Goal: Task Accomplishment & Management: Use online tool/utility

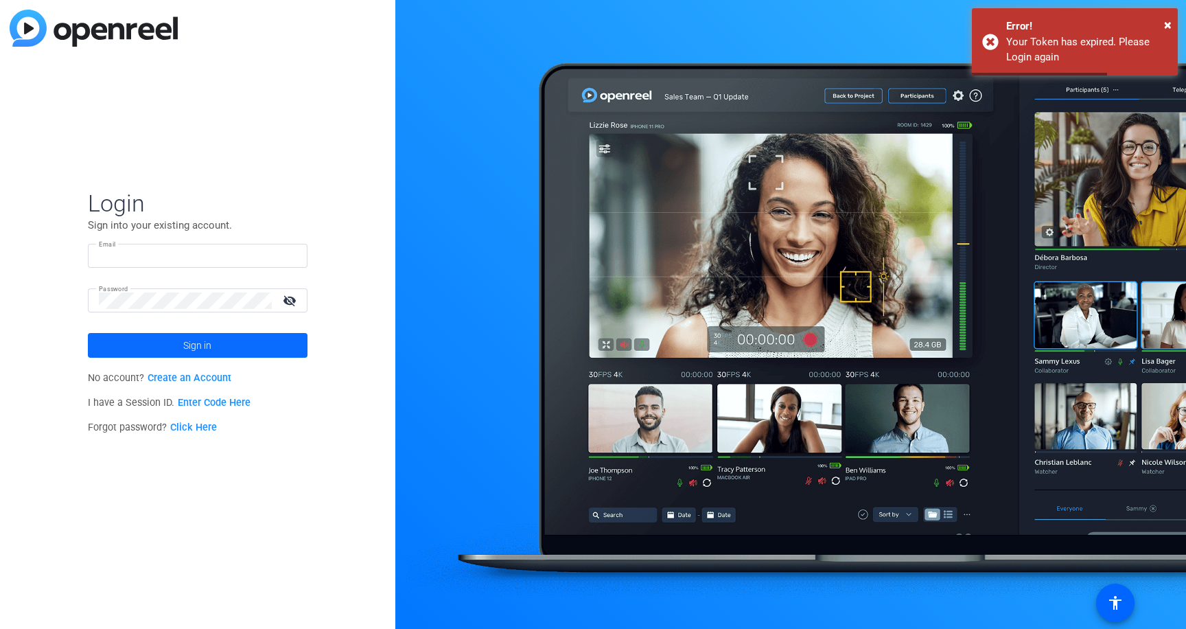
type input "[EMAIL_ADDRESS][PERSON_NAME][DOMAIN_NAME]"
click at [160, 347] on span at bounding box center [198, 345] width 220 height 33
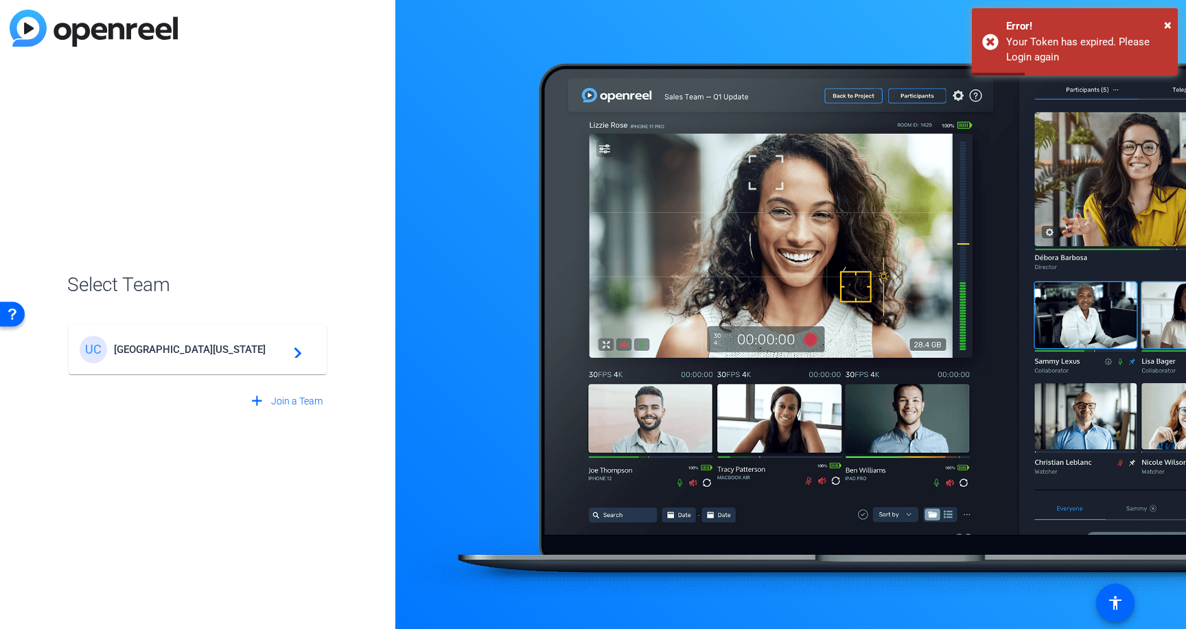
click at [178, 351] on span "[GEOGRAPHIC_DATA][US_STATE]" at bounding box center [200, 349] width 172 height 12
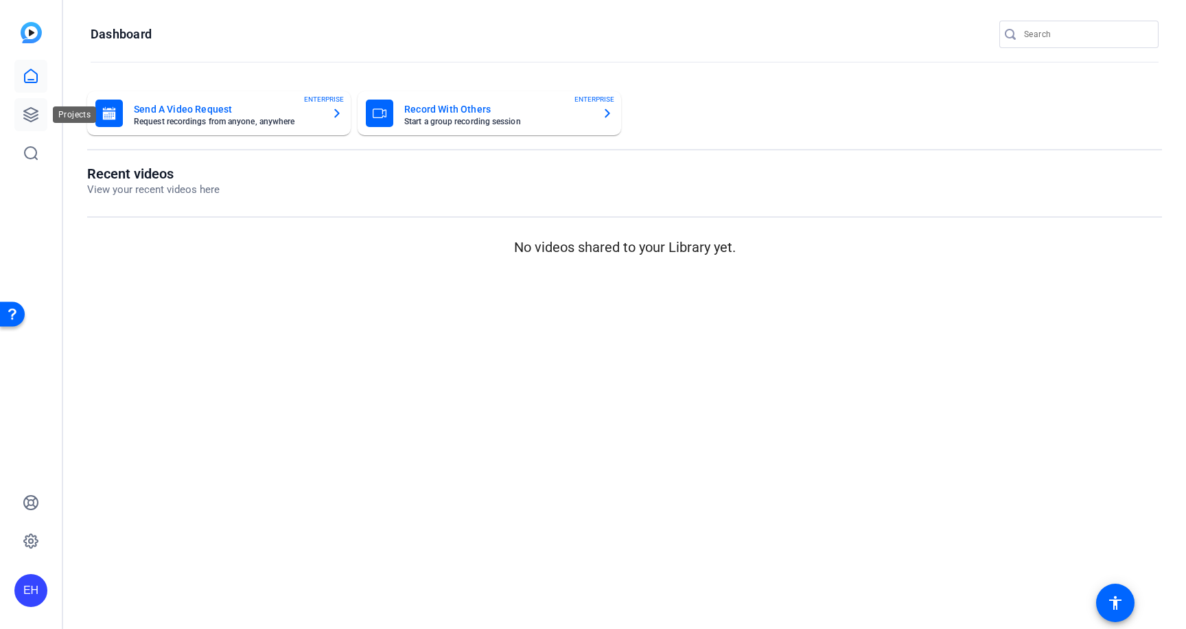
click at [31, 116] on icon at bounding box center [31, 114] width 16 height 16
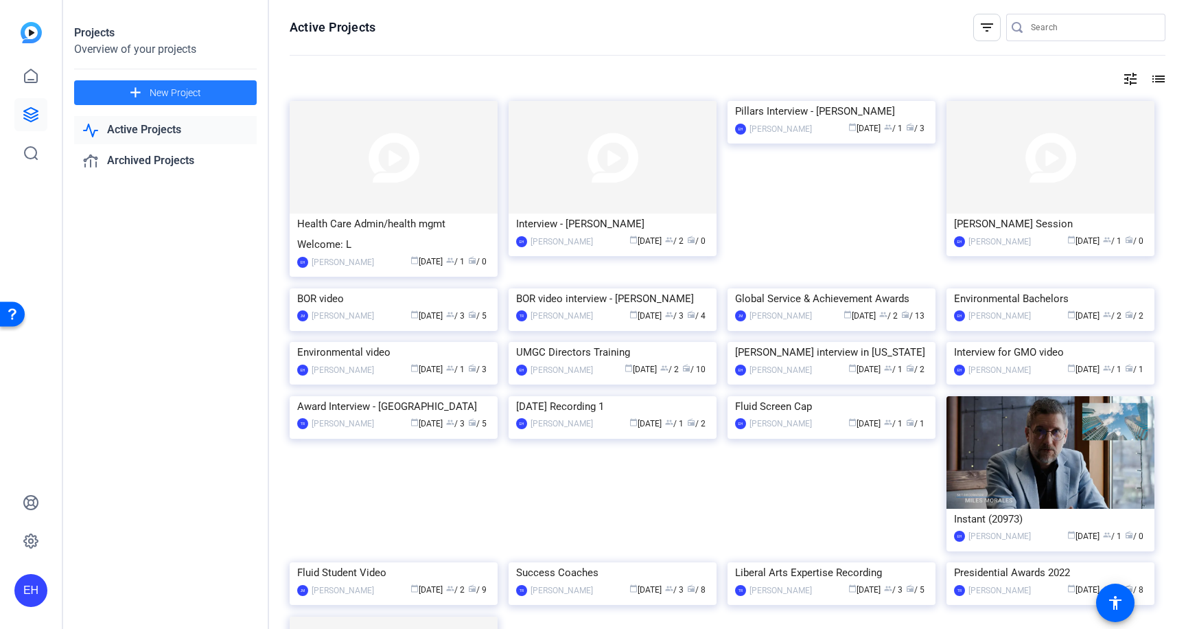
click at [191, 89] on span "New Project" at bounding box center [175, 93] width 51 height 14
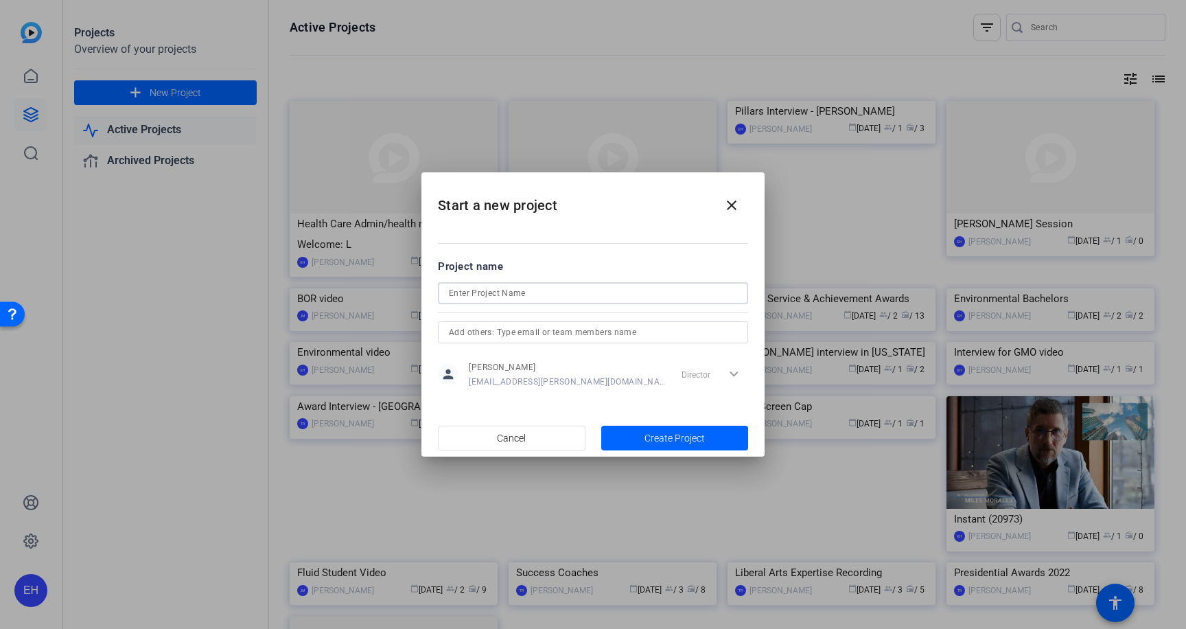
click at [543, 297] on input at bounding box center [593, 293] width 288 height 16
type input "Evin"
click at [735, 373] on div "Director expand_more" at bounding box center [712, 374] width 72 height 25
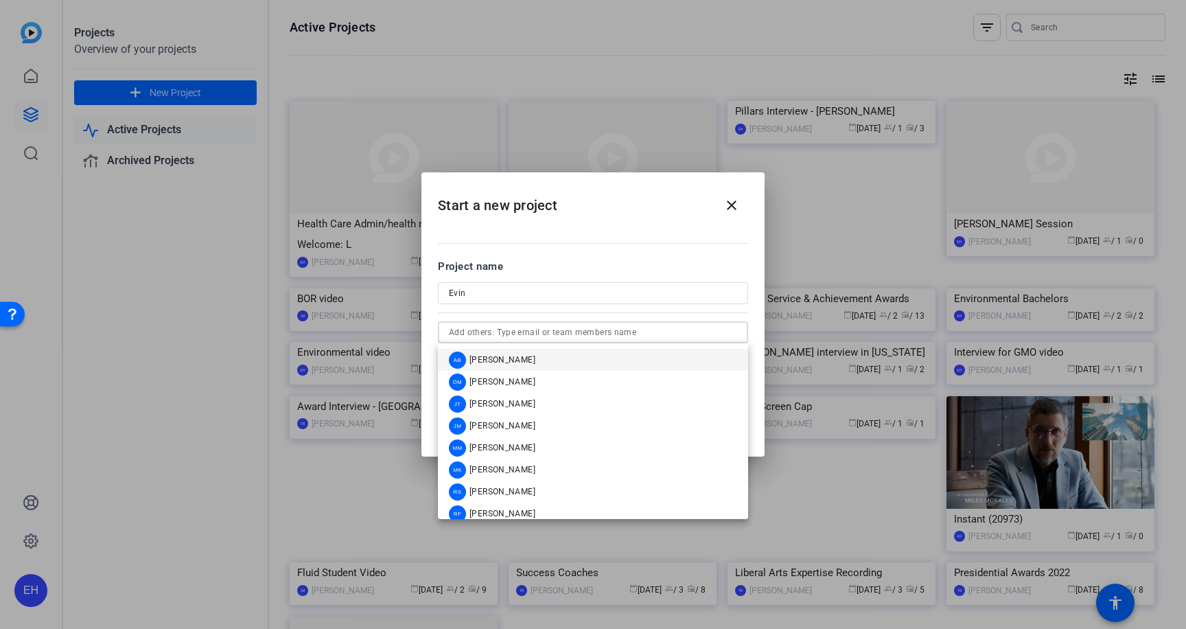
click at [576, 335] on input "text" at bounding box center [593, 332] width 288 height 16
paste input "[EMAIL_ADDRESS][DOMAIN_NAME]"
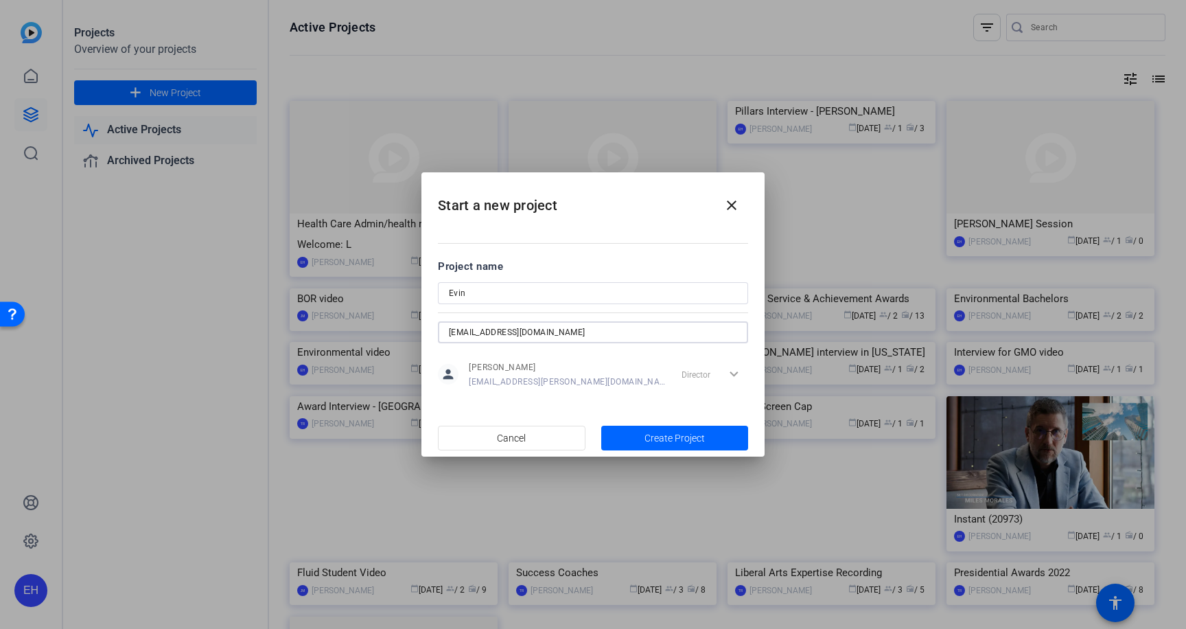
type input "[EMAIL_ADDRESS][DOMAIN_NAME]"
click at [657, 434] on span "Create Project" at bounding box center [674, 438] width 60 height 14
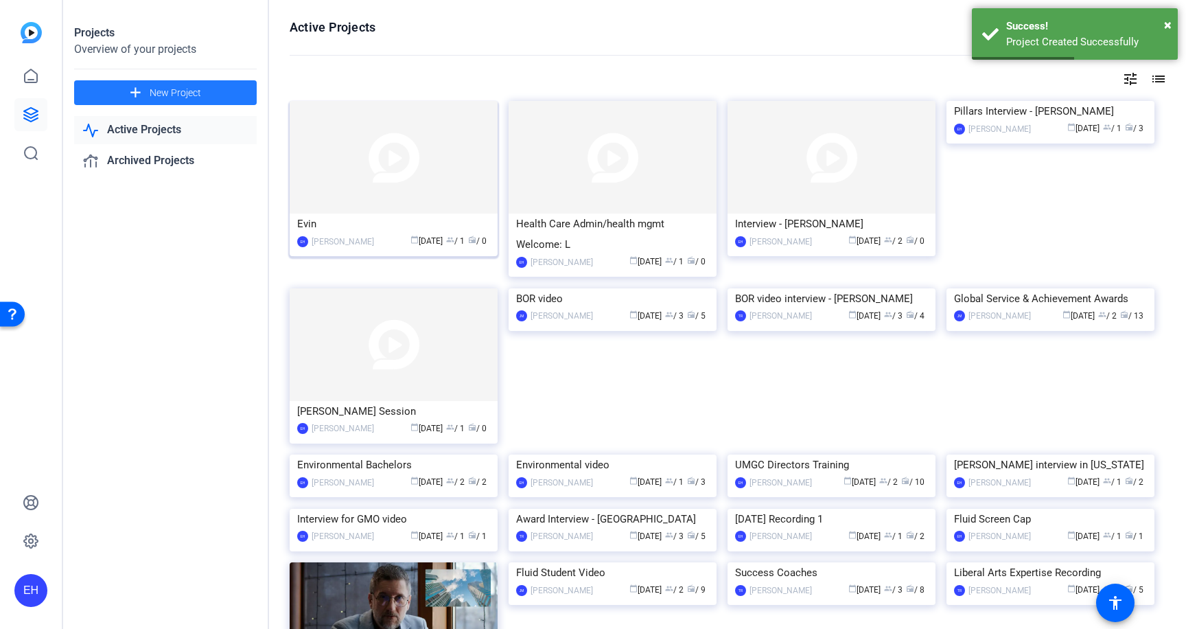
click at [407, 156] on img at bounding box center [394, 157] width 208 height 113
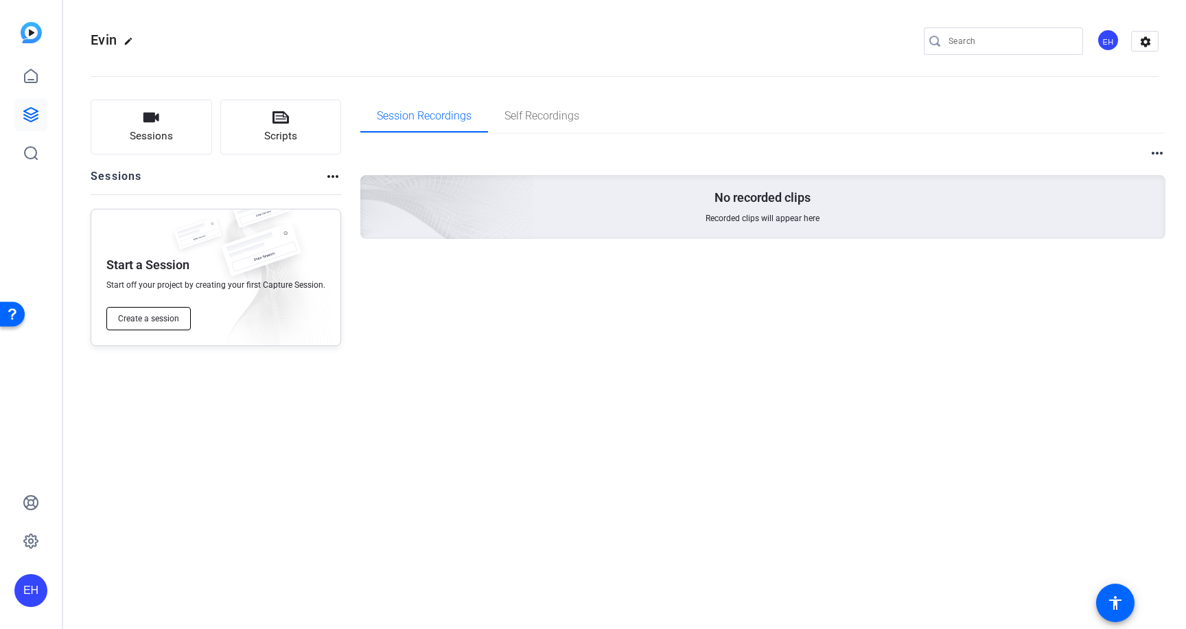
click at [168, 310] on button "Create a session" at bounding box center [148, 318] width 84 height 23
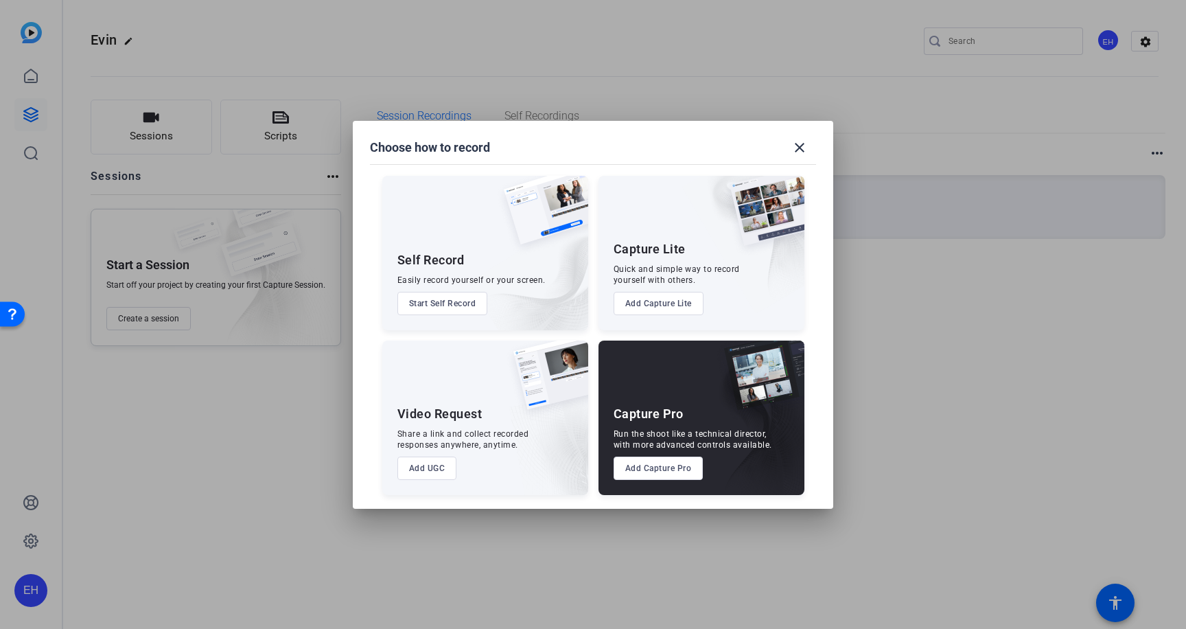
click at [625, 469] on button "Add Capture Pro" at bounding box center [659, 467] width 90 height 23
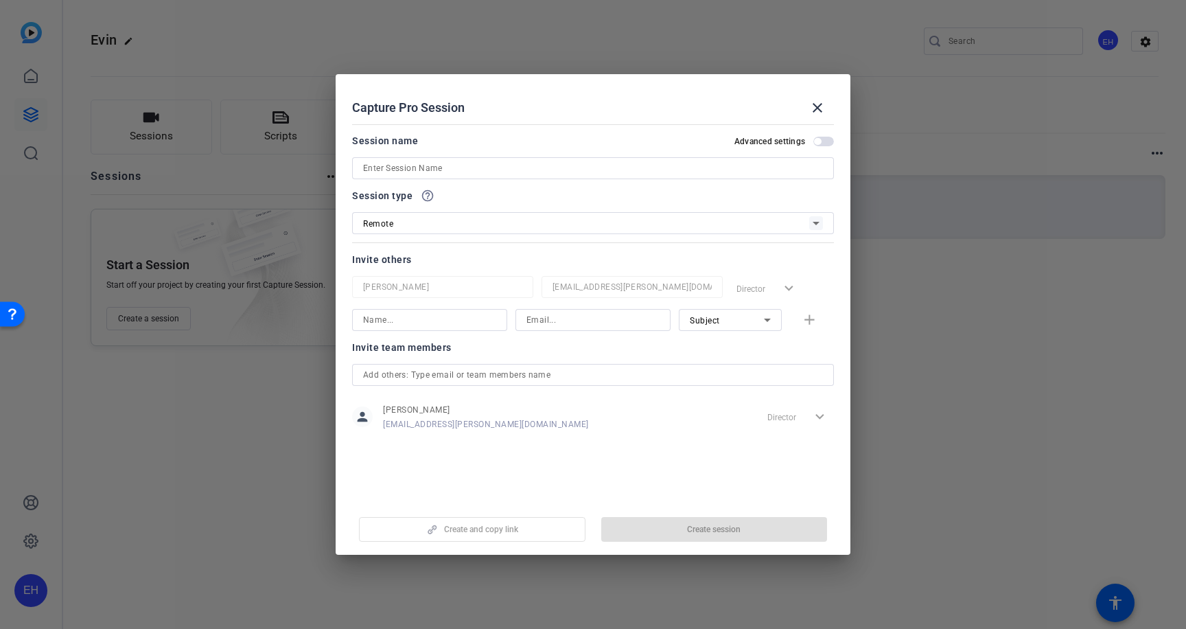
click at [465, 166] on input at bounding box center [593, 168] width 460 height 16
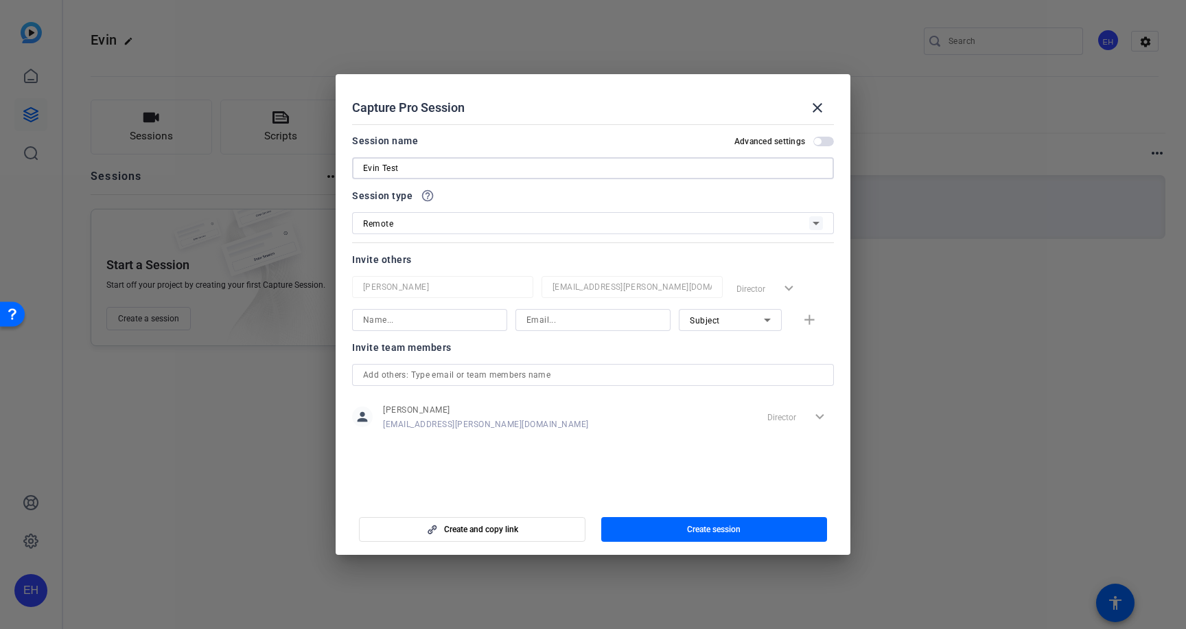
type input "Evin Test"
click at [471, 215] on div "Remote" at bounding box center [586, 223] width 446 height 17
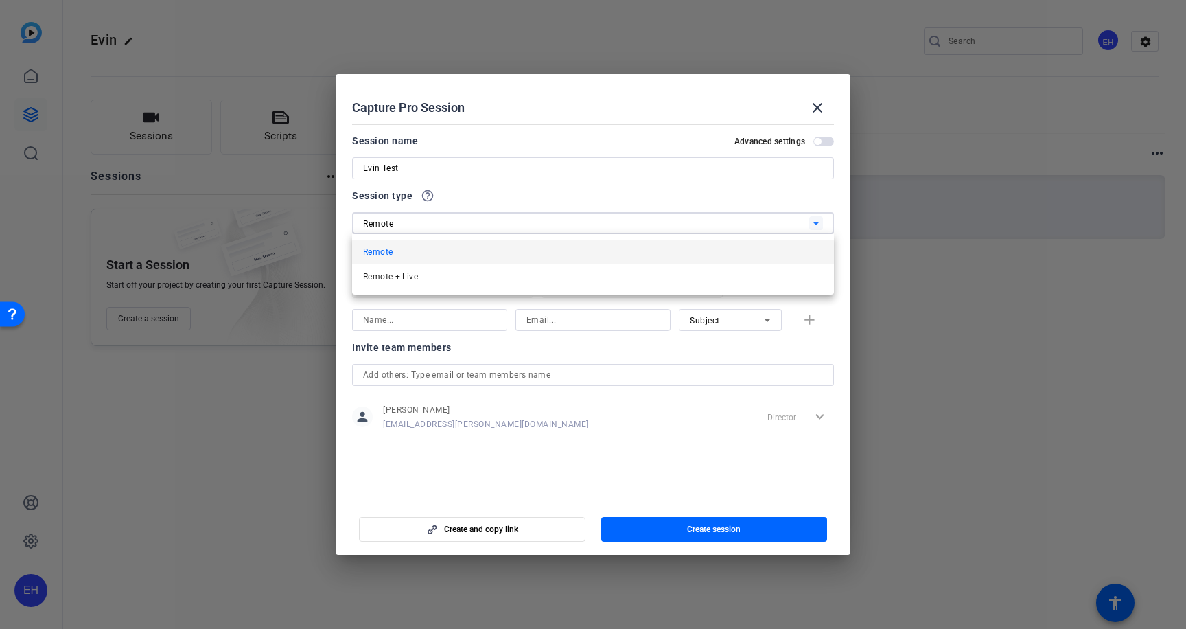
click at [471, 216] on div at bounding box center [593, 314] width 1186 height 629
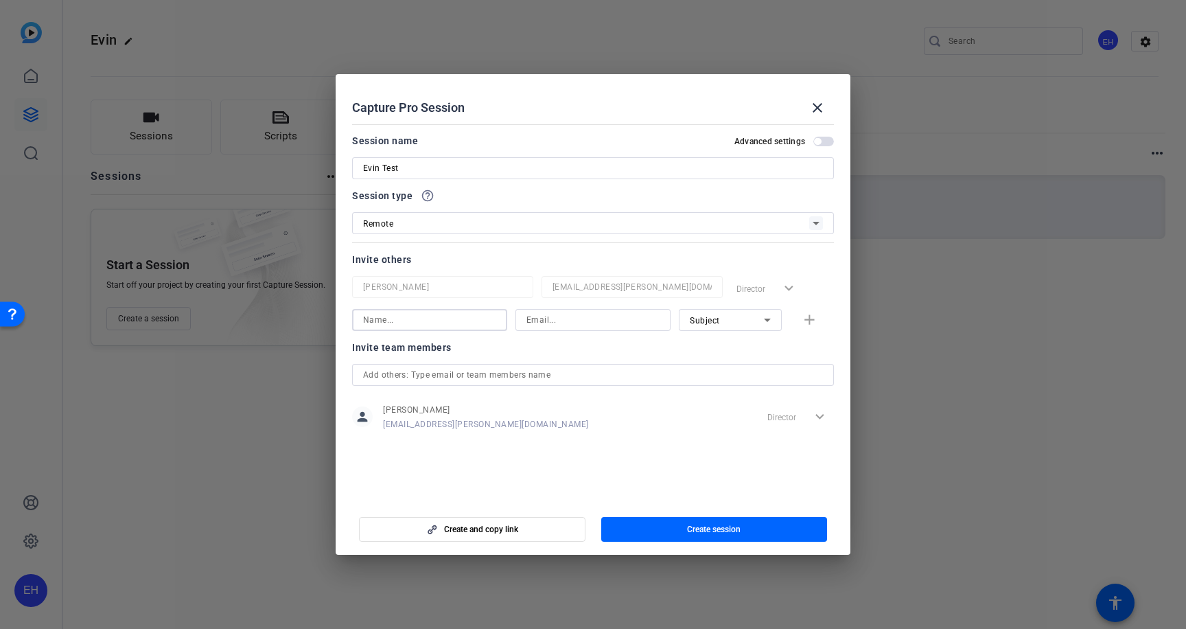
click at [424, 320] on input at bounding box center [429, 320] width 133 height 16
type input "M"
click at [563, 321] on input at bounding box center [592, 320] width 133 height 16
paste input "[EMAIL_ADDRESS][DOMAIN_NAME]"
type input "[EMAIL_ADDRESS][DOMAIN_NAME]"
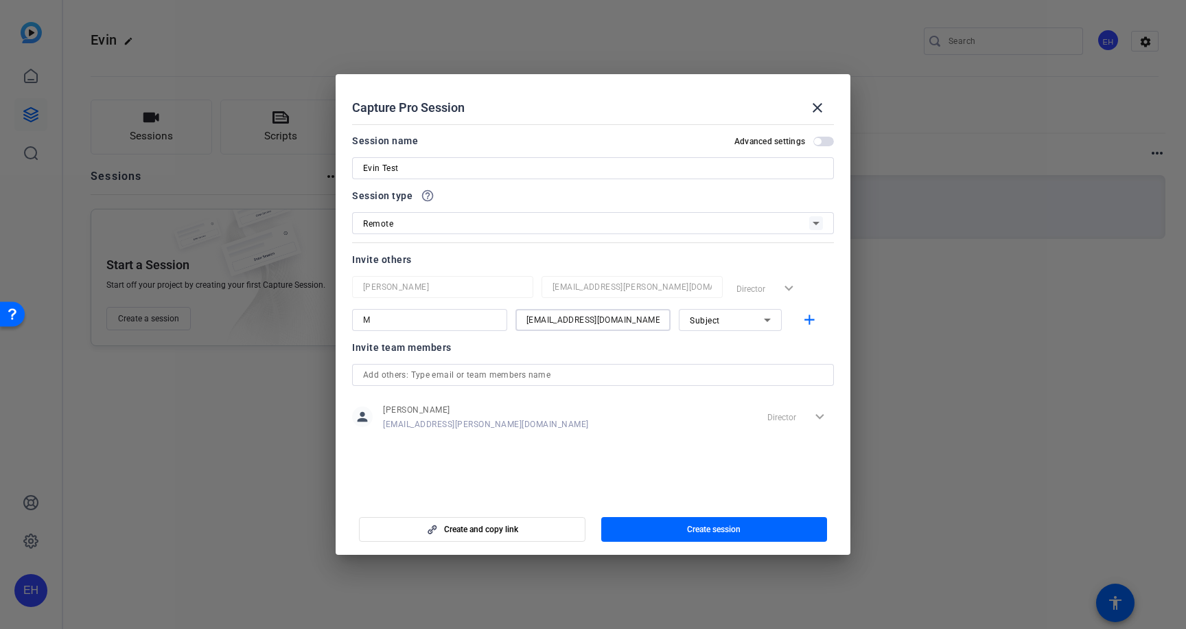
click at [727, 314] on div "Subject" at bounding box center [727, 320] width 74 height 17
click at [730, 352] on span "Collaborator" at bounding box center [715, 347] width 50 height 16
click at [807, 320] on mat-icon "add" at bounding box center [809, 320] width 17 height 17
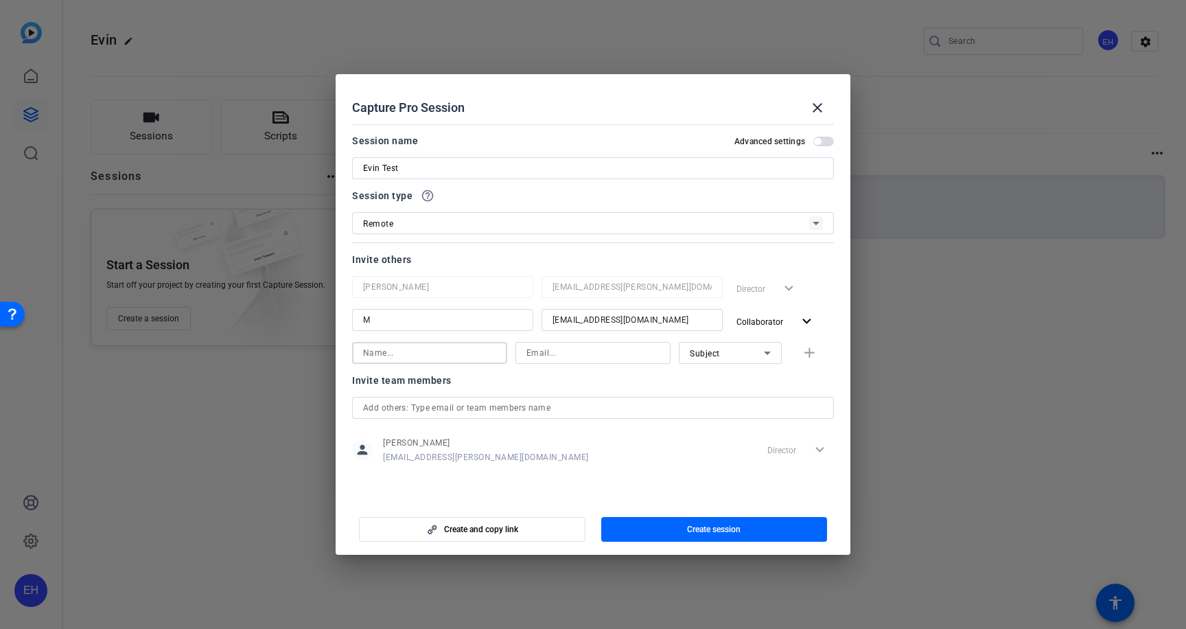
click at [427, 353] on input at bounding box center [429, 353] width 133 height 16
type input "N"
click at [548, 353] on input at bounding box center [592, 353] width 133 height 16
paste input "nalvanzo@"
type input "[EMAIL_ADDRESS][DOMAIN_NAME]"
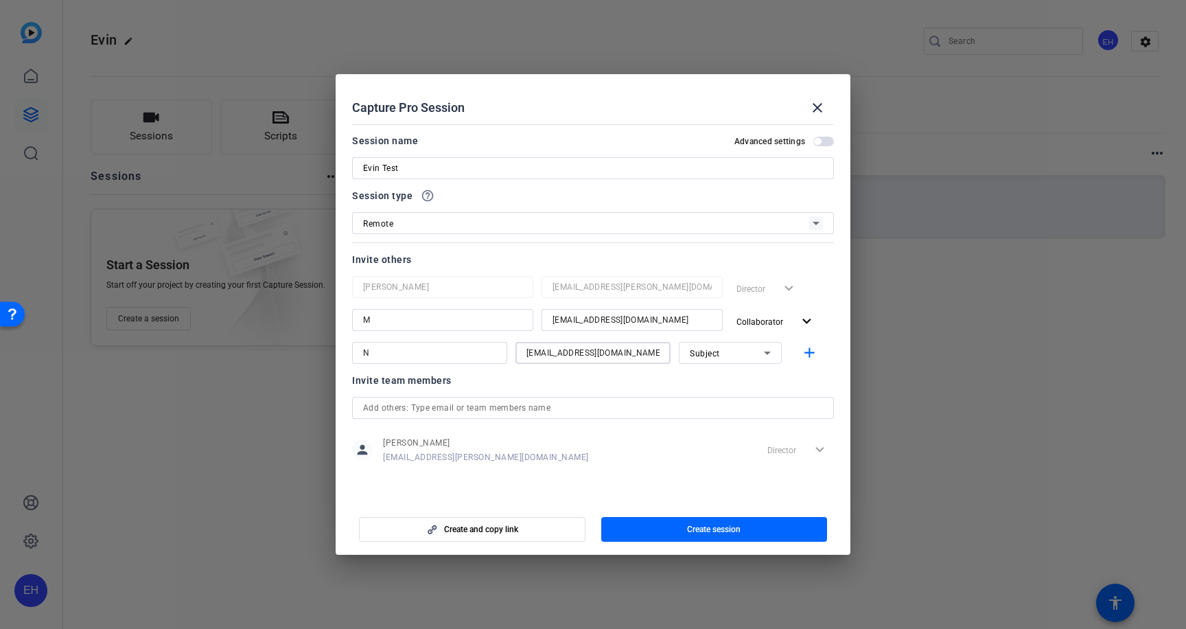
click at [825, 138] on span "button" at bounding box center [823, 142] width 21 height 10
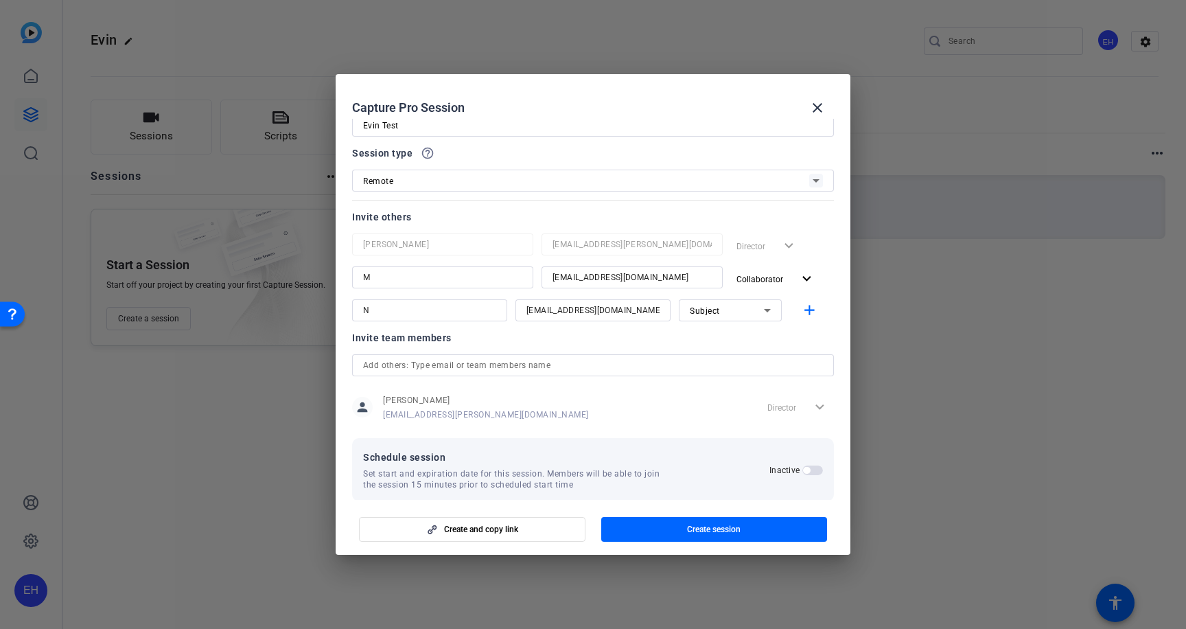
scroll to position [59, 0]
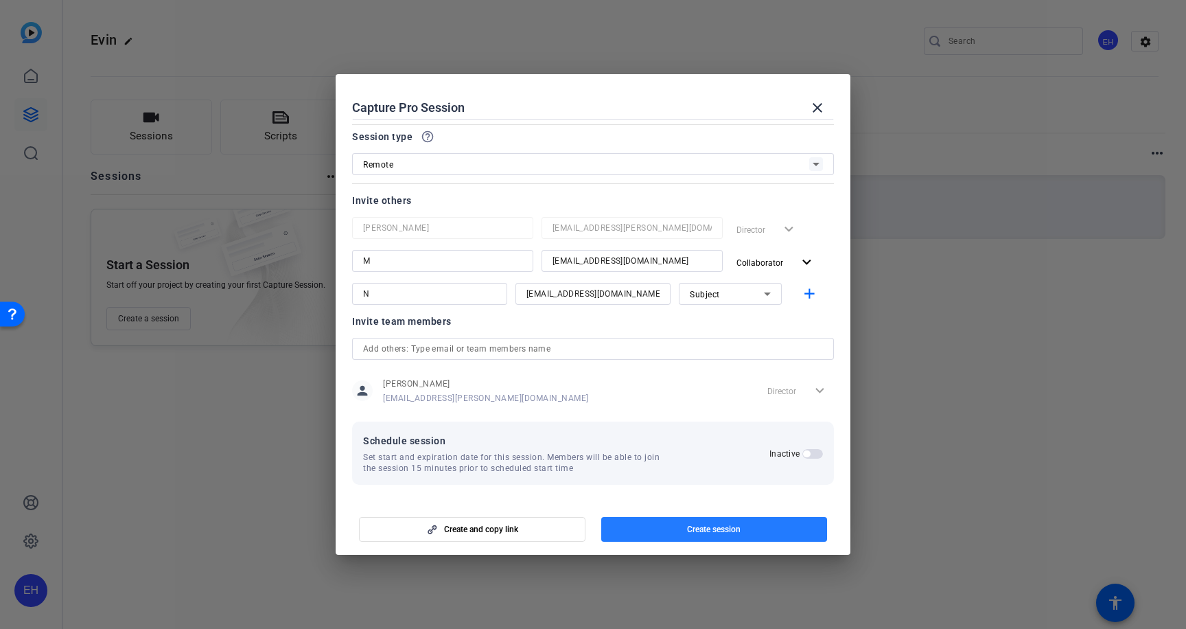
click at [673, 522] on span "button" at bounding box center [714, 529] width 226 height 33
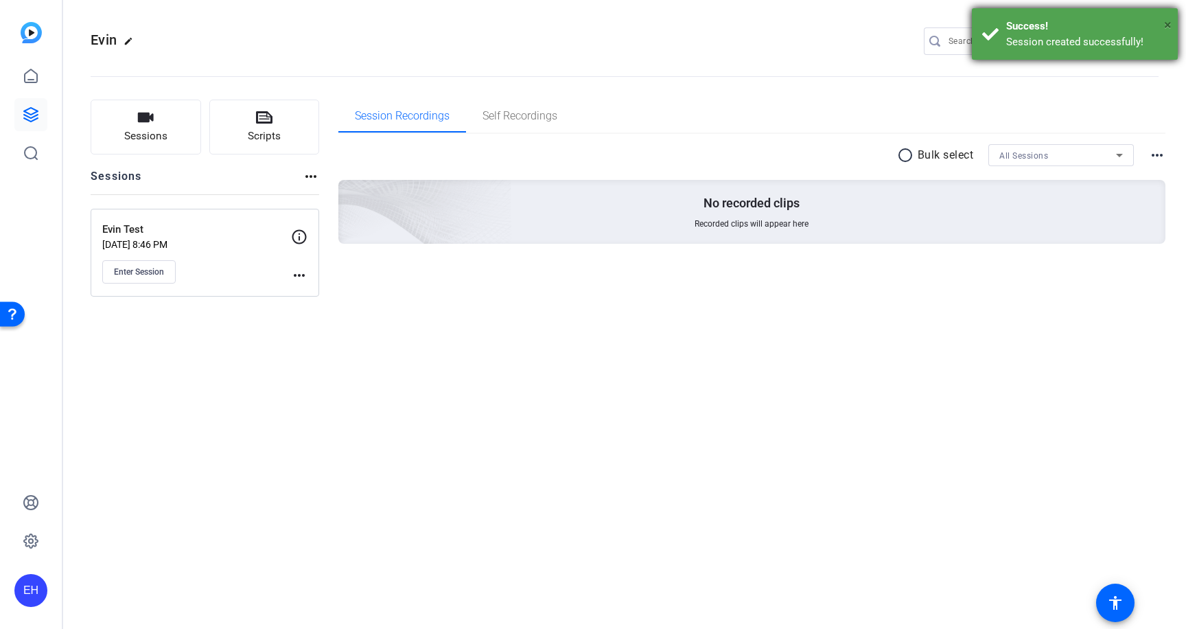
click at [1167, 23] on span "×" at bounding box center [1168, 24] width 8 height 16
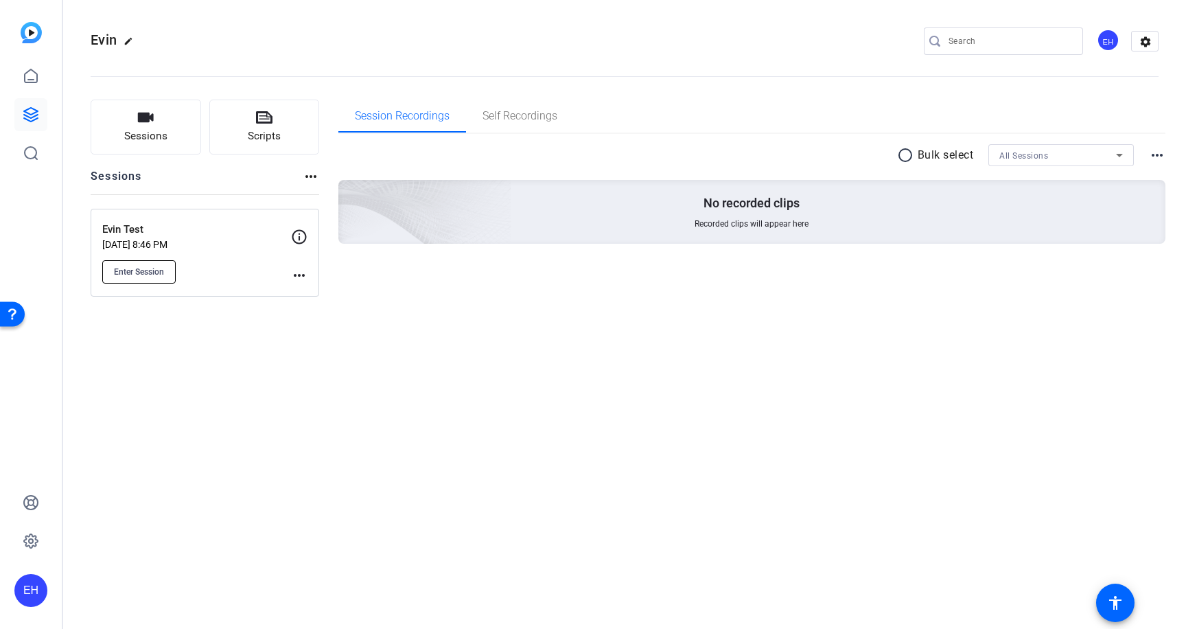
click at [162, 273] on span "Enter Session" at bounding box center [139, 271] width 50 height 11
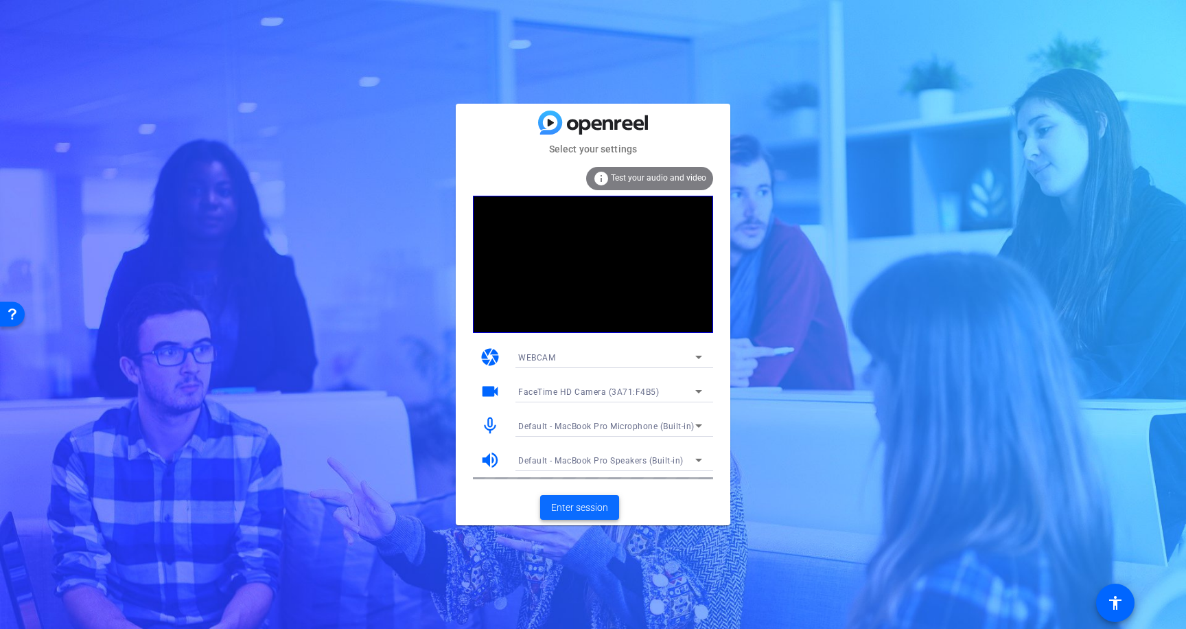
click at [580, 512] on span "Enter session" at bounding box center [579, 507] width 57 height 14
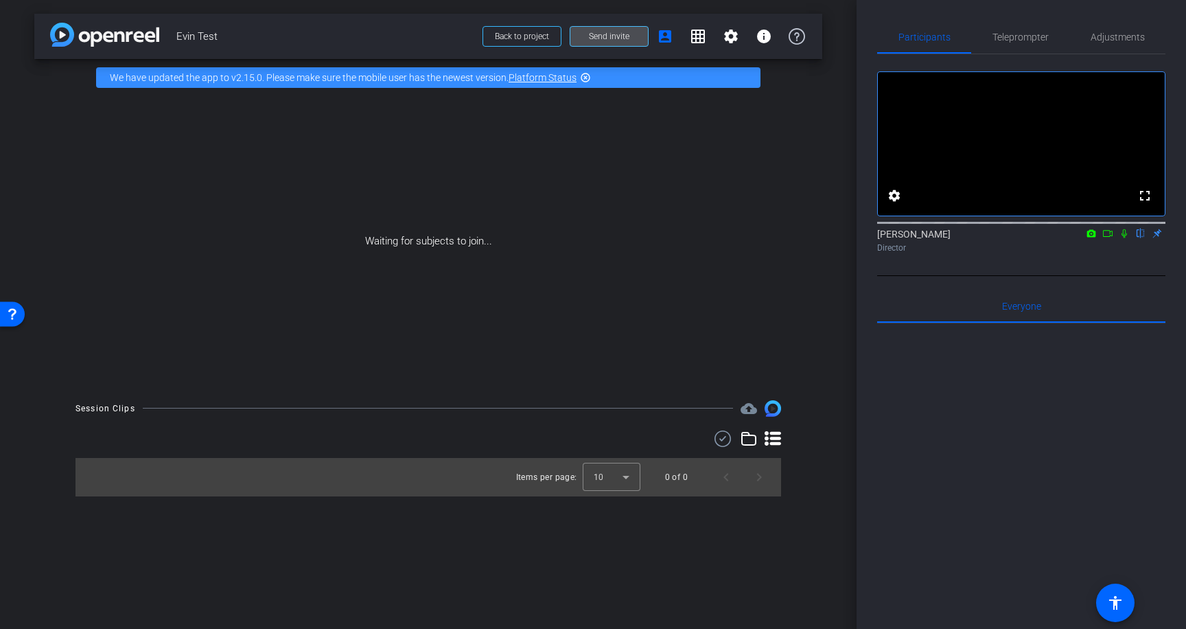
click at [598, 41] on span "Send invite" at bounding box center [609, 36] width 40 height 11
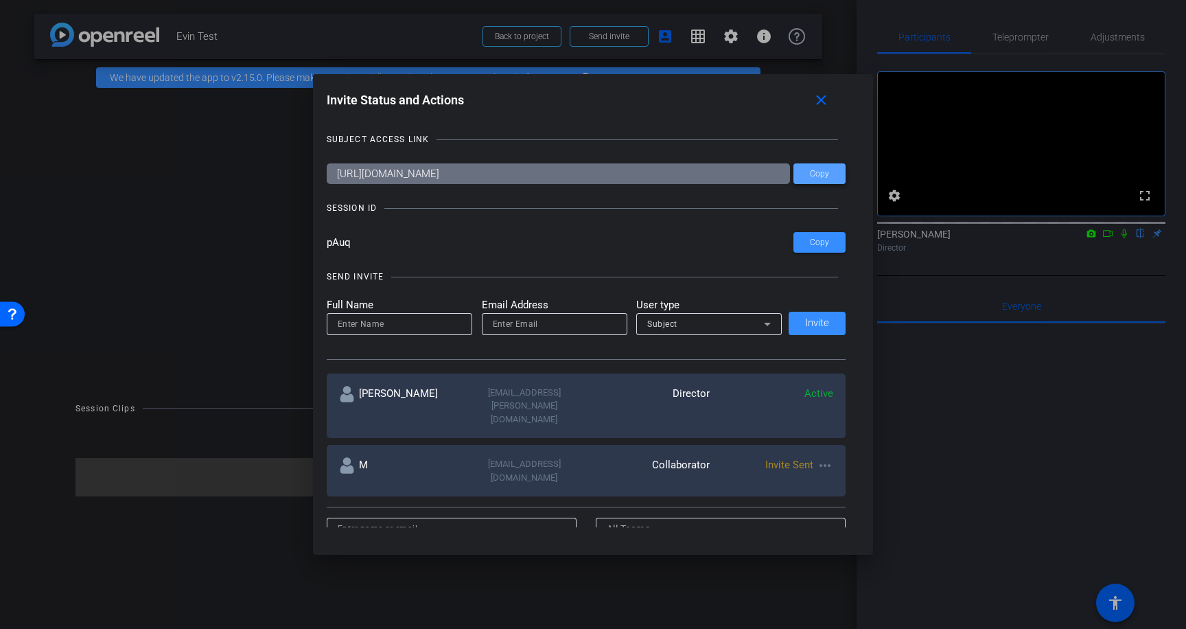
click at [816, 172] on span "Copy" at bounding box center [819, 174] width 19 height 10
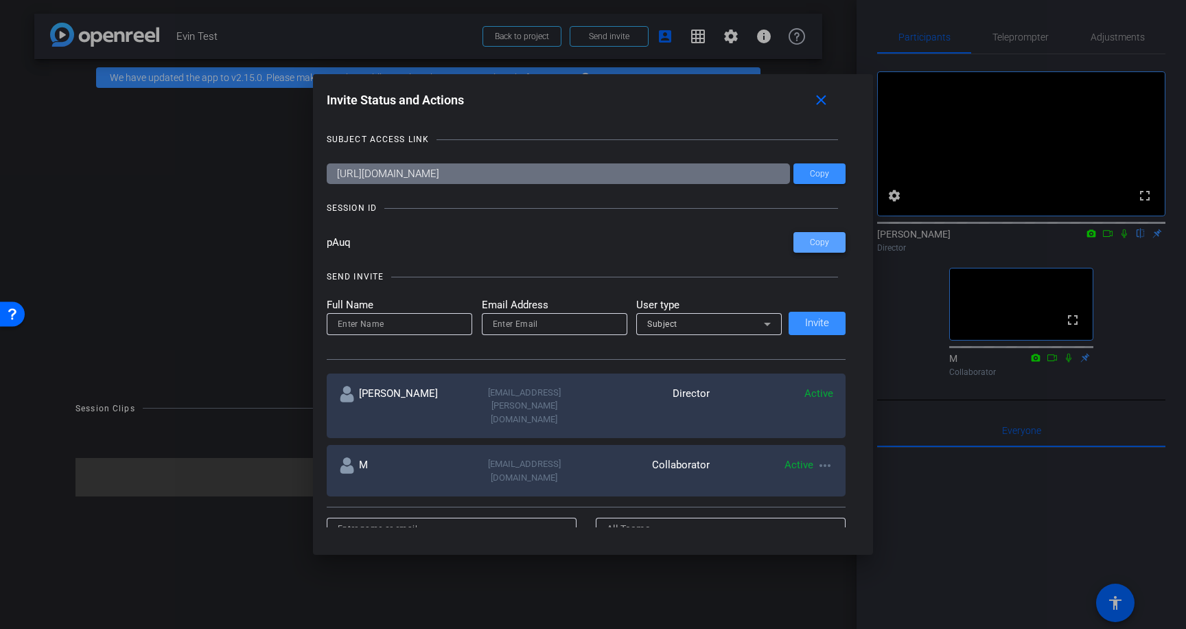
click at [813, 242] on span "Copy" at bounding box center [819, 242] width 19 height 10
click at [819, 101] on mat-icon "close" at bounding box center [821, 100] width 17 height 17
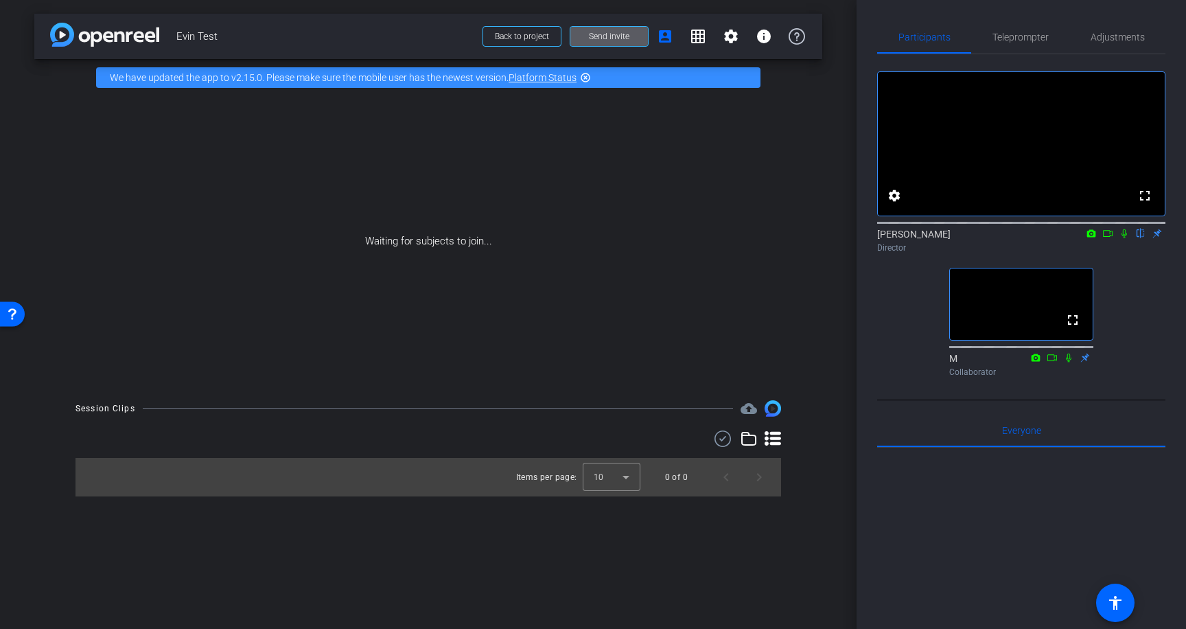
click at [894, 322] on div "fullscreen settings Evin Howell flip Director fullscreen M Collaborator" at bounding box center [1021, 218] width 288 height 328
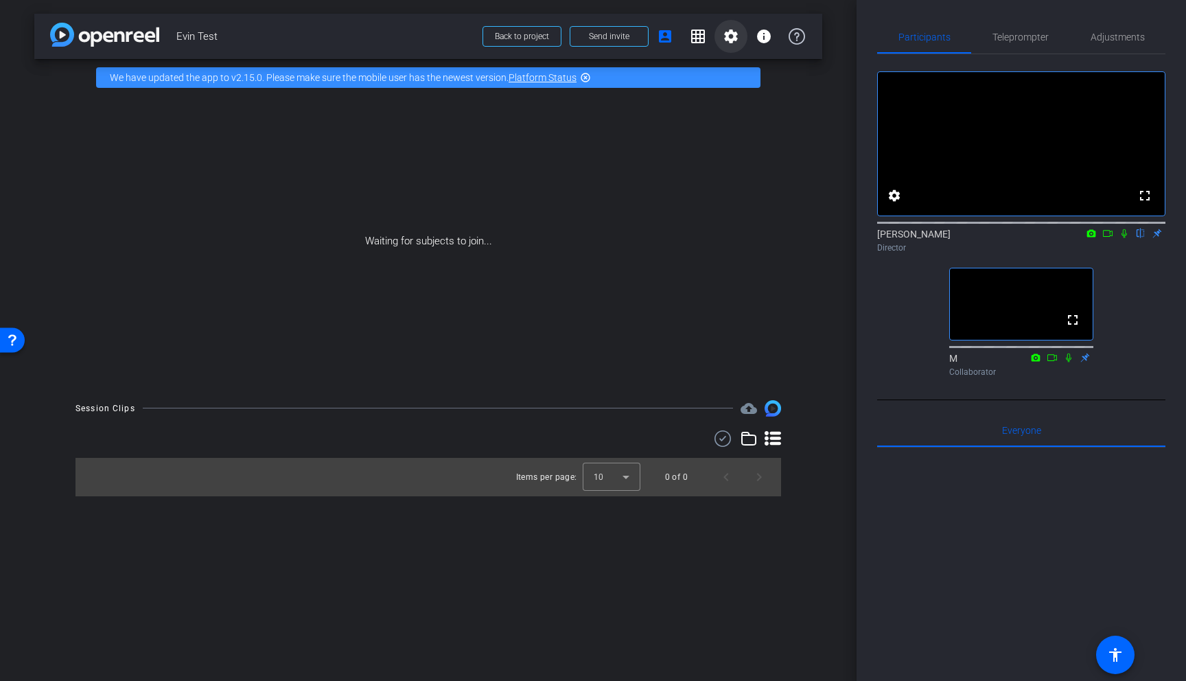
click at [731, 43] on mat-icon "settings" at bounding box center [731, 36] width 16 height 16
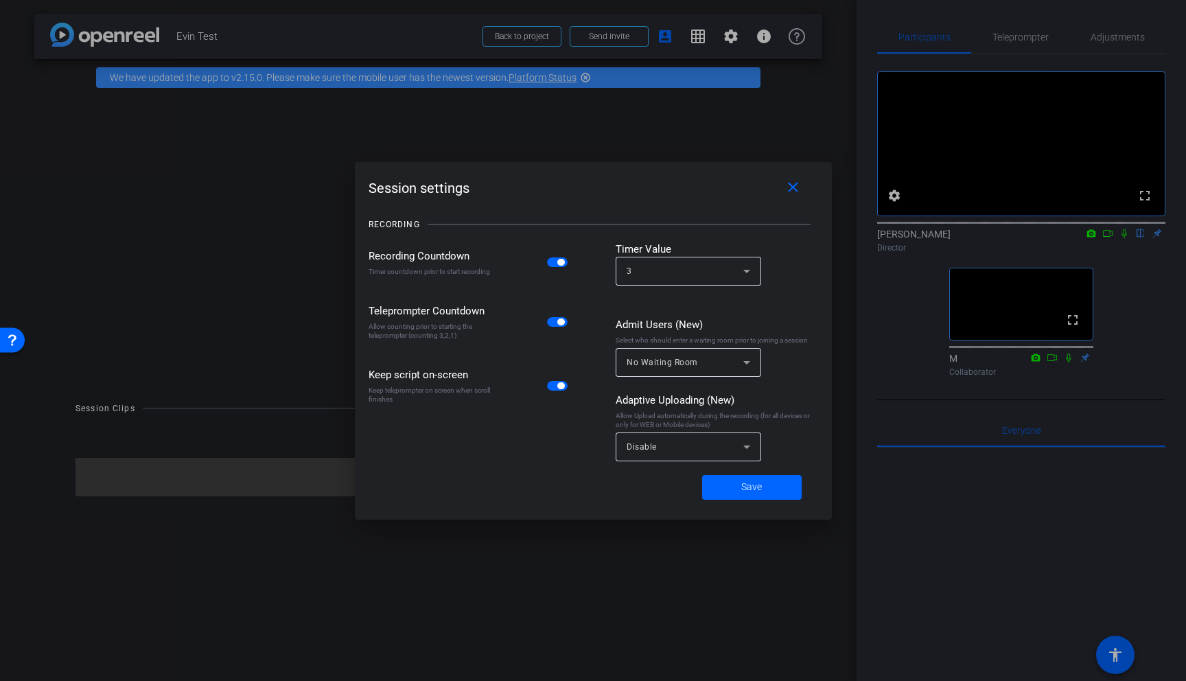
click at [678, 109] on div at bounding box center [593, 340] width 1186 height 681
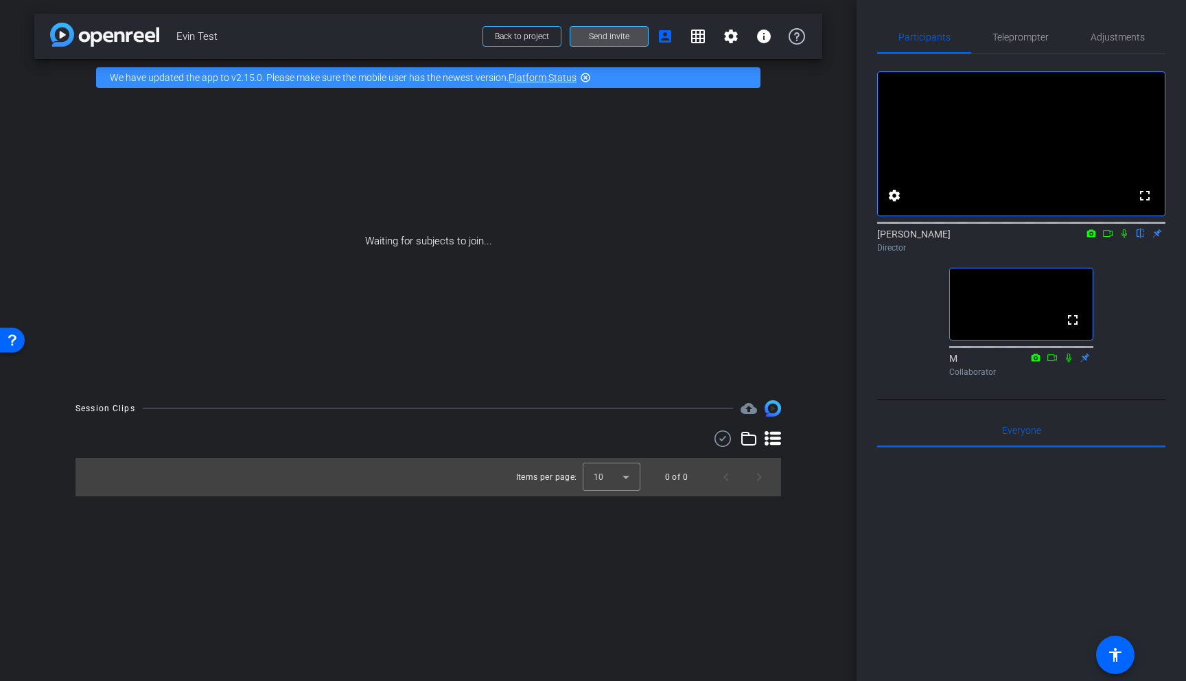
click at [607, 37] on span "Send invite" at bounding box center [609, 36] width 40 height 11
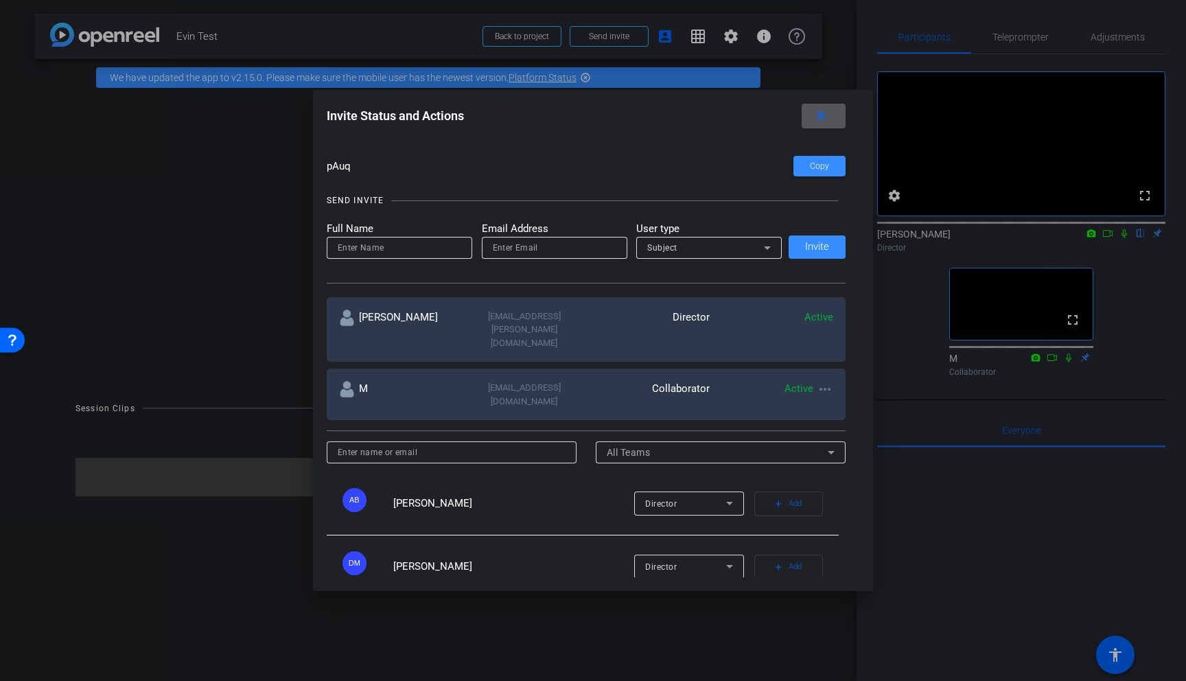
scroll to position [86, 0]
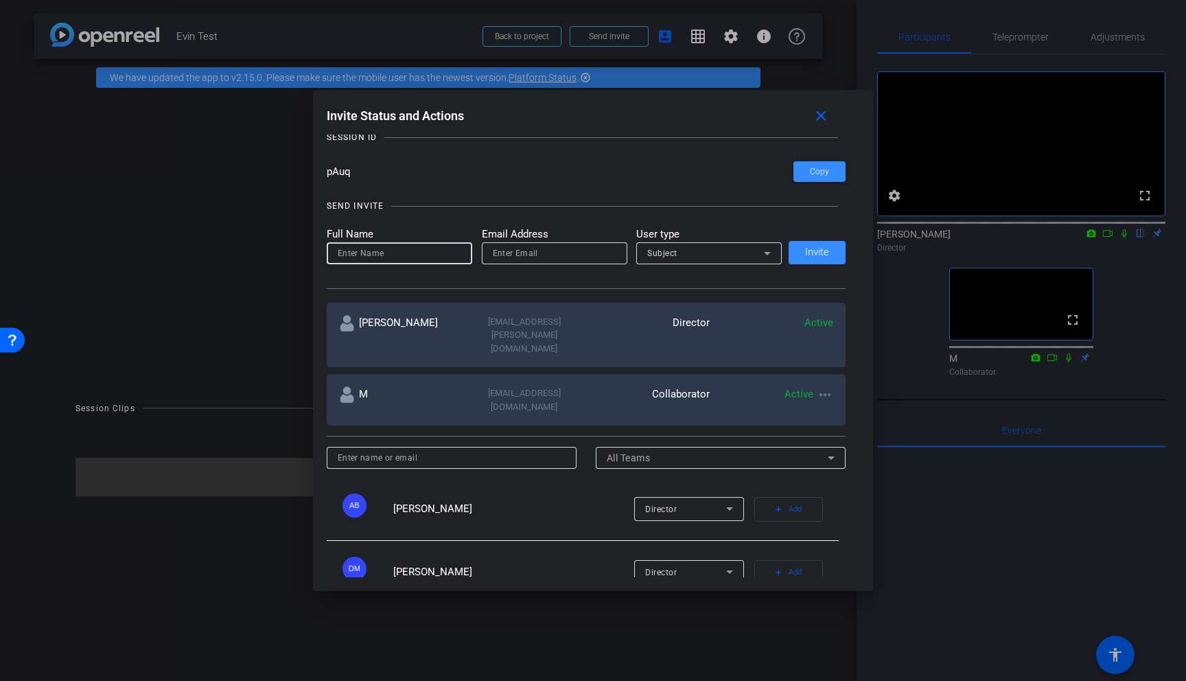
click at [421, 250] on input at bounding box center [400, 253] width 124 height 16
type input "N"
paste input "pAuq"
type input "p"
type input "[EMAIL_ADDRESS][DOMAIN_NAME]"
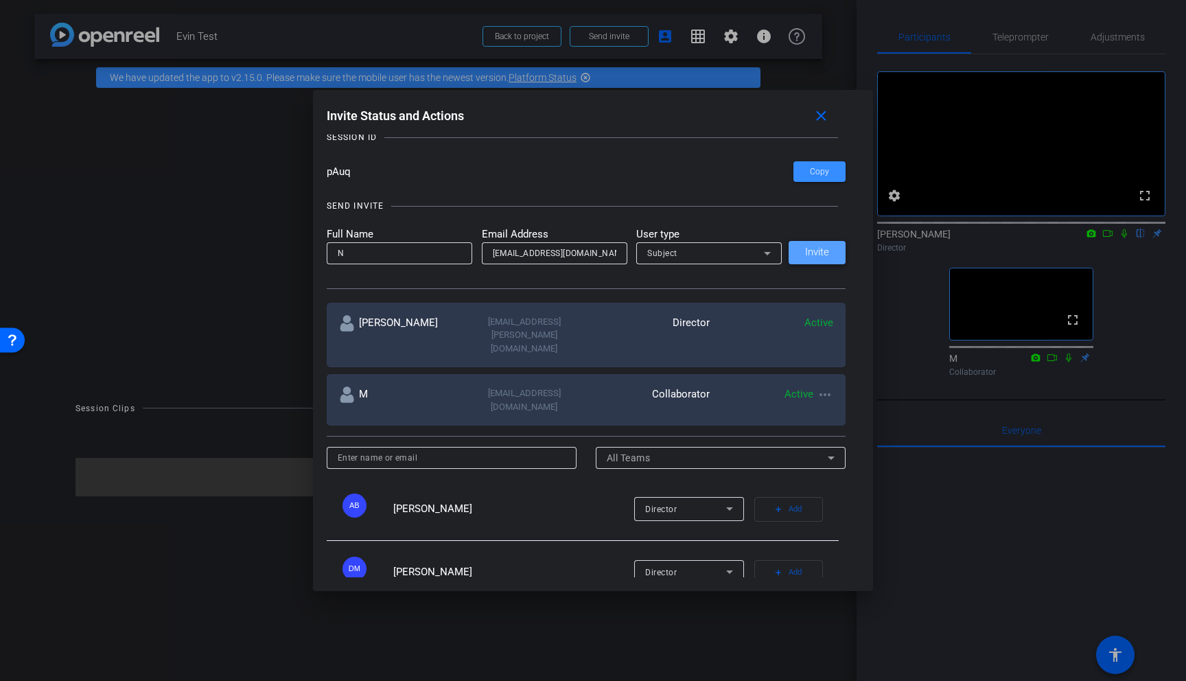
click at [799, 249] on span at bounding box center [817, 252] width 57 height 33
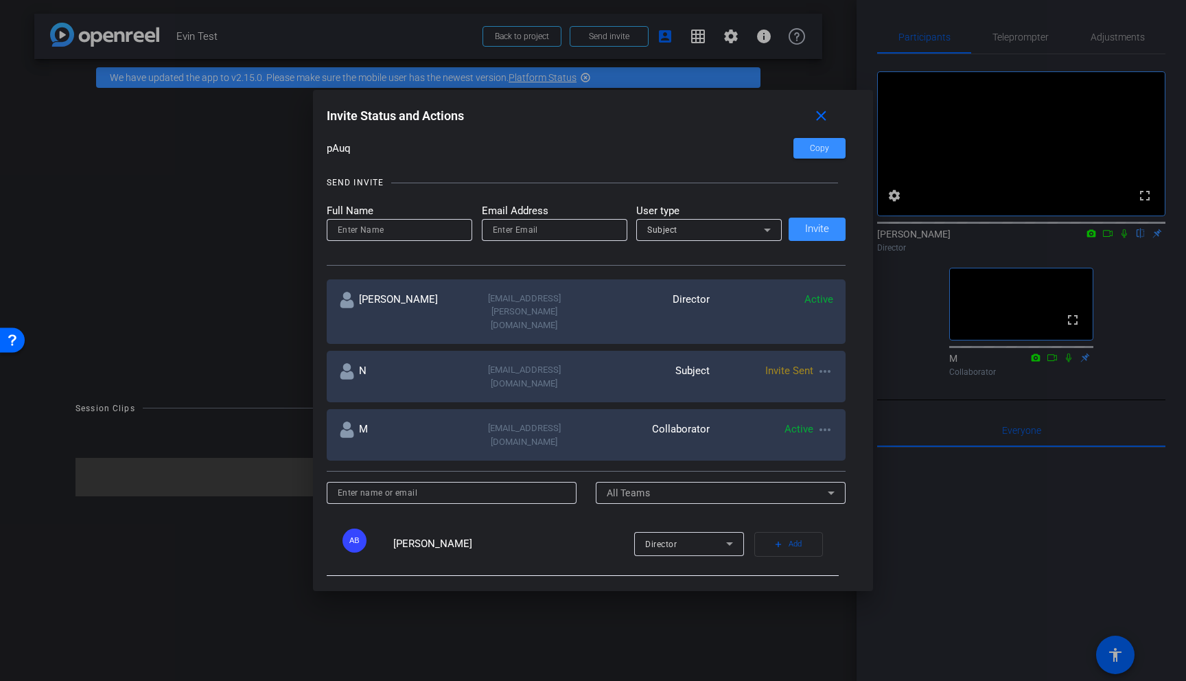
scroll to position [0, 0]
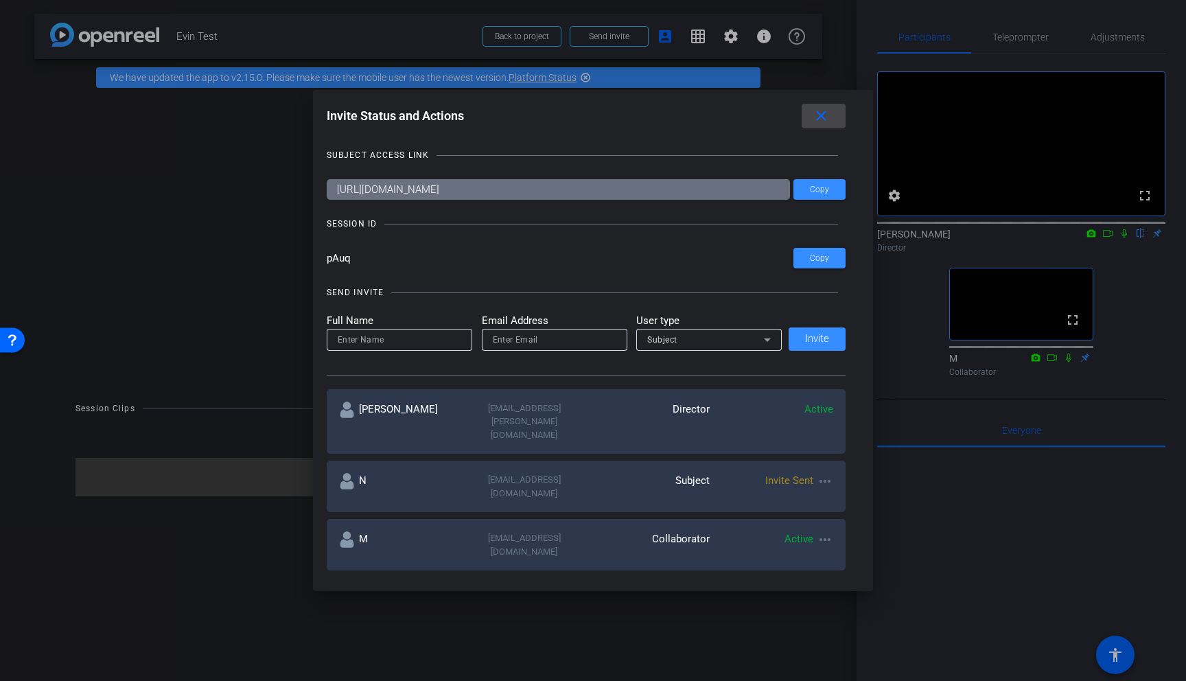
click at [826, 119] on mat-icon "close" at bounding box center [821, 116] width 17 height 17
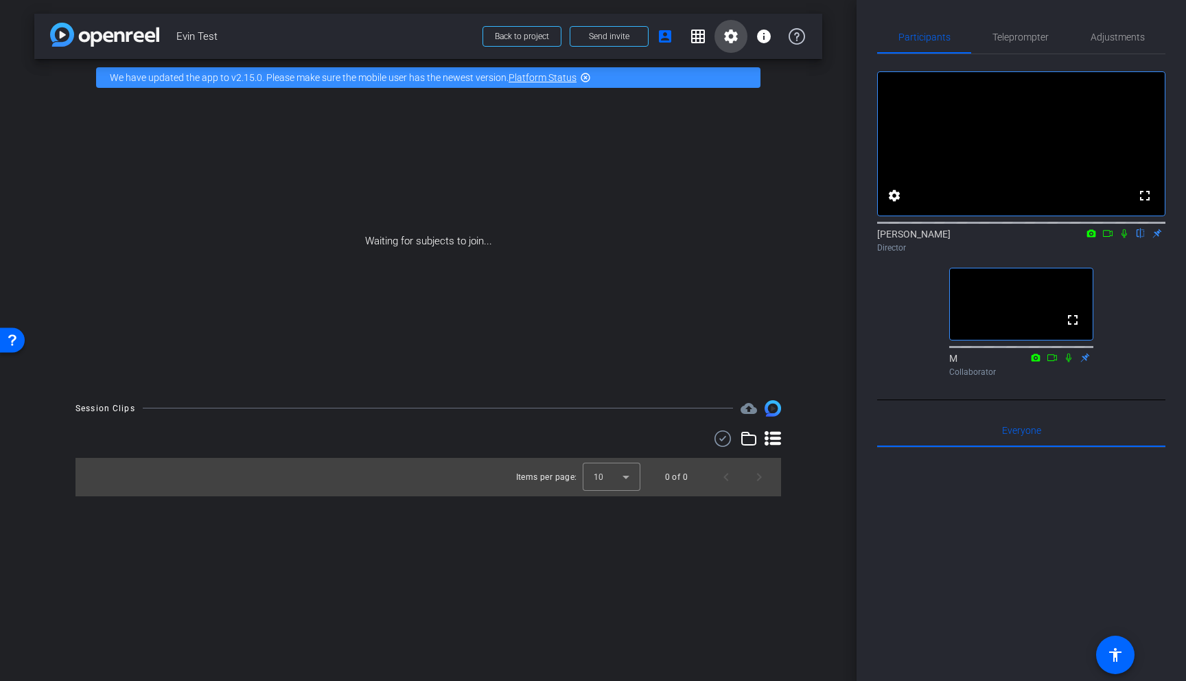
click at [724, 46] on span at bounding box center [730, 36] width 33 height 33
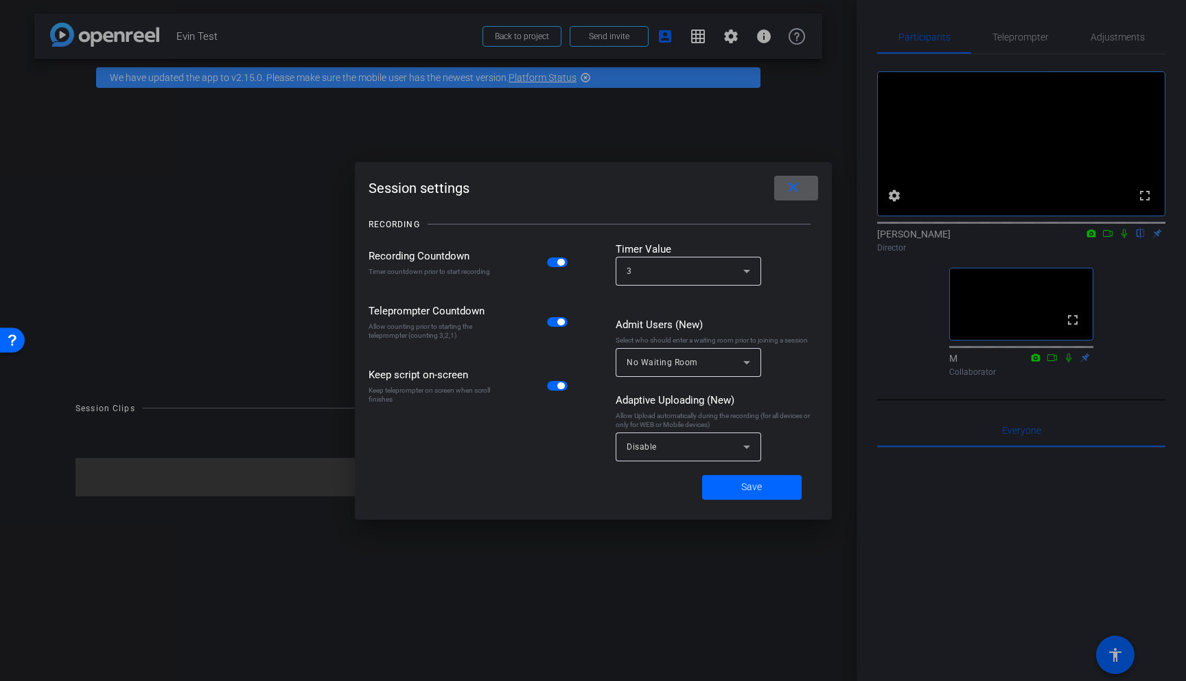
click at [790, 188] on mat-icon "close" at bounding box center [792, 187] width 17 height 17
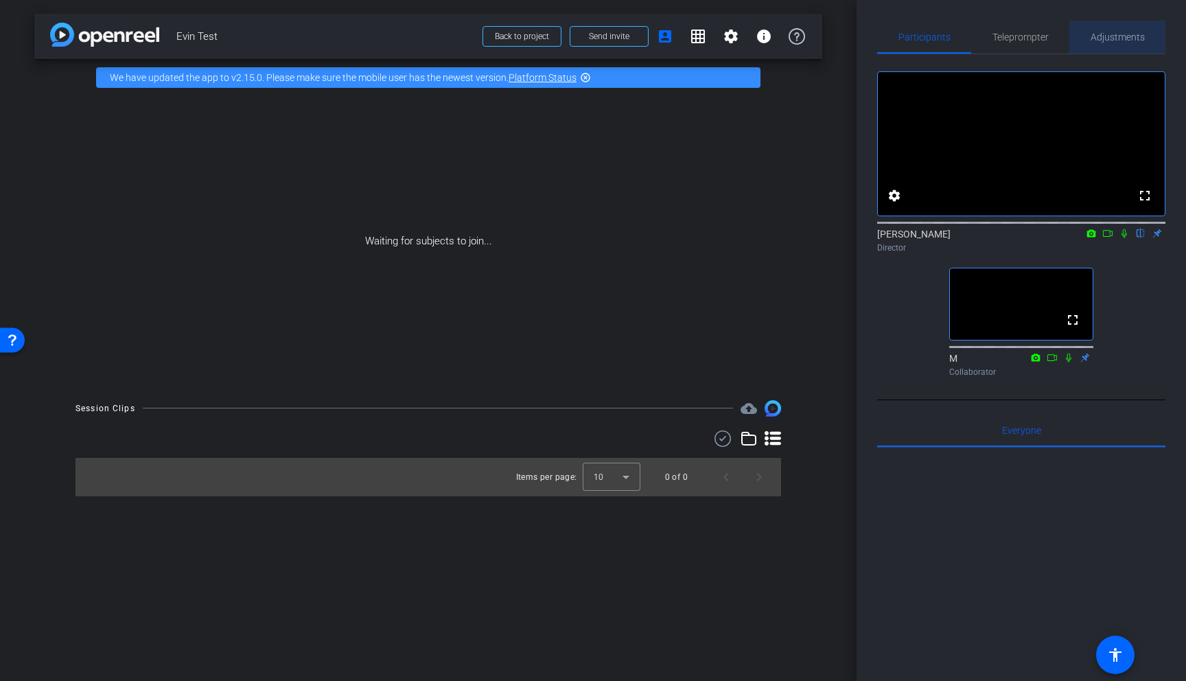
click at [1123, 39] on span "Adjustments" at bounding box center [1117, 37] width 54 height 10
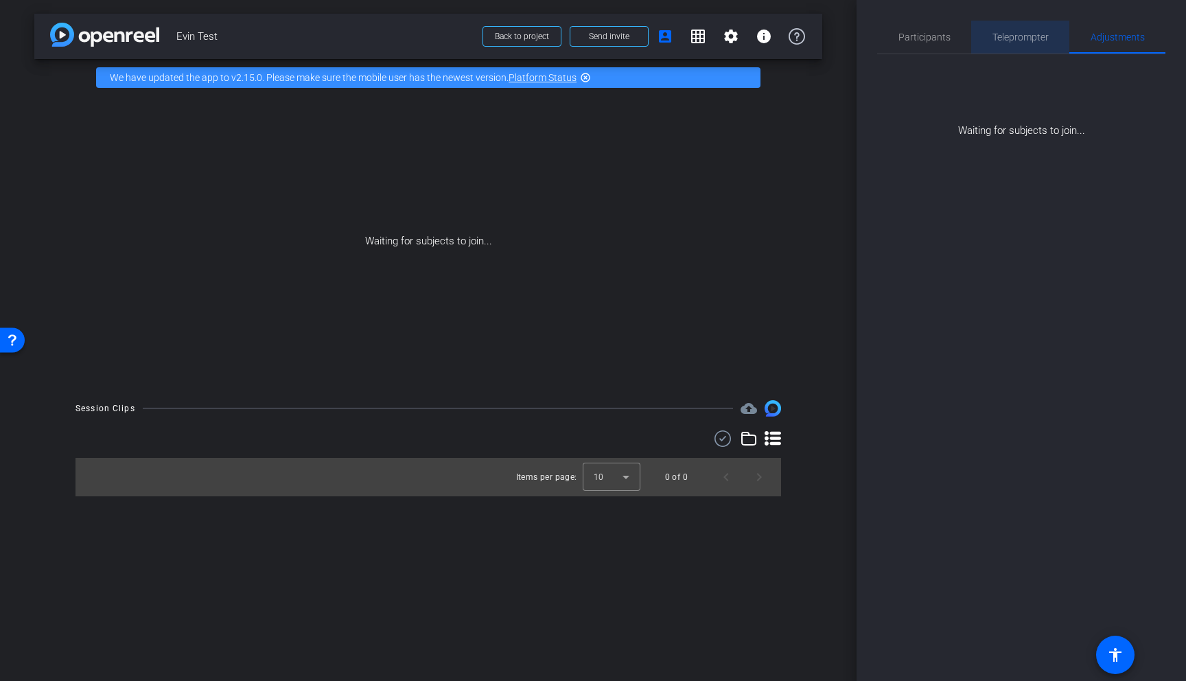
click at [1023, 38] on span "Teleprompter" at bounding box center [1020, 37] width 56 height 10
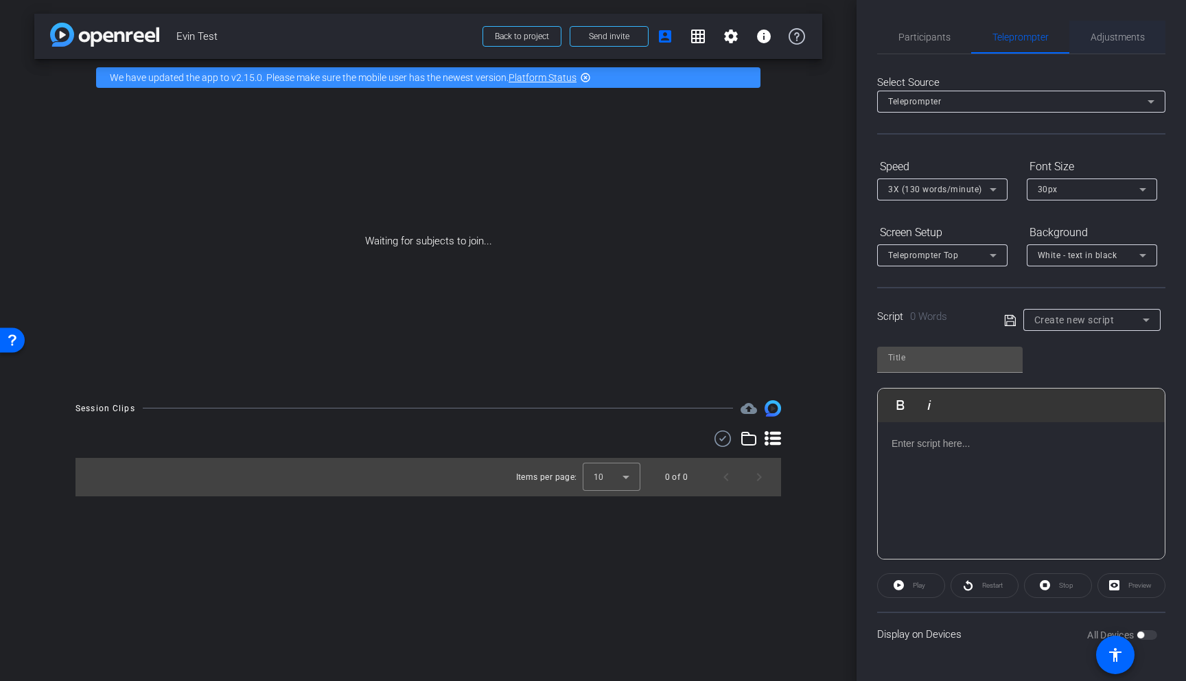
click at [1122, 36] on span "Adjustments" at bounding box center [1117, 37] width 54 height 10
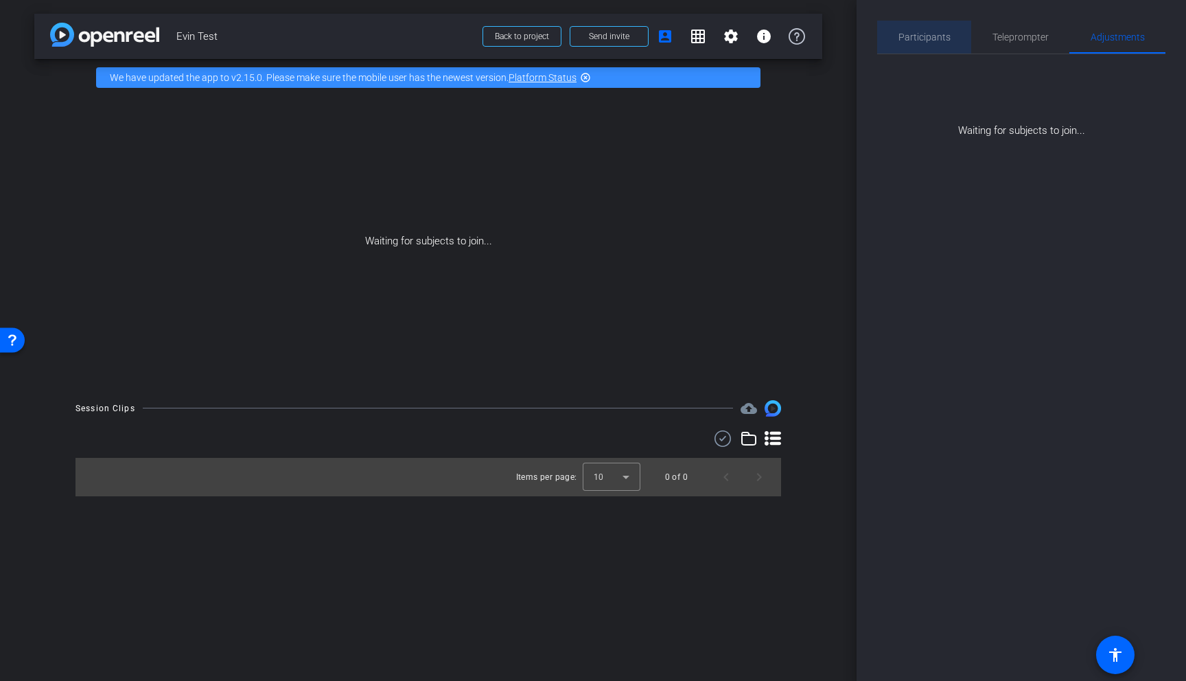
click at [932, 32] on span "Participants" at bounding box center [924, 37] width 52 height 10
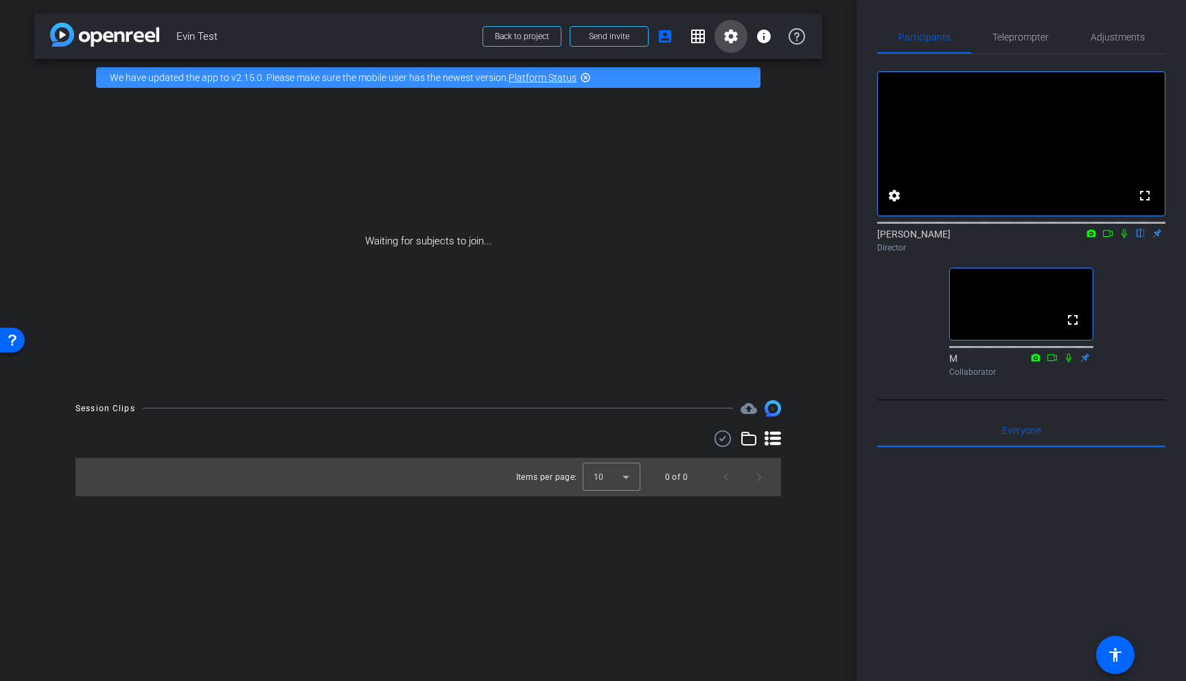
click at [730, 33] on mat-icon "settings" at bounding box center [731, 36] width 16 height 16
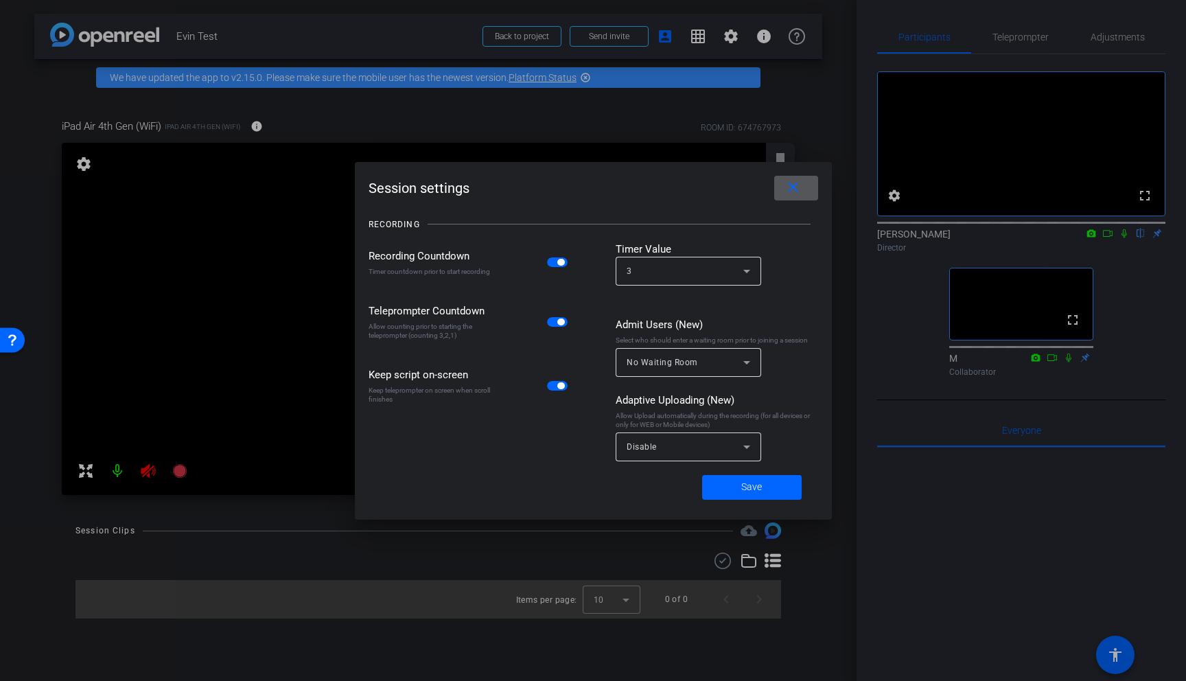
click at [729, 33] on div at bounding box center [593, 340] width 1186 height 681
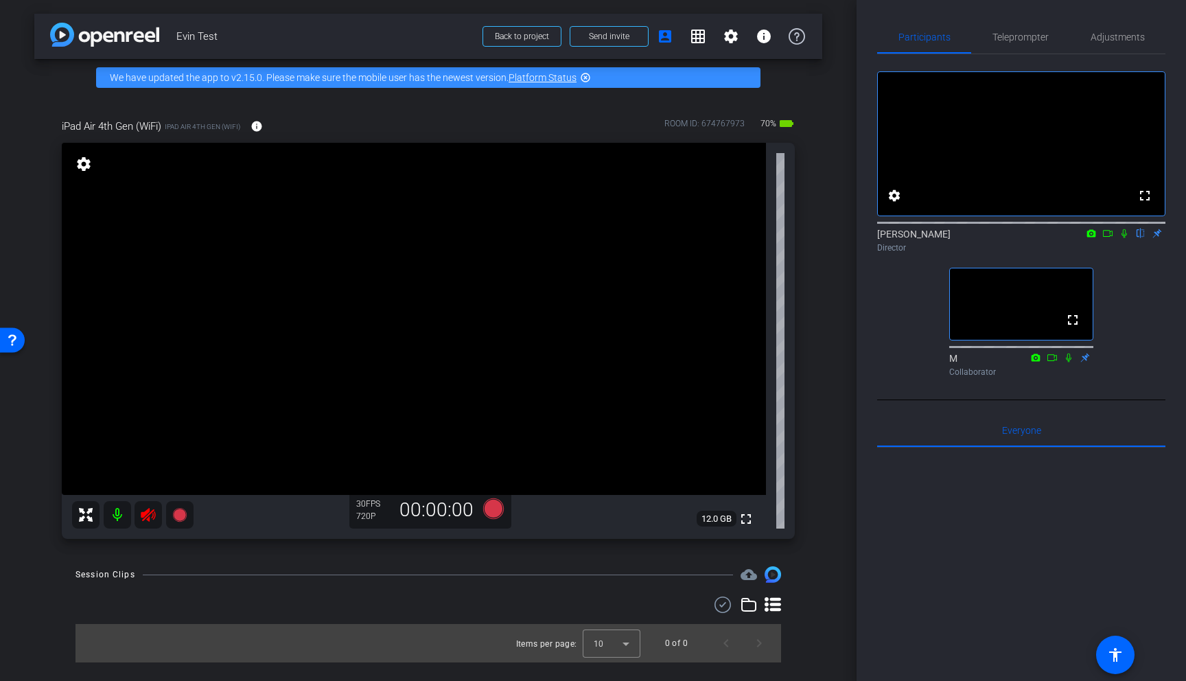
click at [148, 509] on icon at bounding box center [148, 515] width 14 height 14
click at [1123, 41] on span "Adjustments" at bounding box center [1117, 37] width 54 height 10
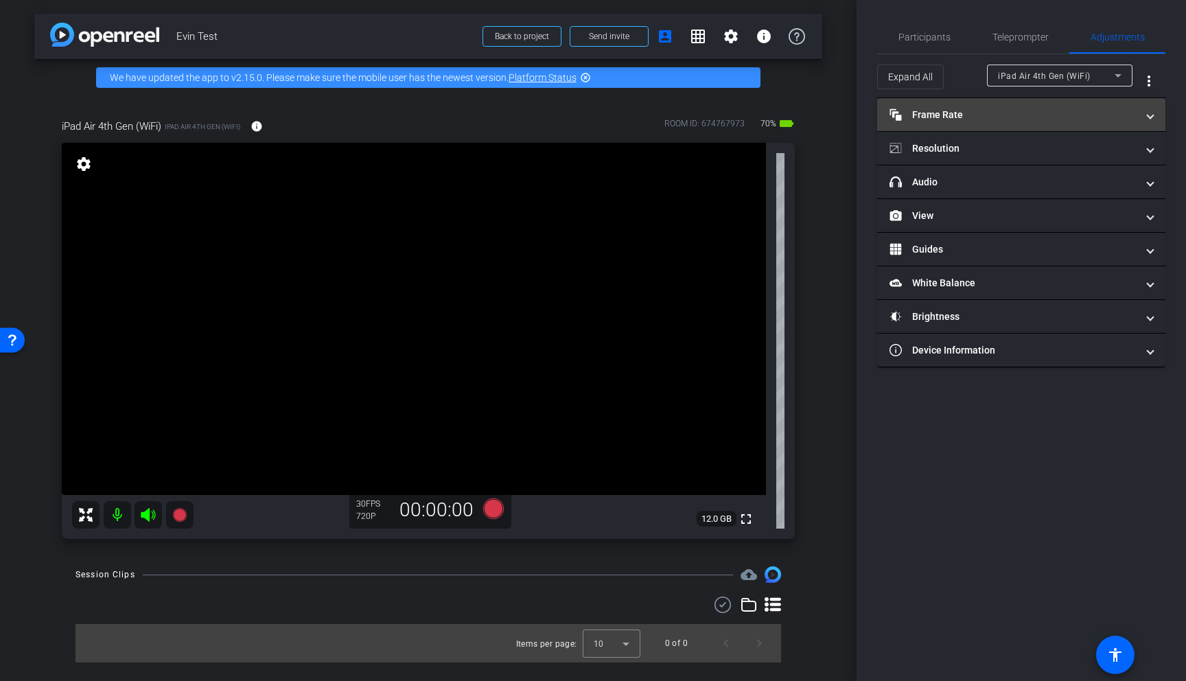
click at [1045, 115] on mat-panel-title "Frame Rate Frame Rate" at bounding box center [1012, 115] width 247 height 14
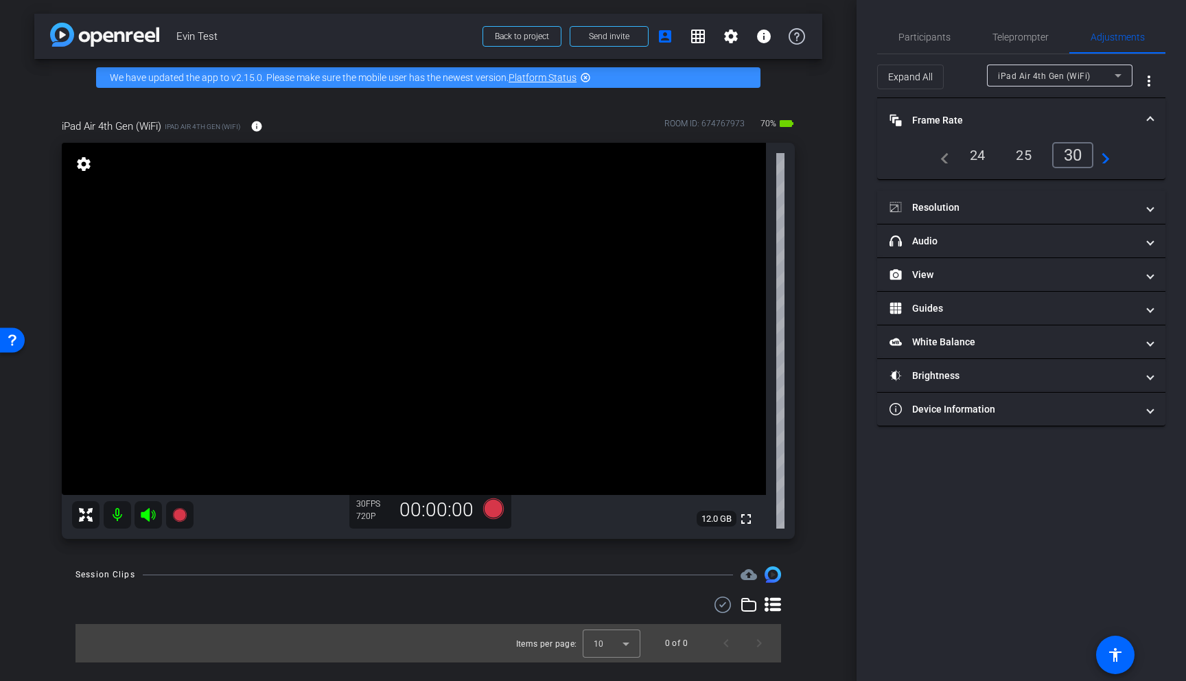
click at [1045, 115] on mat-panel-title "Frame Rate Frame Rate" at bounding box center [1012, 120] width 247 height 14
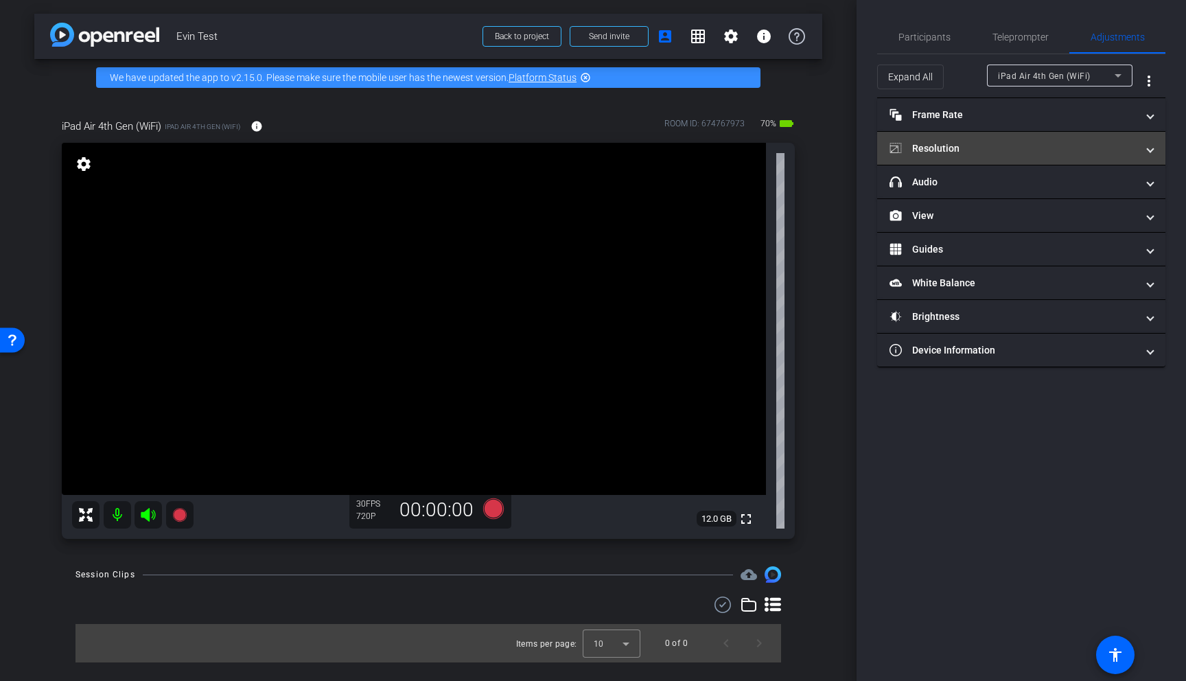
click at [1027, 152] on mat-panel-title "Resolution" at bounding box center [1012, 148] width 247 height 14
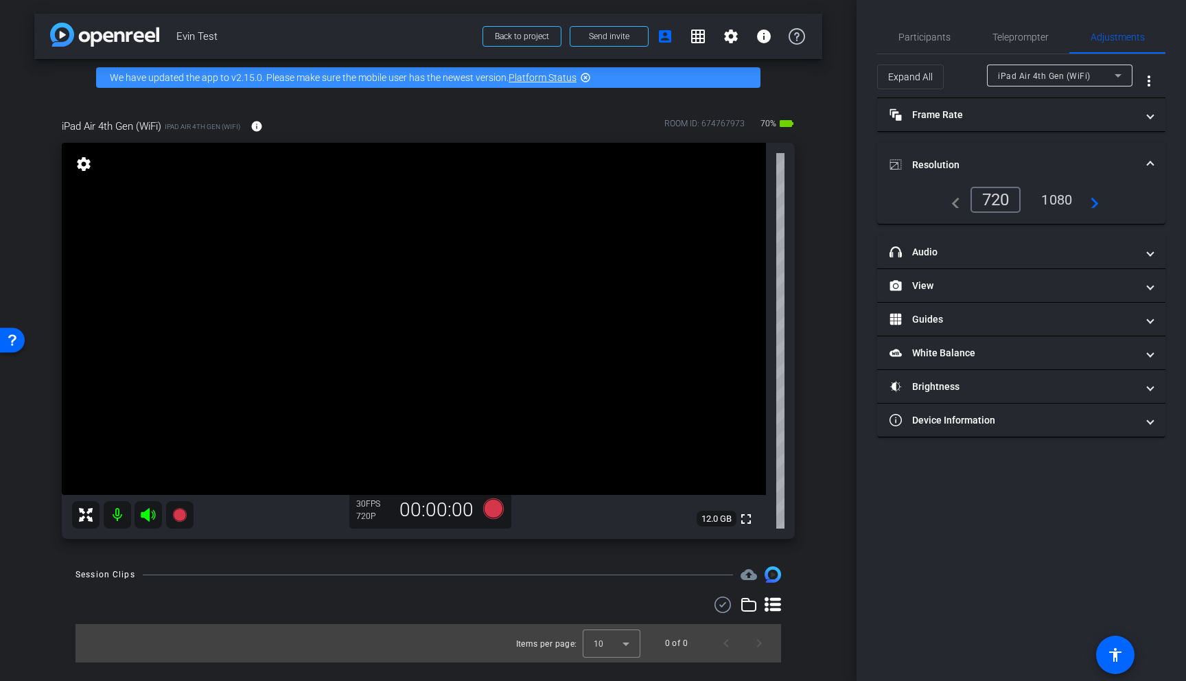
click at [1058, 204] on div "1080" at bounding box center [1056, 199] width 51 height 23
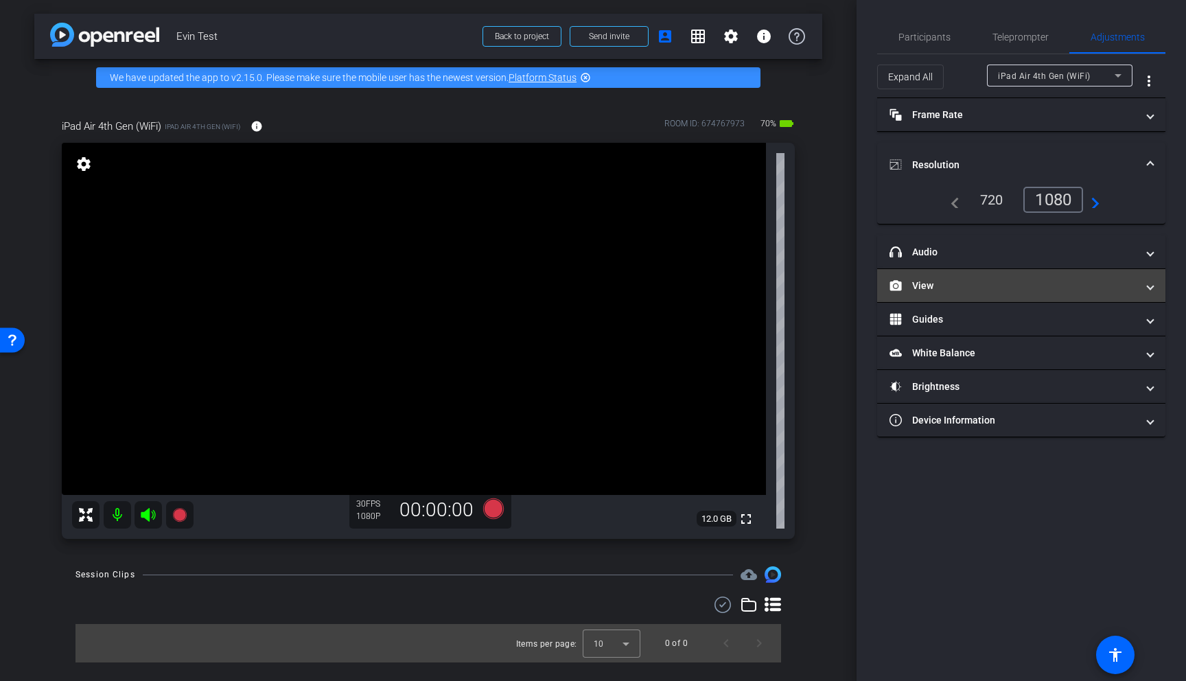
click at [976, 284] on mat-panel-title "View" at bounding box center [1012, 286] width 247 height 14
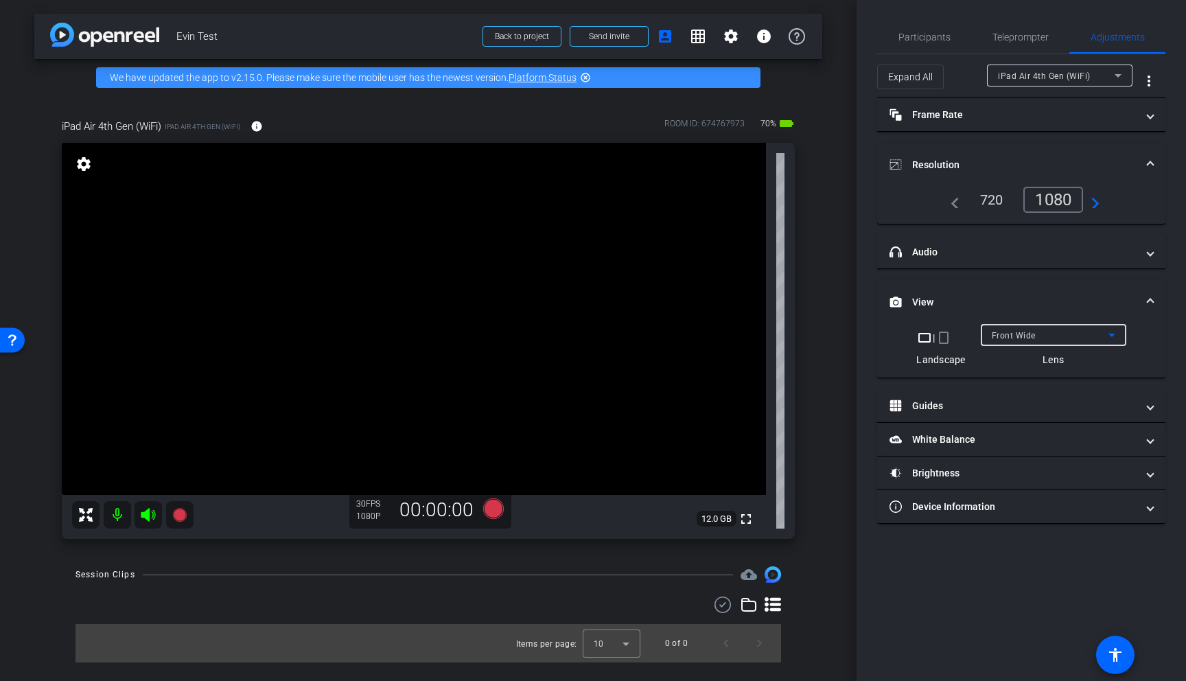
click at [994, 337] on span "Front Wide" at bounding box center [1014, 336] width 44 height 10
click at [972, 344] on div at bounding box center [593, 340] width 1186 height 681
click at [965, 411] on mat-panel-title "Guides" at bounding box center [1012, 406] width 247 height 14
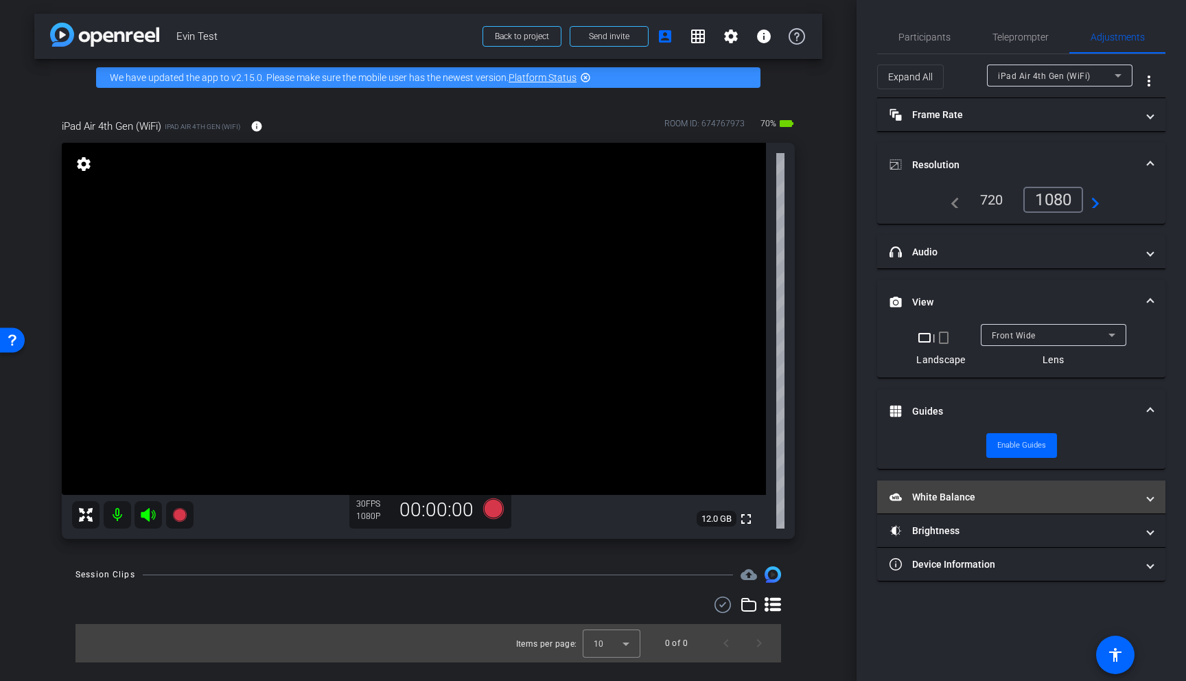
click at [953, 496] on mat-panel-title "White Balance White Balance" at bounding box center [1012, 497] width 247 height 14
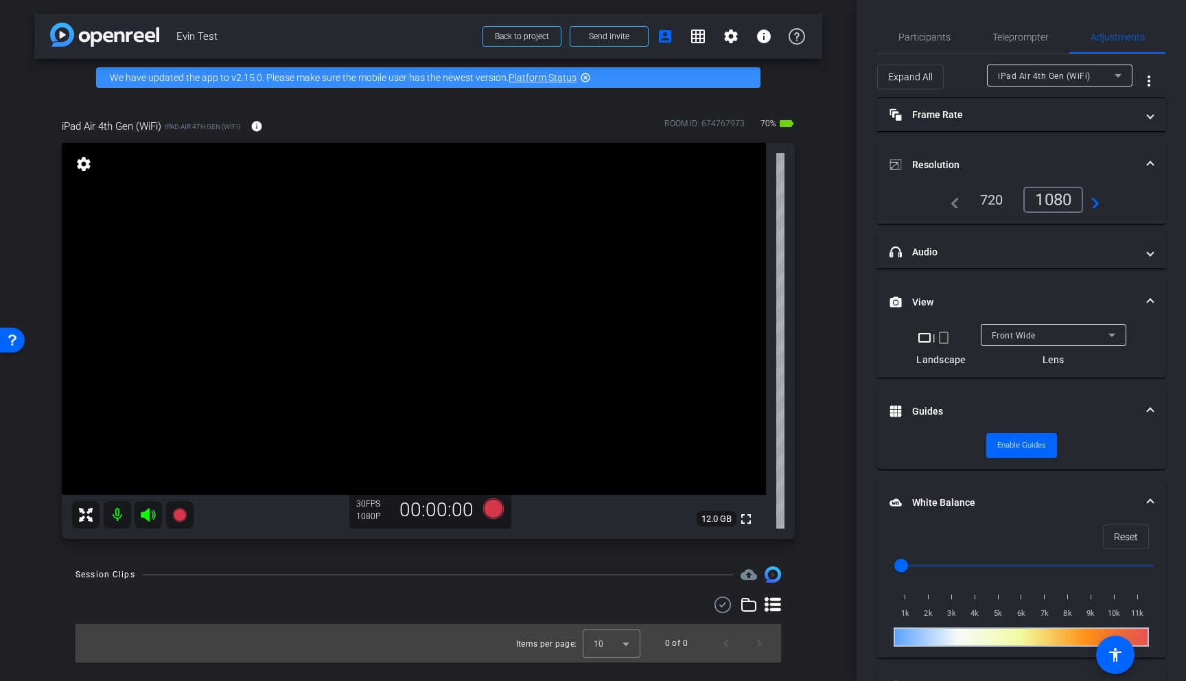
scroll to position [76, 0]
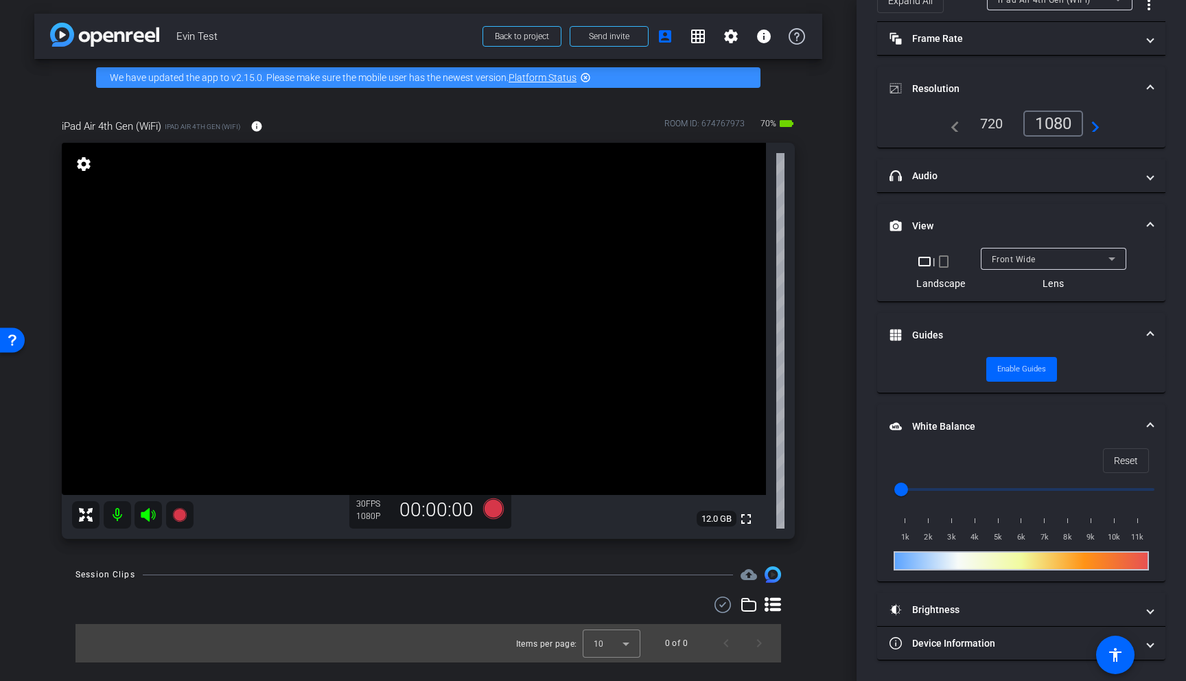
click at [929, 416] on mat-expansion-panel-header "White Balance White Balance" at bounding box center [1021, 426] width 288 height 44
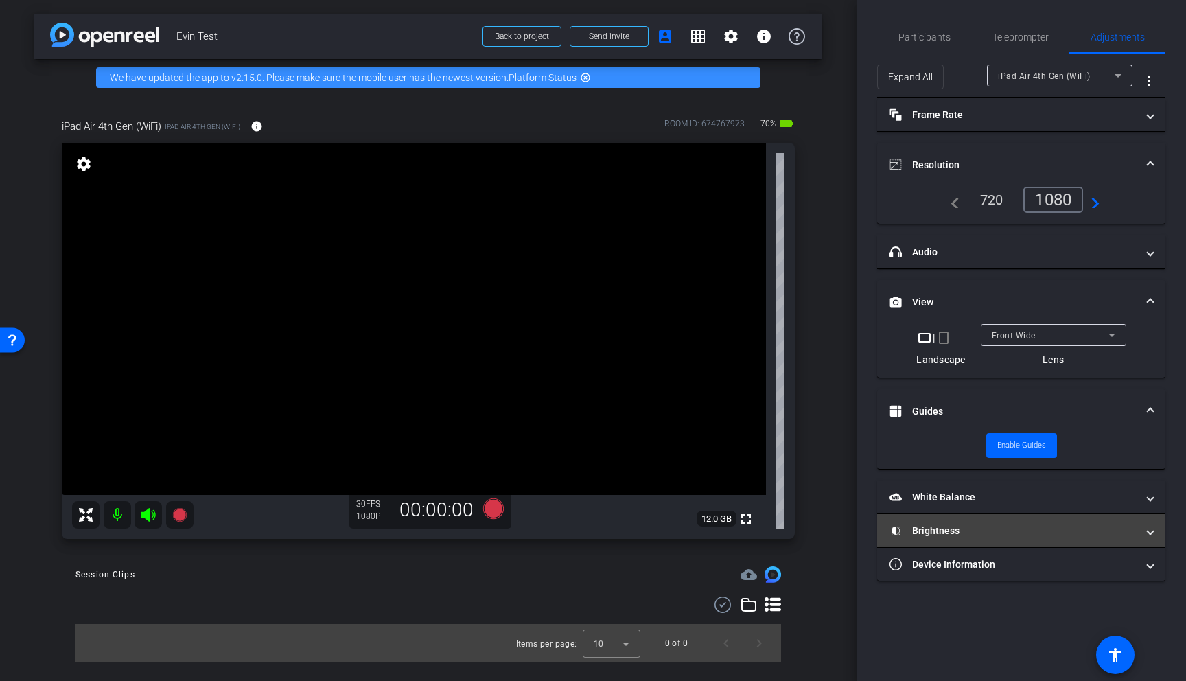
click at [953, 533] on mat-panel-title "Brightness" at bounding box center [1012, 531] width 247 height 14
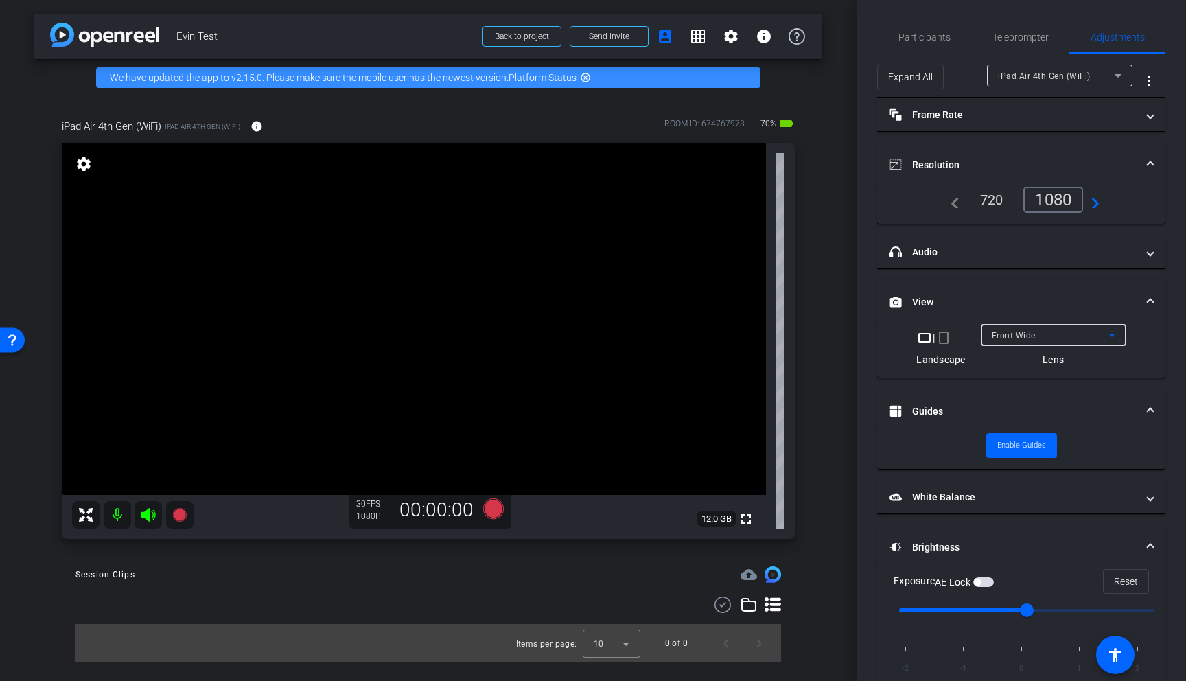
click at [1017, 336] on span "Front Wide" at bounding box center [1014, 336] width 44 height 10
click at [891, 322] on div at bounding box center [593, 340] width 1186 height 681
click at [1036, 43] on span "Teleprompter" at bounding box center [1020, 37] width 56 height 33
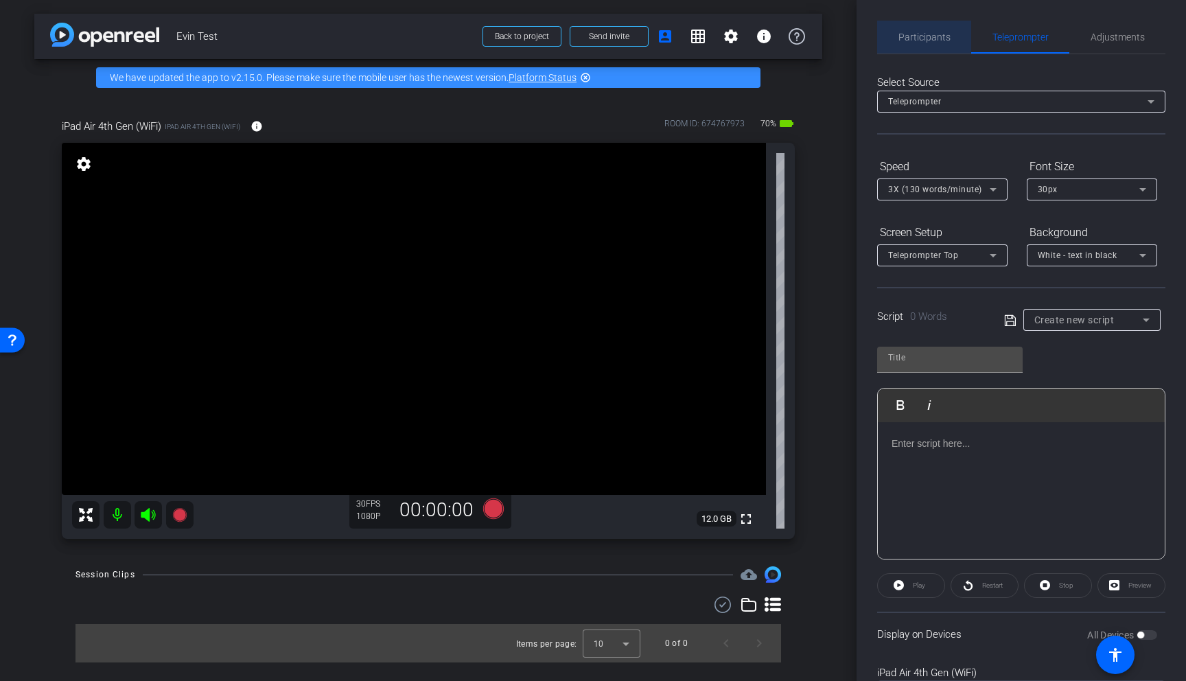
click at [935, 39] on span "Participants" at bounding box center [924, 37] width 52 height 10
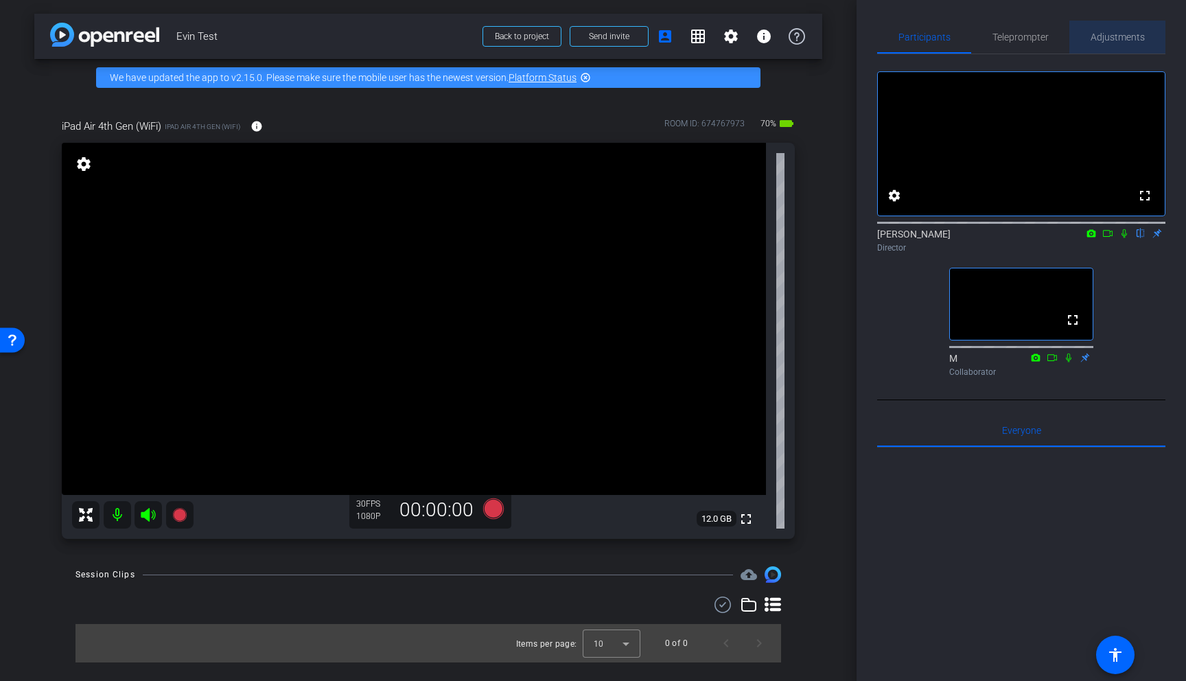
click at [1119, 40] on span "Adjustments" at bounding box center [1117, 37] width 54 height 10
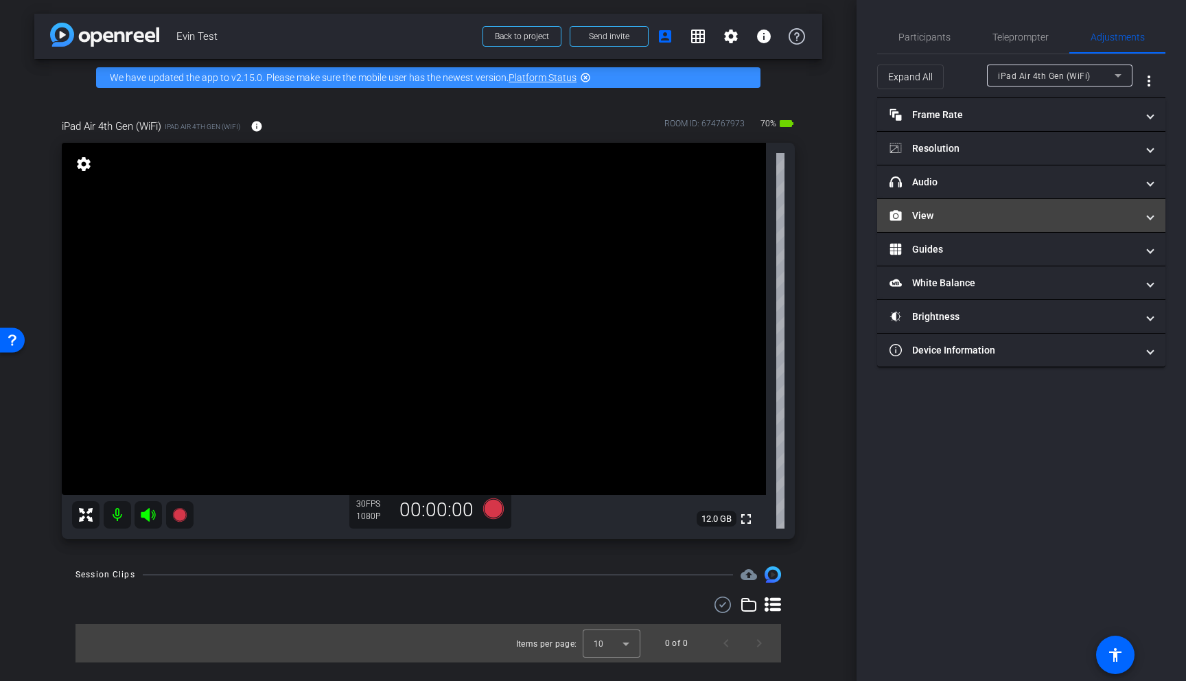
click at [999, 221] on mat-panel-title "View" at bounding box center [1012, 216] width 247 height 14
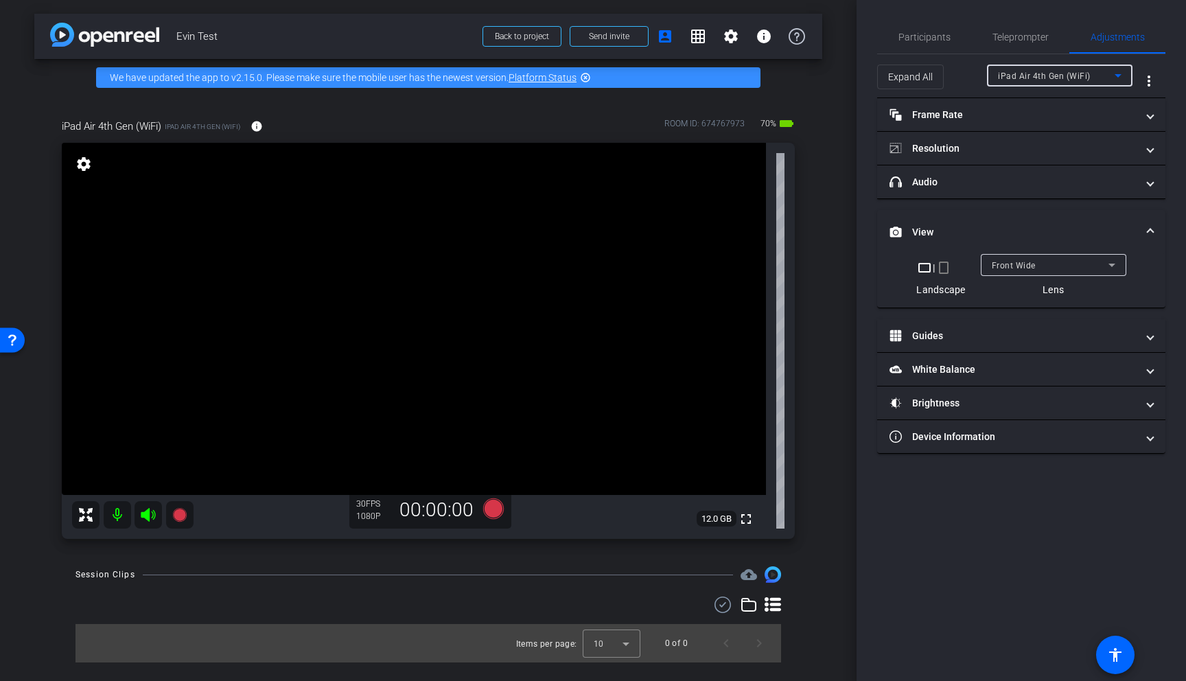
click at [1021, 69] on div "iPad Air 4th Gen (WiFi)" at bounding box center [1056, 75] width 117 height 17
click at [1020, 69] on div at bounding box center [593, 340] width 1186 height 681
click at [909, 33] on span "Participants" at bounding box center [924, 37] width 52 height 10
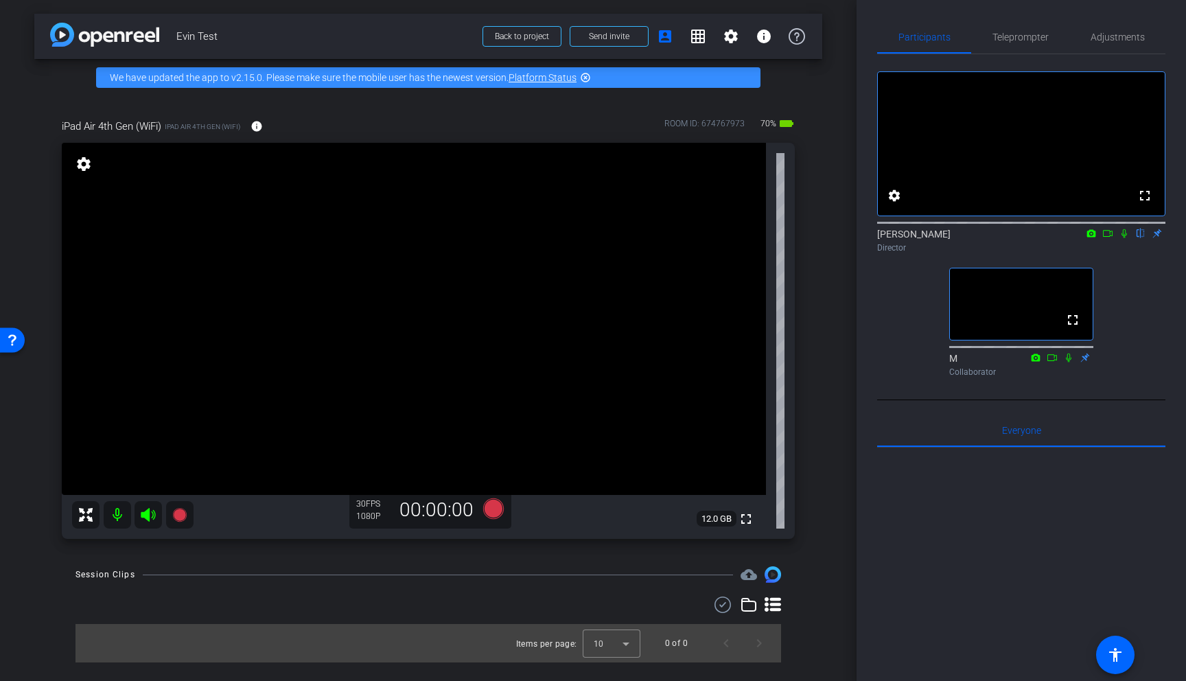
click at [876, 340] on div "Participants Teleprompter Adjustments fullscreen settings Evin Howell flip Dire…" at bounding box center [1020, 340] width 329 height 681
click at [824, 407] on div "arrow_back Evin Test Back to project Send invite account_box grid_on settings i…" at bounding box center [428, 340] width 856 height 681
drag, startPoint x: 760, startPoint y: 125, endPoint x: 773, endPoint y: 125, distance: 13.0
click at [773, 125] on span "65%" at bounding box center [768, 124] width 20 height 22
click at [491, 131] on div "iPad Air 4th Gen (WiFi) iPad Air 4th Gen (WiFi) info ROOM ID: 674767973 65% bat…" at bounding box center [428, 126] width 733 height 33
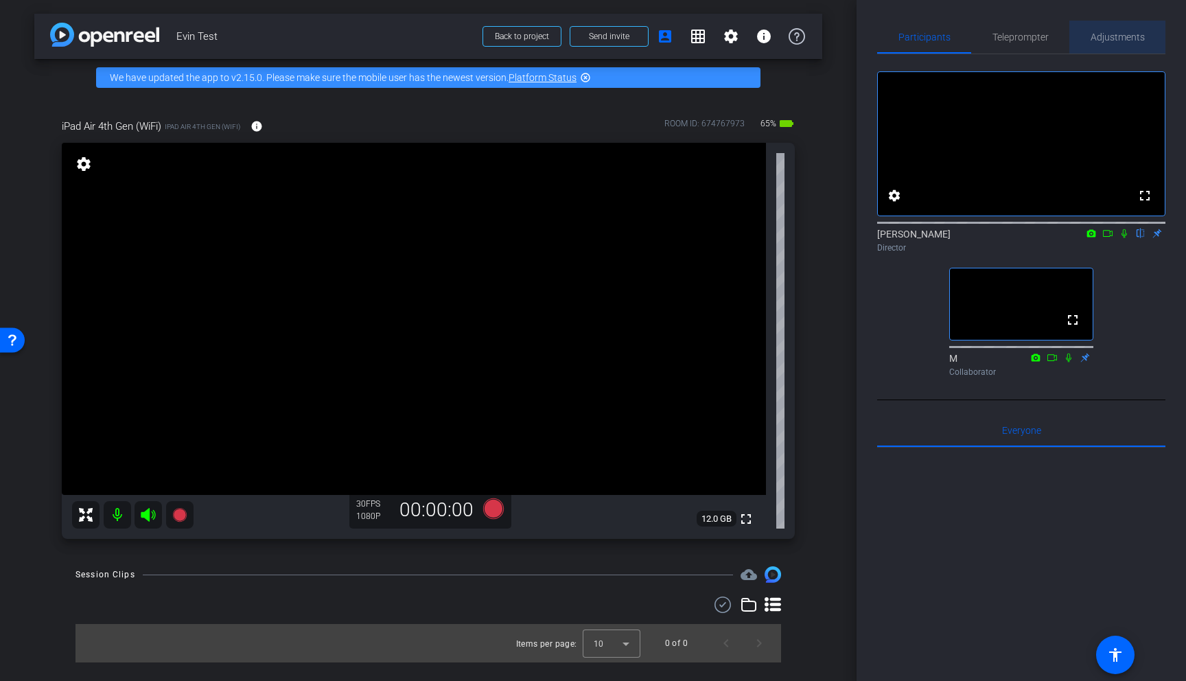
click at [1126, 32] on span "Adjustments" at bounding box center [1117, 37] width 54 height 10
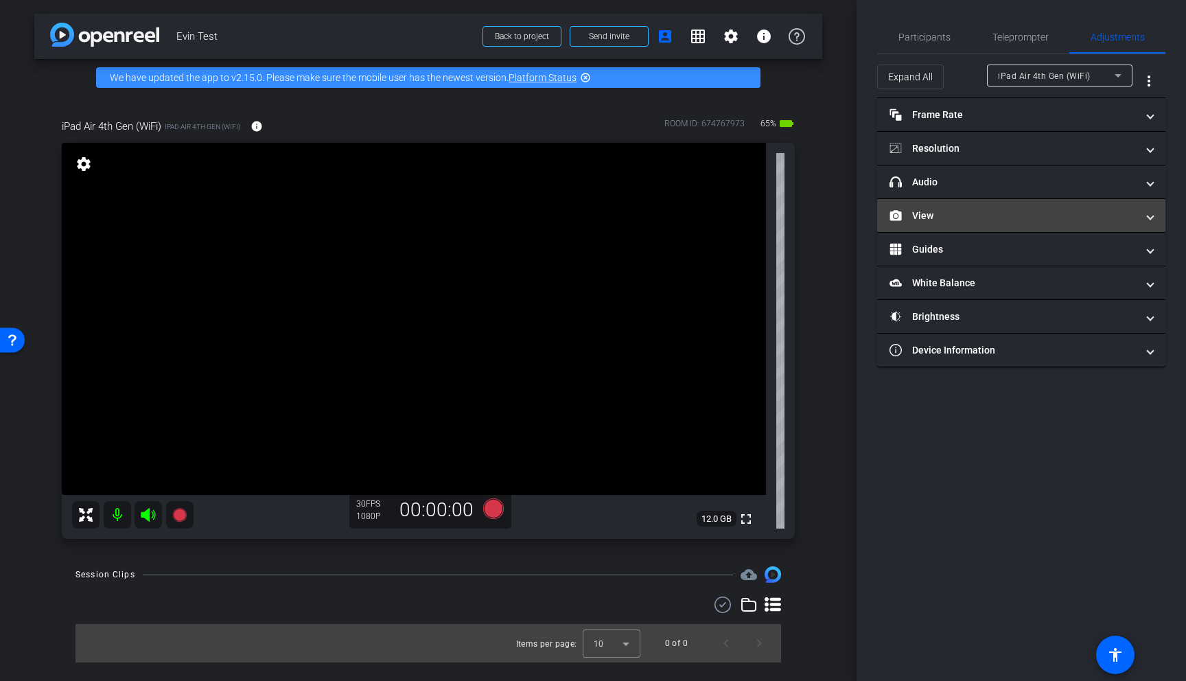
click at [962, 223] on mat-expansion-panel-header "View" at bounding box center [1021, 215] width 288 height 33
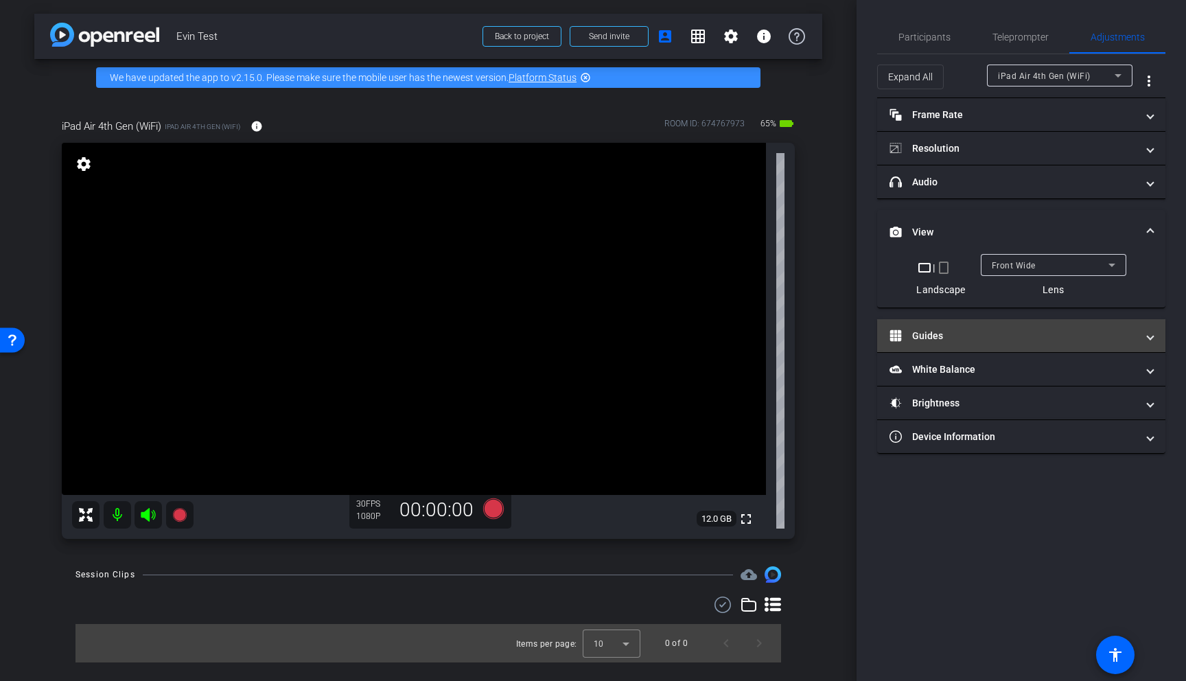
click at [980, 331] on mat-panel-title "Guides" at bounding box center [1012, 336] width 247 height 14
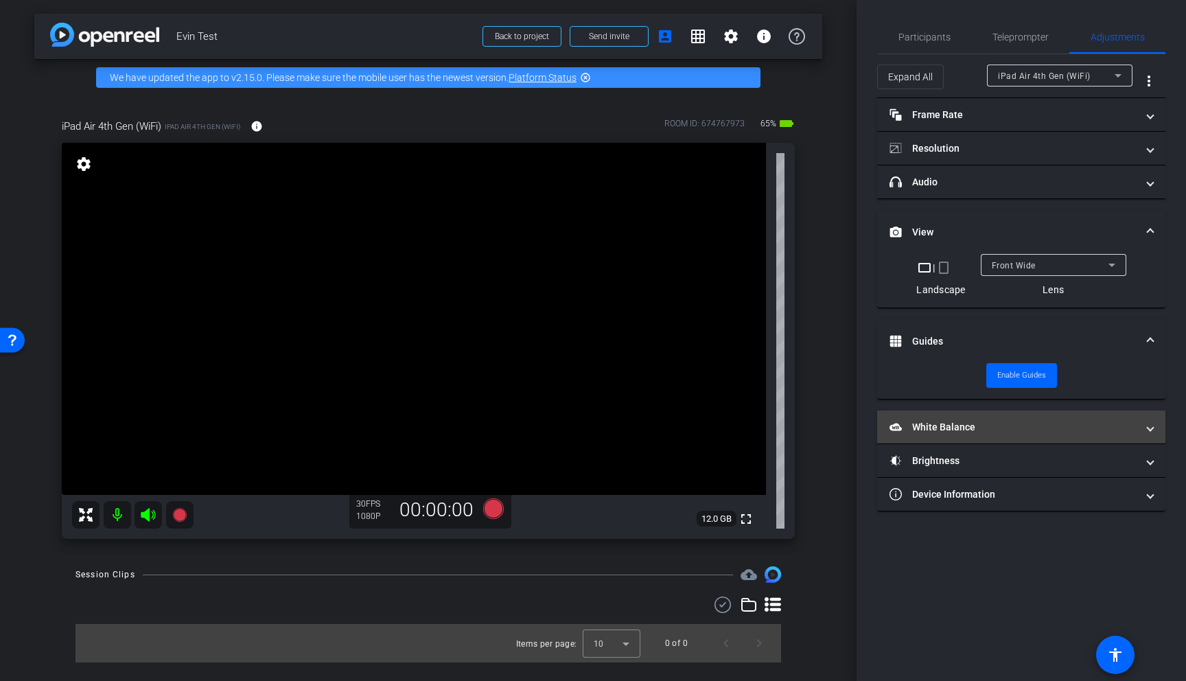
click at [976, 432] on mat-panel-title "White Balance White Balance" at bounding box center [1012, 427] width 247 height 14
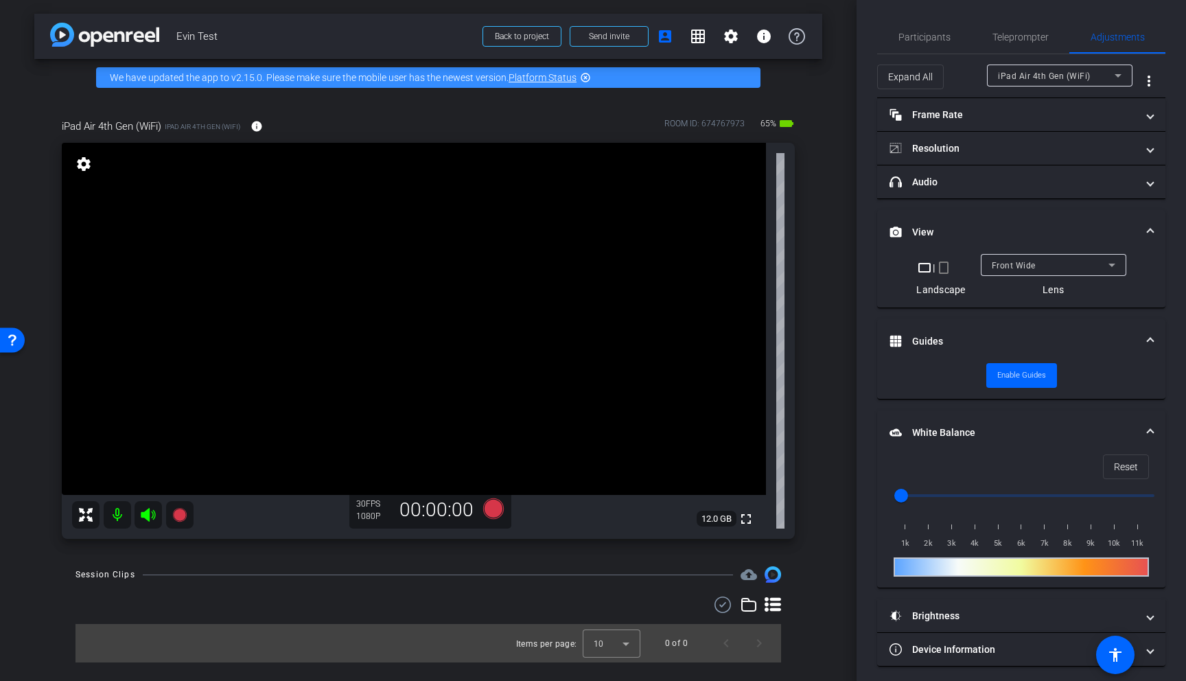
scroll to position [6, 0]
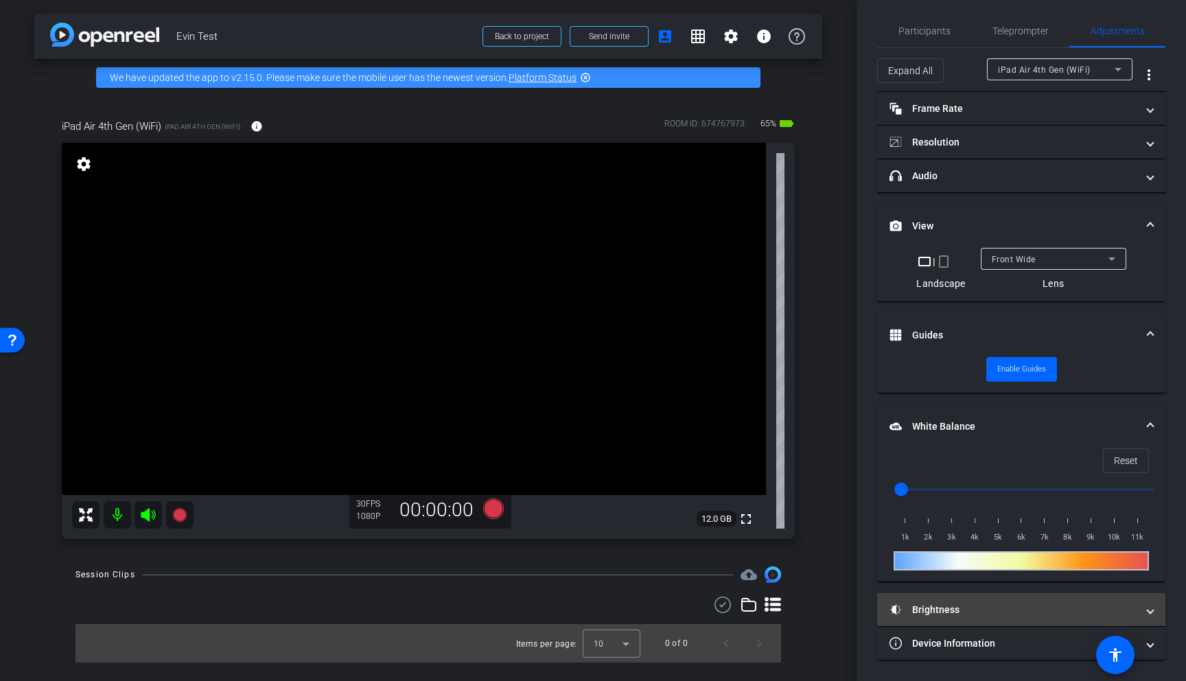
click at [959, 613] on mat-panel-title "Brightness" at bounding box center [1012, 610] width 247 height 14
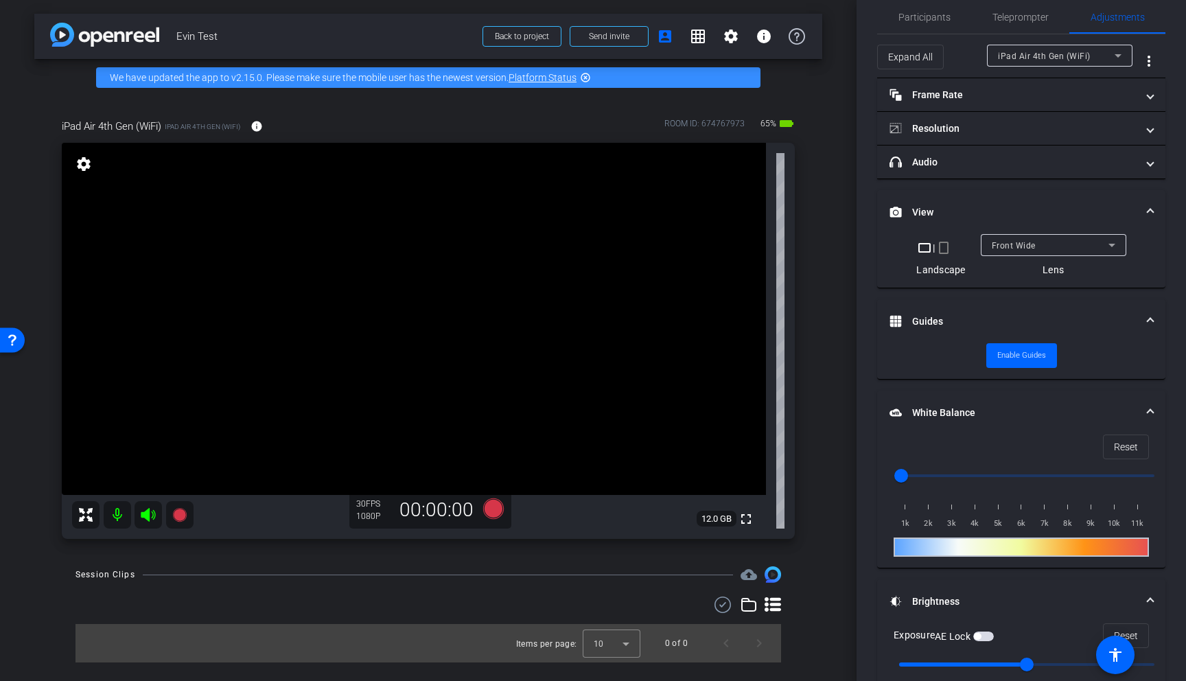
scroll to position [0, 0]
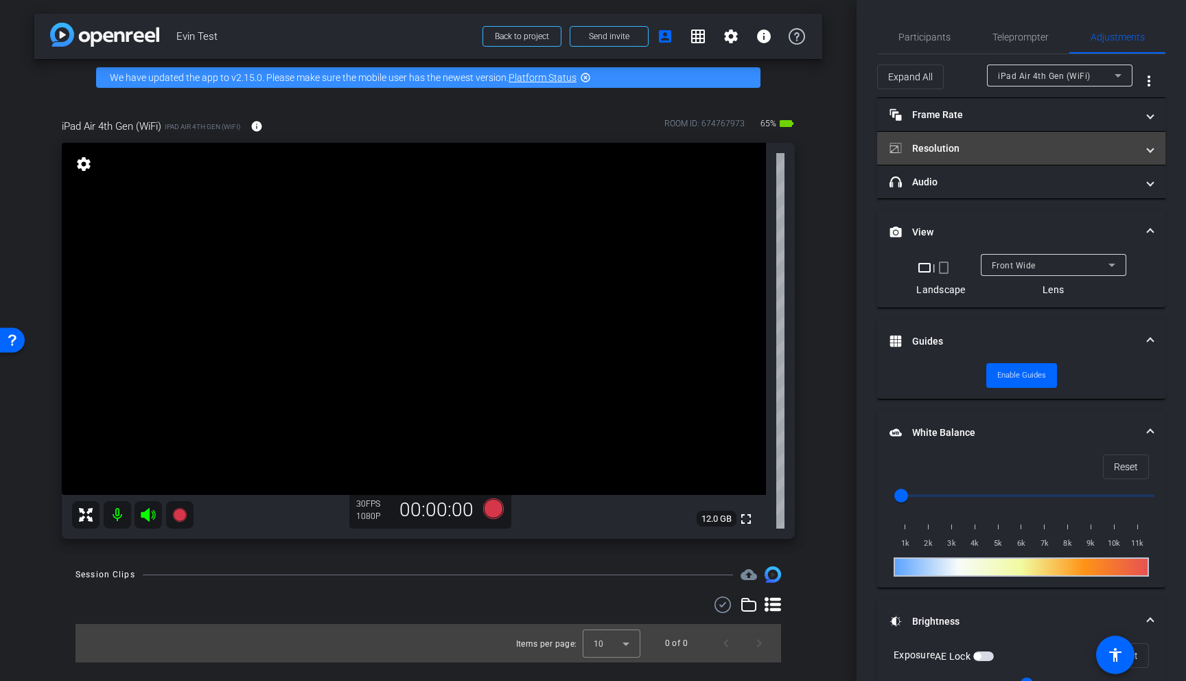
click at [961, 138] on mat-expansion-panel-header "Resolution" at bounding box center [1021, 148] width 288 height 33
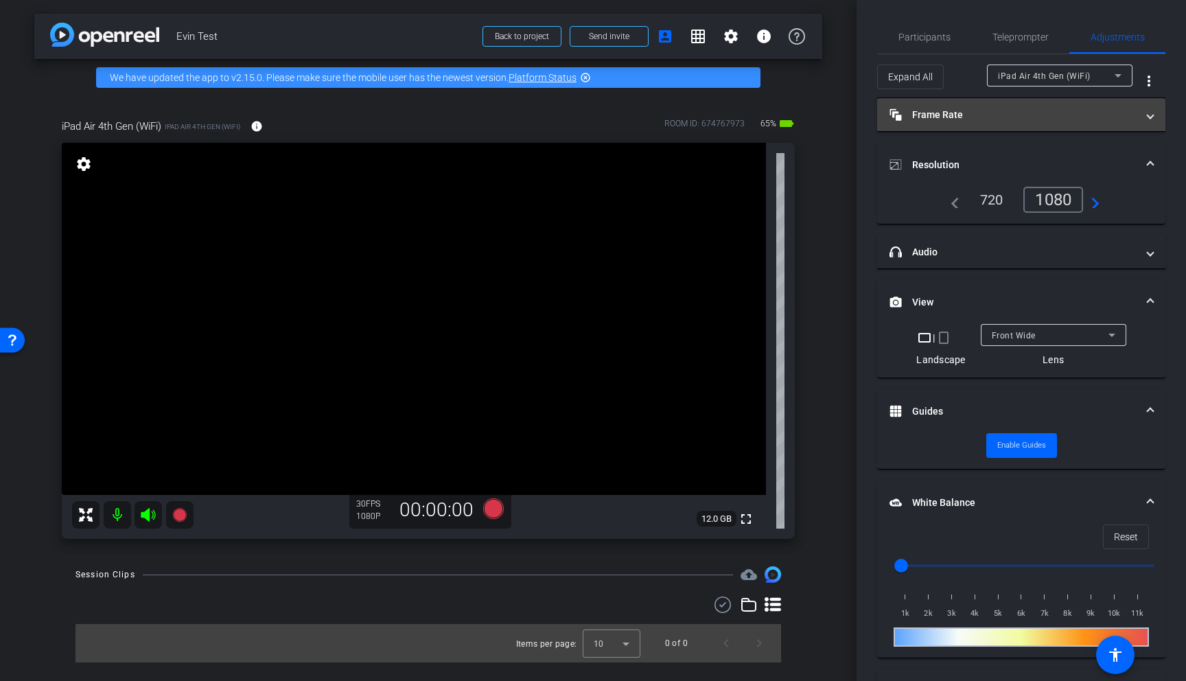
click at [944, 119] on mat-panel-title "Frame Rate Frame Rate" at bounding box center [1012, 115] width 247 height 14
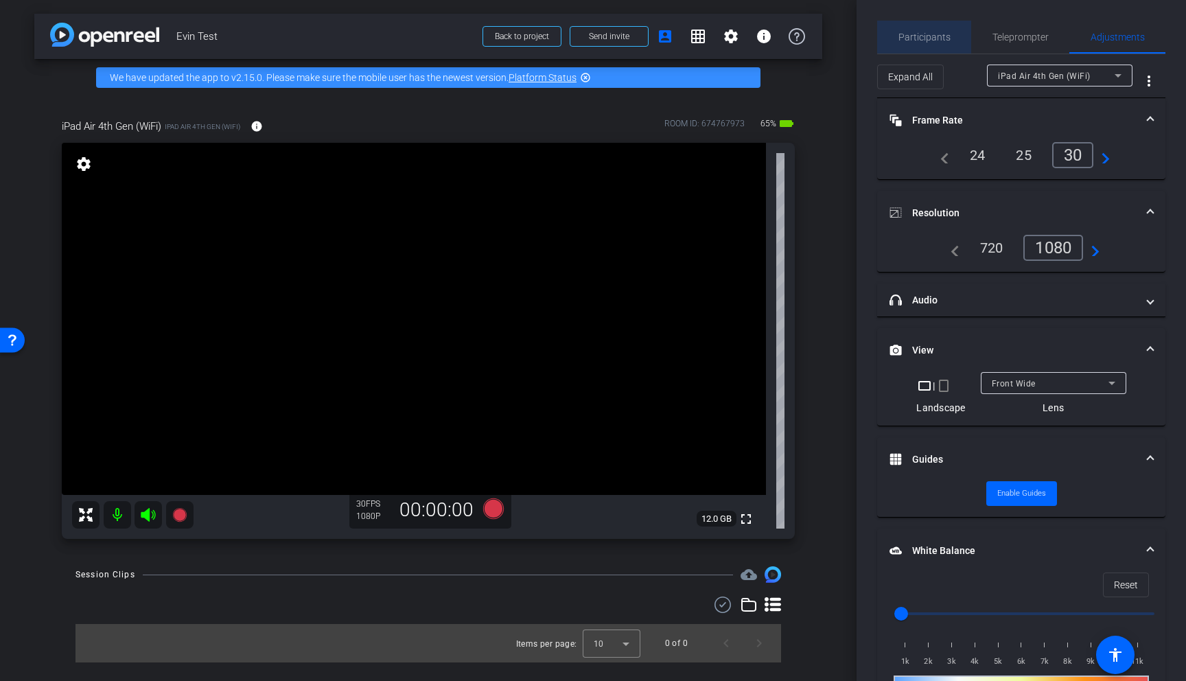
click at [928, 30] on span "Participants" at bounding box center [924, 37] width 52 height 33
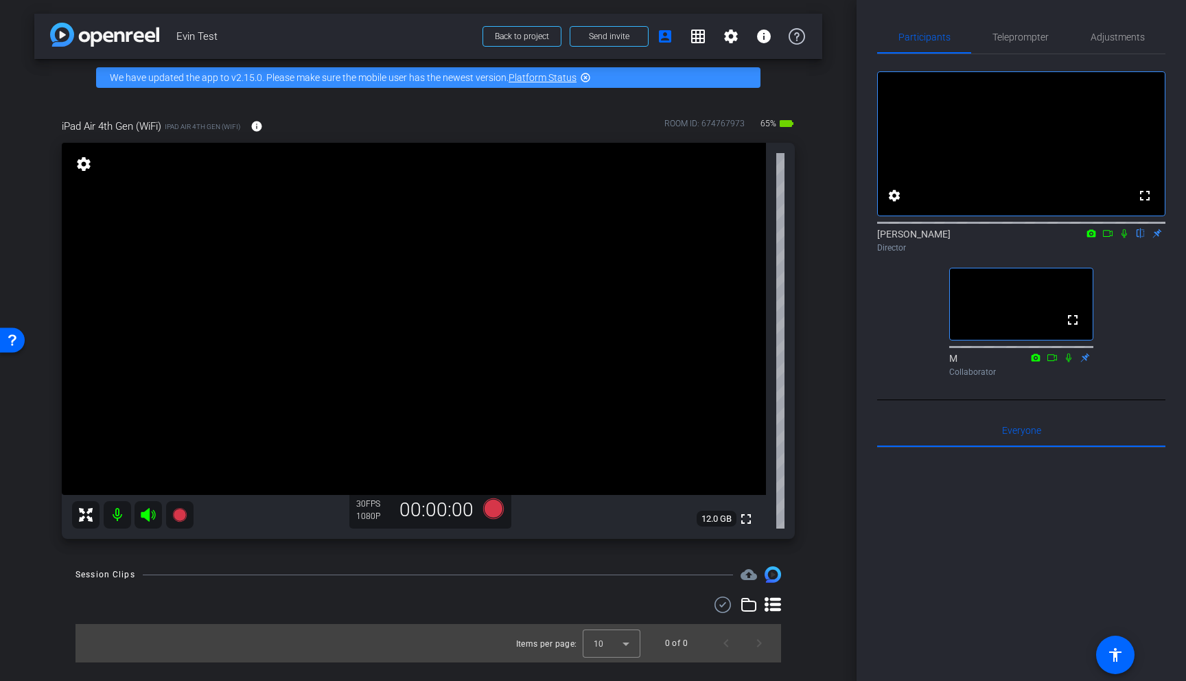
click at [112, 514] on mat-icon at bounding box center [117, 514] width 27 height 27
click at [490, 511] on icon at bounding box center [493, 508] width 21 height 21
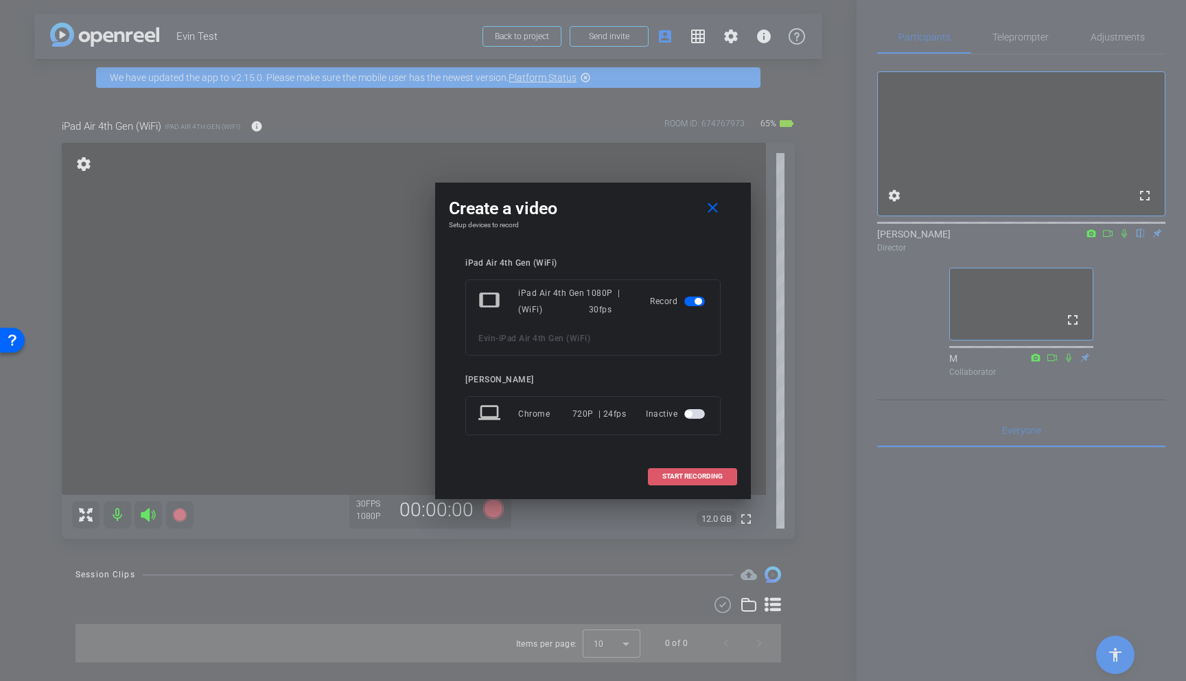
click at [666, 478] on span "START RECORDING" at bounding box center [692, 476] width 60 height 7
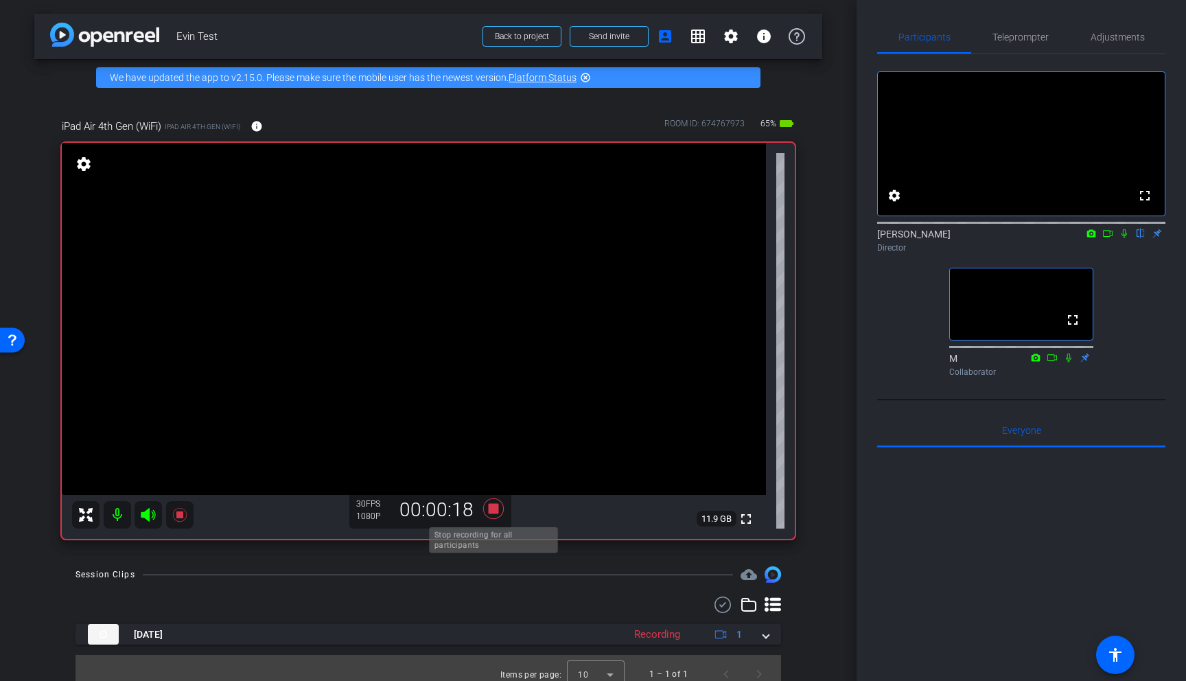
click at [493, 505] on icon at bounding box center [493, 508] width 21 height 21
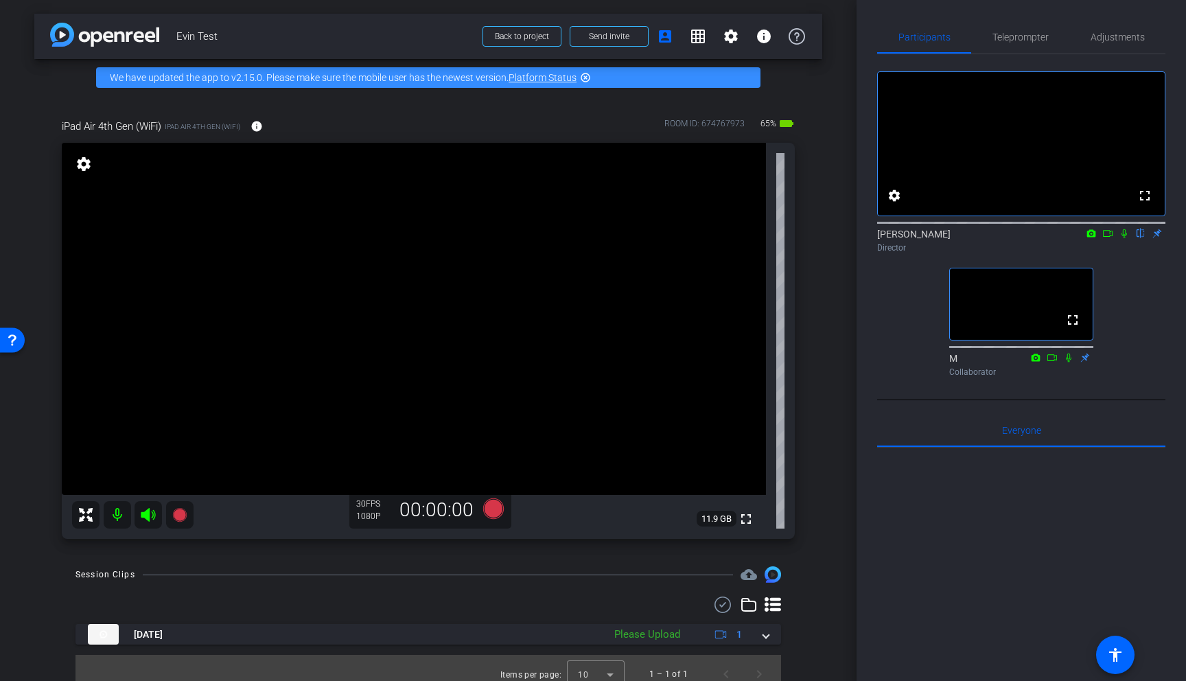
scroll to position [12, 0]
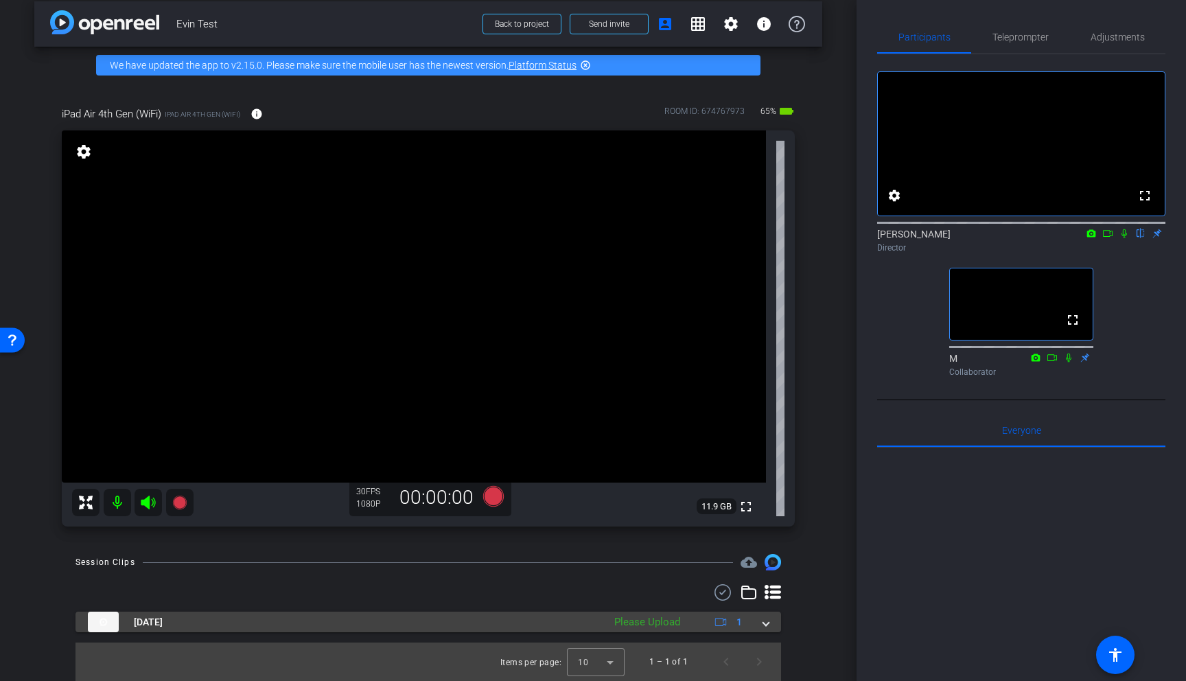
click at [768, 624] on span at bounding box center [765, 622] width 5 height 14
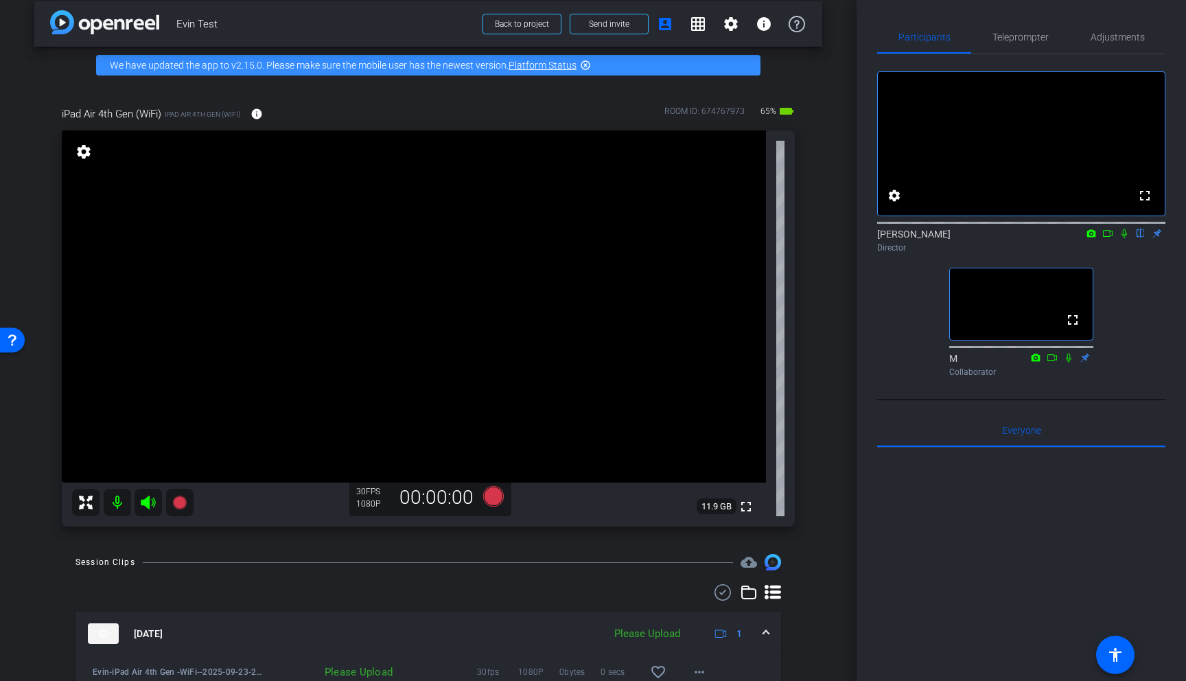
scroll to position [83, 0]
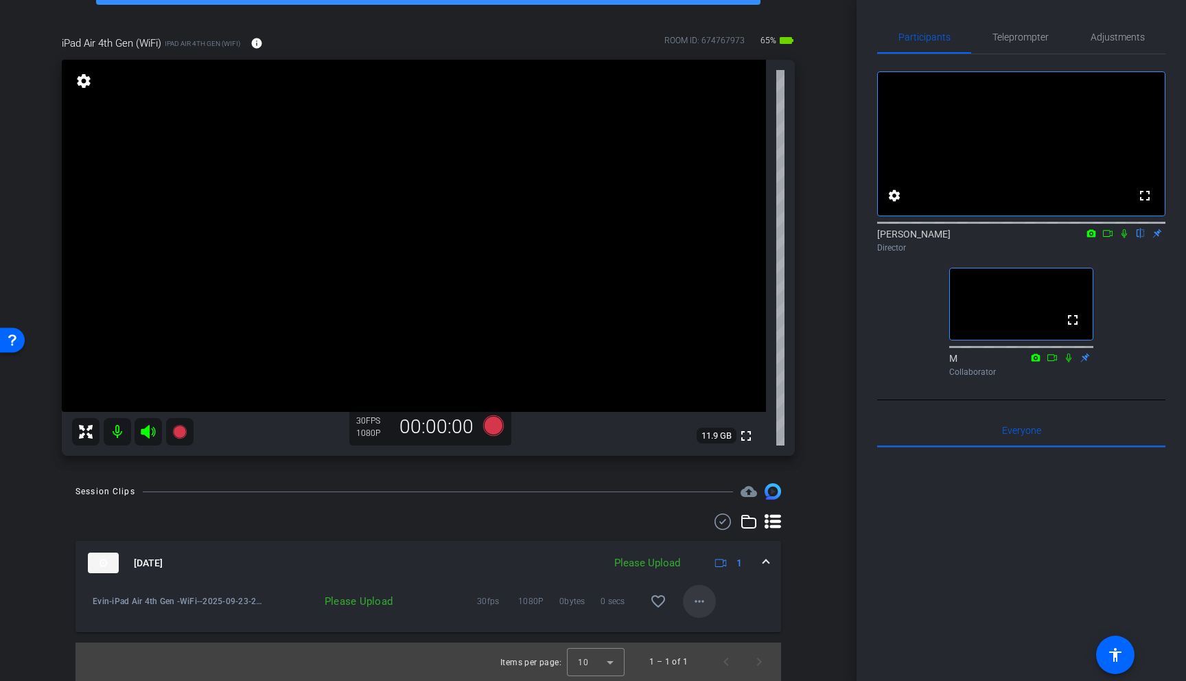
click at [700, 600] on mat-icon "more_horiz" at bounding box center [699, 601] width 16 height 16
click at [721, 625] on span "Upload" at bounding box center [721, 630] width 55 height 16
click at [799, 551] on div "Session Clips cloud_upload Sep 23, 2025 Processing 1 play_circle_outline Evin-i…" at bounding box center [428, 582] width 788 height 198
click at [697, 596] on mat-icon "more_horiz" at bounding box center [699, 601] width 16 height 16
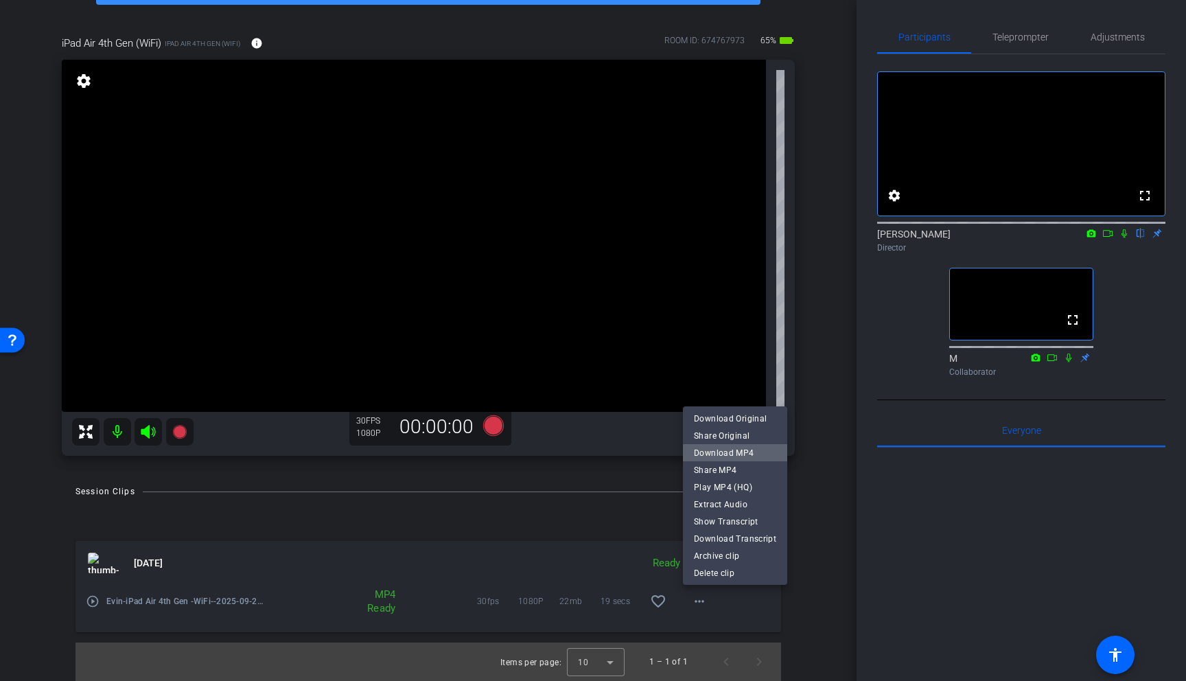
click at [748, 450] on span "Download MP4" at bounding box center [735, 453] width 82 height 16
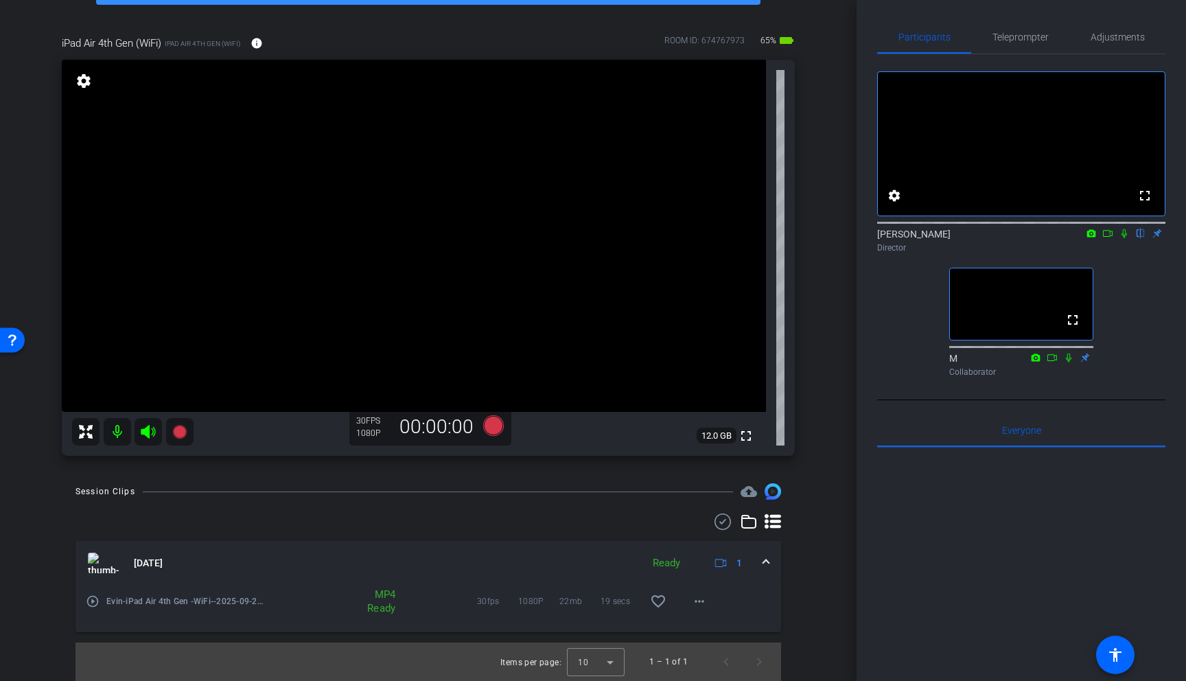
click at [823, 310] on div "arrow_back Evin Test Back to project Send invite account_box grid_on settings i…" at bounding box center [428, 257] width 856 height 681
click at [498, 425] on icon at bounding box center [493, 425] width 21 height 21
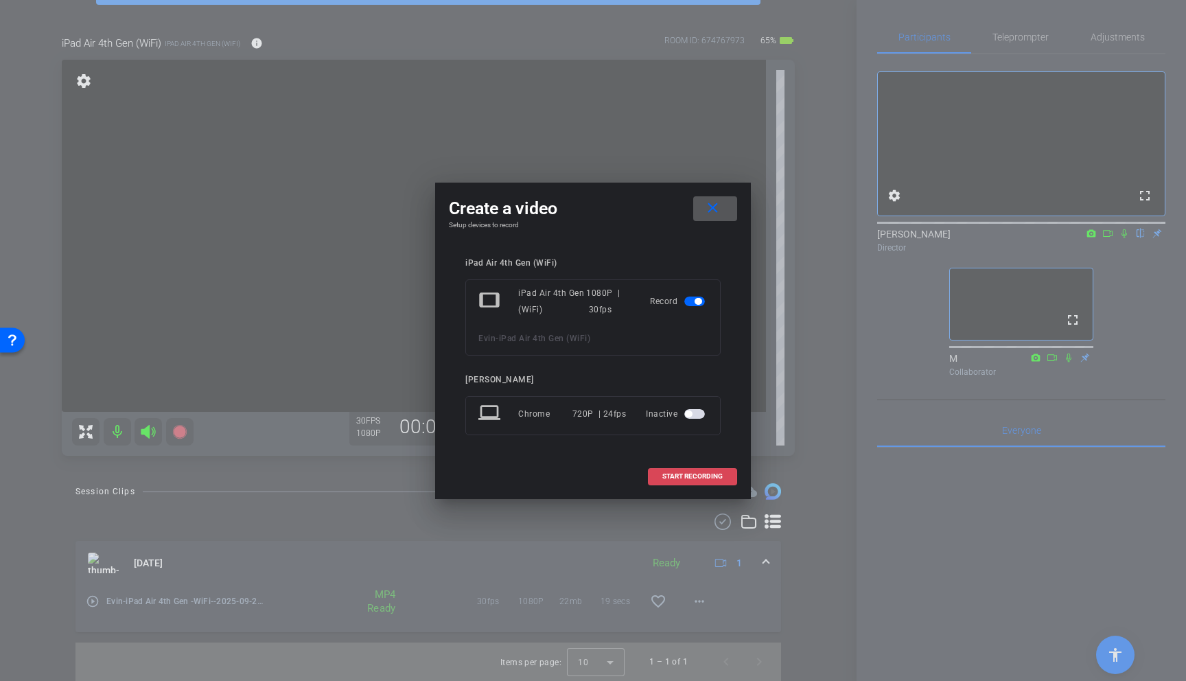
click at [686, 475] on span "START RECORDING" at bounding box center [692, 476] width 60 height 7
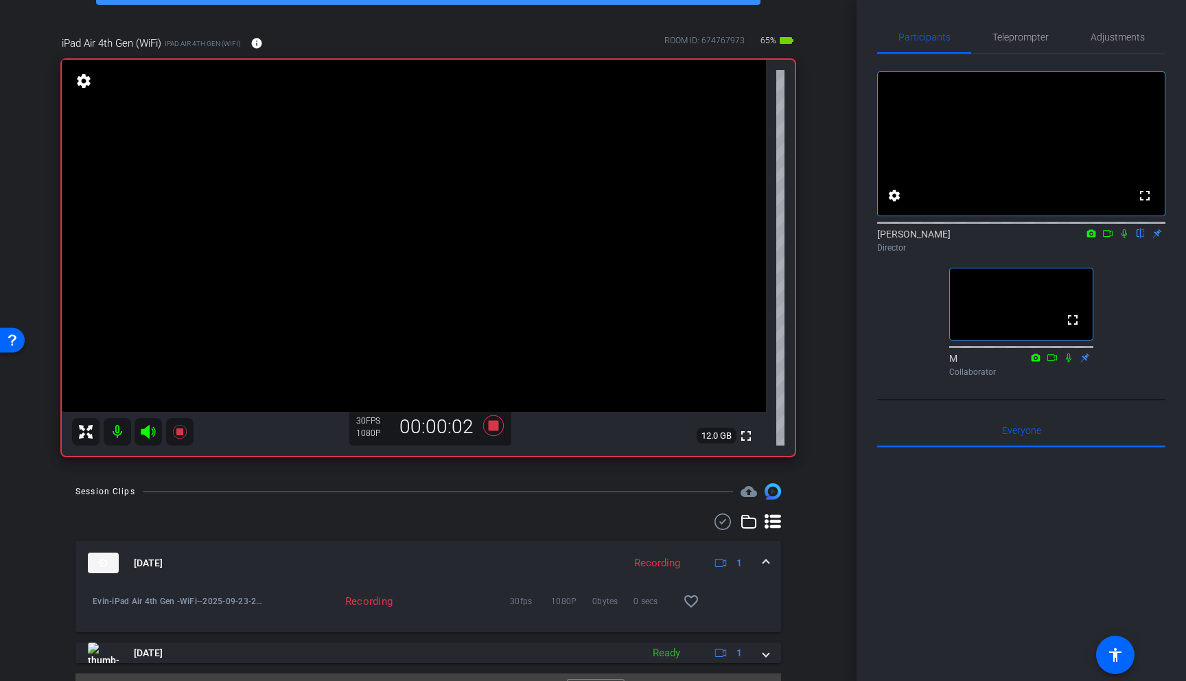
click at [1123, 238] on icon at bounding box center [1123, 233] width 5 height 9
click at [1108, 238] on icon at bounding box center [1107, 234] width 11 height 10
click at [1176, 248] on div "Participants Teleprompter Adjustments No Video Evin Howell Director fullscreen …" at bounding box center [1020, 340] width 329 height 681
click at [496, 423] on icon at bounding box center [493, 425] width 21 height 21
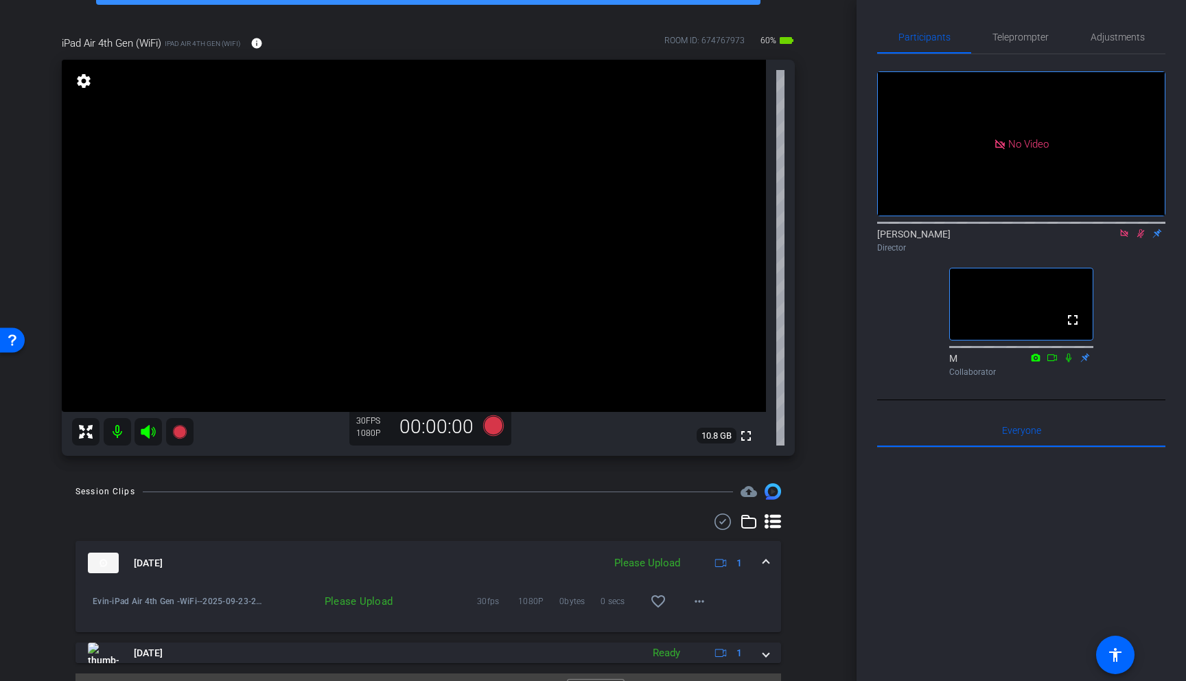
click at [1125, 237] on icon at bounding box center [1124, 233] width 8 height 8
click at [1126, 238] on icon at bounding box center [1125, 233] width 8 height 9
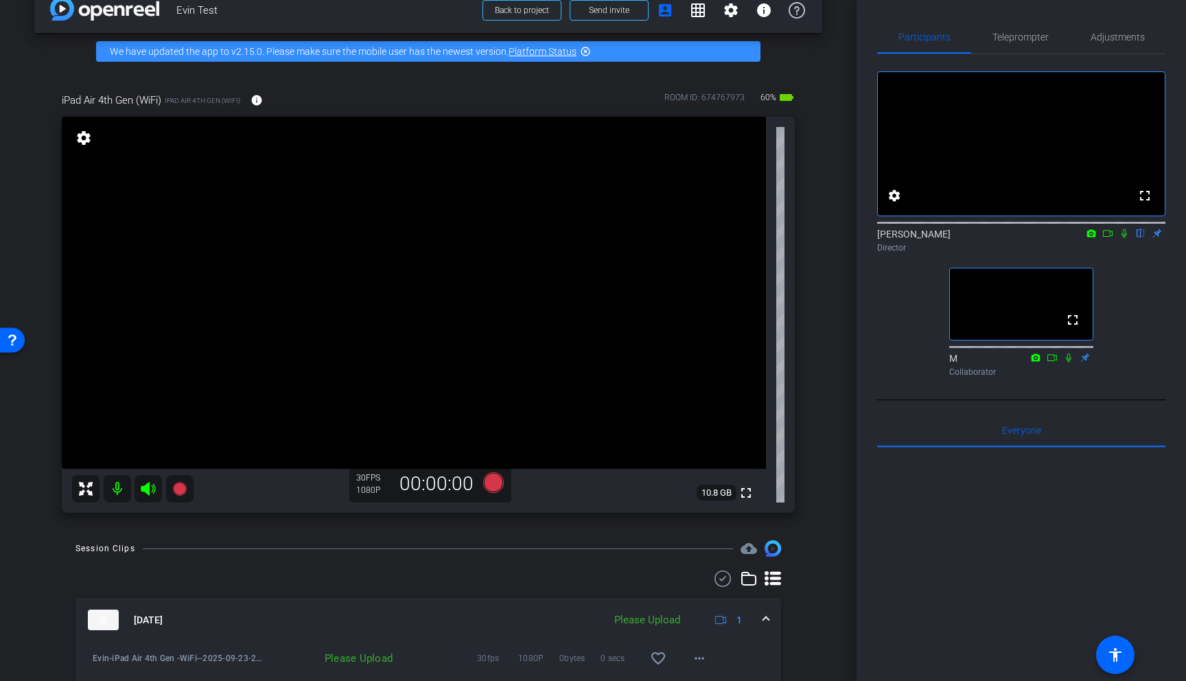
scroll to position [114, 0]
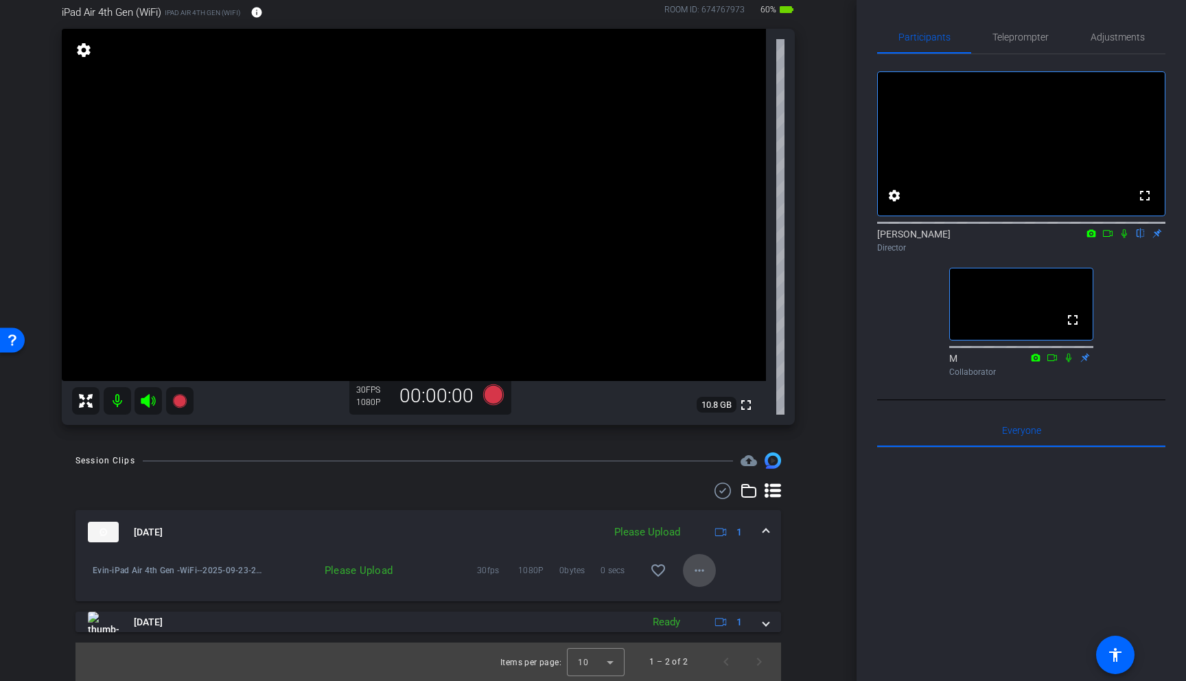
click at [694, 571] on mat-icon "more_horiz" at bounding box center [699, 570] width 16 height 16
click at [712, 597] on span "Upload" at bounding box center [721, 599] width 55 height 16
click at [839, 299] on div "arrow_back Evin Test Back to project Send invite account_box grid_on settings i…" at bounding box center [428, 226] width 856 height 681
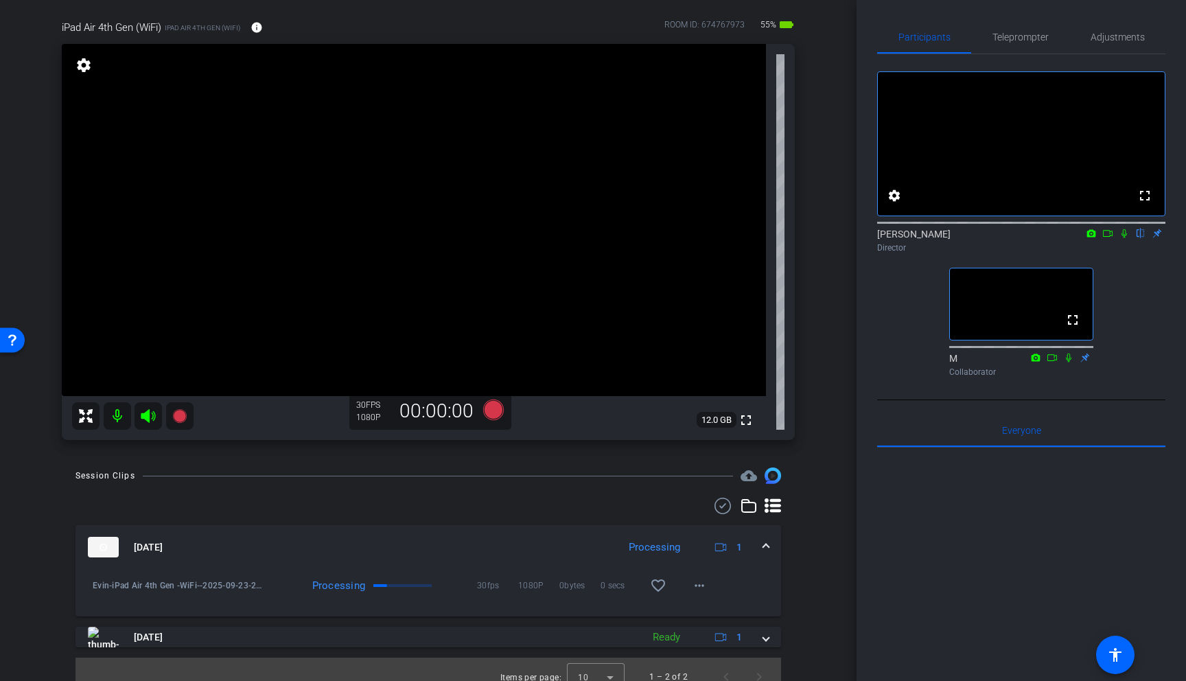
scroll to position [98, 0]
click at [797, 227] on div "iPad Air 4th Gen (WiFi) iPad Air 4th Gen (WiFi) info ROOM ID: 674767973 55% bat…" at bounding box center [428, 226] width 788 height 456
click at [803, 220] on div "iPad Air 4th Gen (WiFi) iPad Air 4th Gen (WiFi) info ROOM ID: 674767973 55% bat…" at bounding box center [428, 226] width 788 height 456
click at [820, 172] on div "iPad Air 4th Gen (WiFi) iPad Air 4th Gen (WiFi) info ROOM ID: 674767973 50% bat…" at bounding box center [428, 226] width 788 height 456
click at [811, 261] on div "iPad Air 4th Gen (WiFi) iPad Air 4th Gen (WiFi) info ROOM ID: 674767973 50% bat…" at bounding box center [428, 226] width 788 height 456
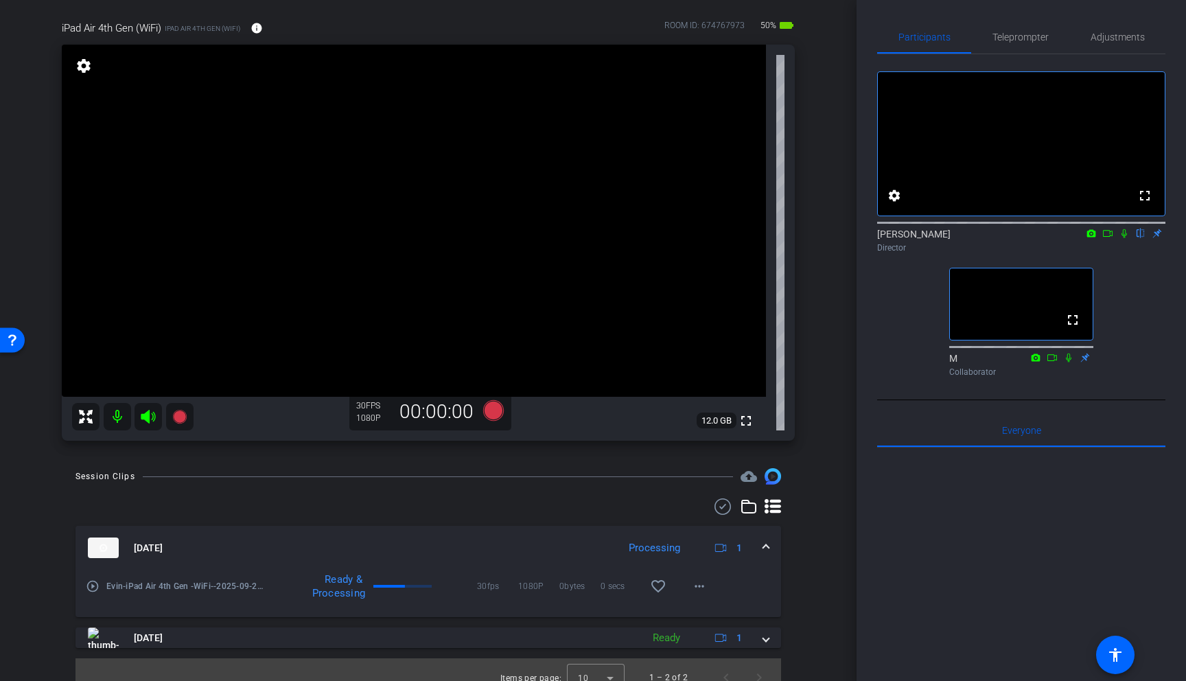
click at [811, 261] on div "iPad Air 4th Gen (WiFi) iPad Air 4th Gen (WiFi) info ROOM ID: 674767973 50% bat…" at bounding box center [428, 226] width 788 height 456
click at [699, 578] on mat-icon "more_horiz" at bounding box center [699, 586] width 16 height 16
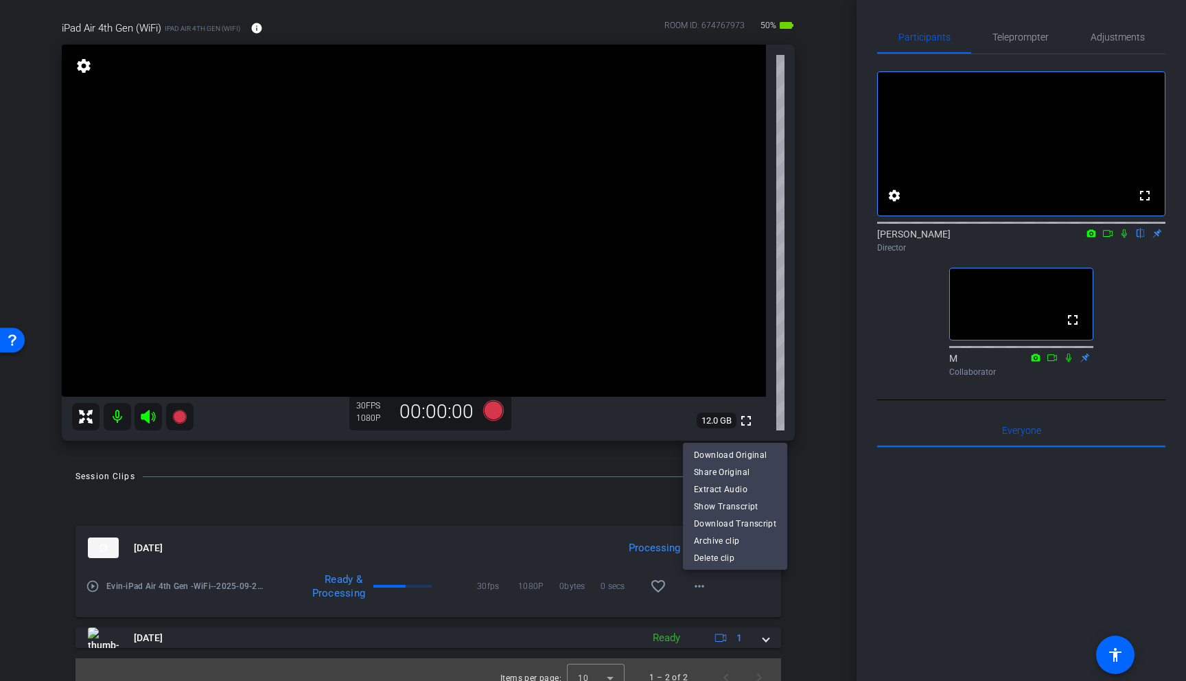
click at [793, 607] on div at bounding box center [593, 340] width 1186 height 681
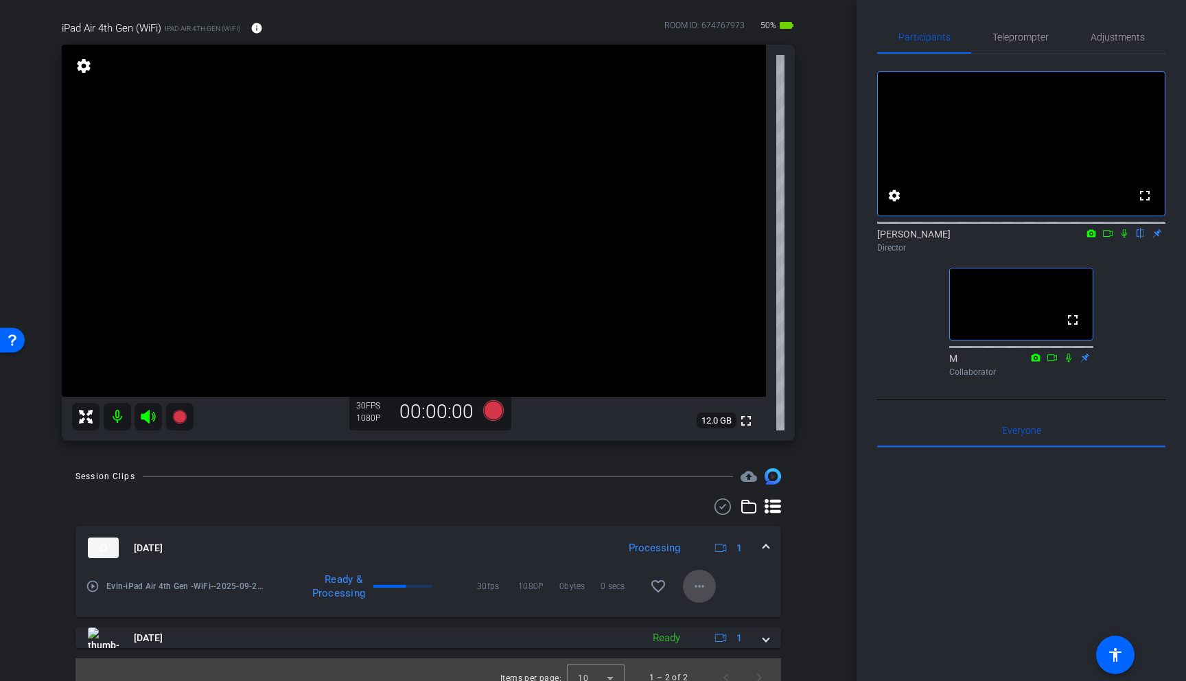
click at [707, 581] on mat-icon "more_horiz" at bounding box center [699, 586] width 16 height 16
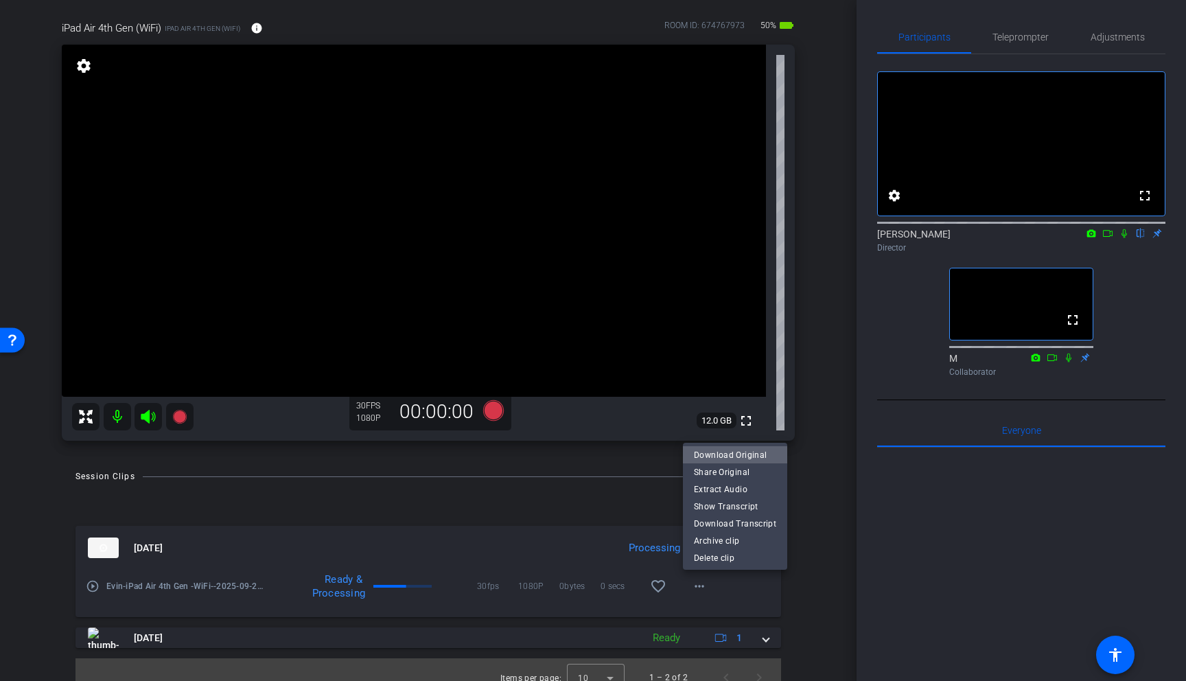
click at [735, 449] on span "Download Original" at bounding box center [735, 455] width 82 height 16
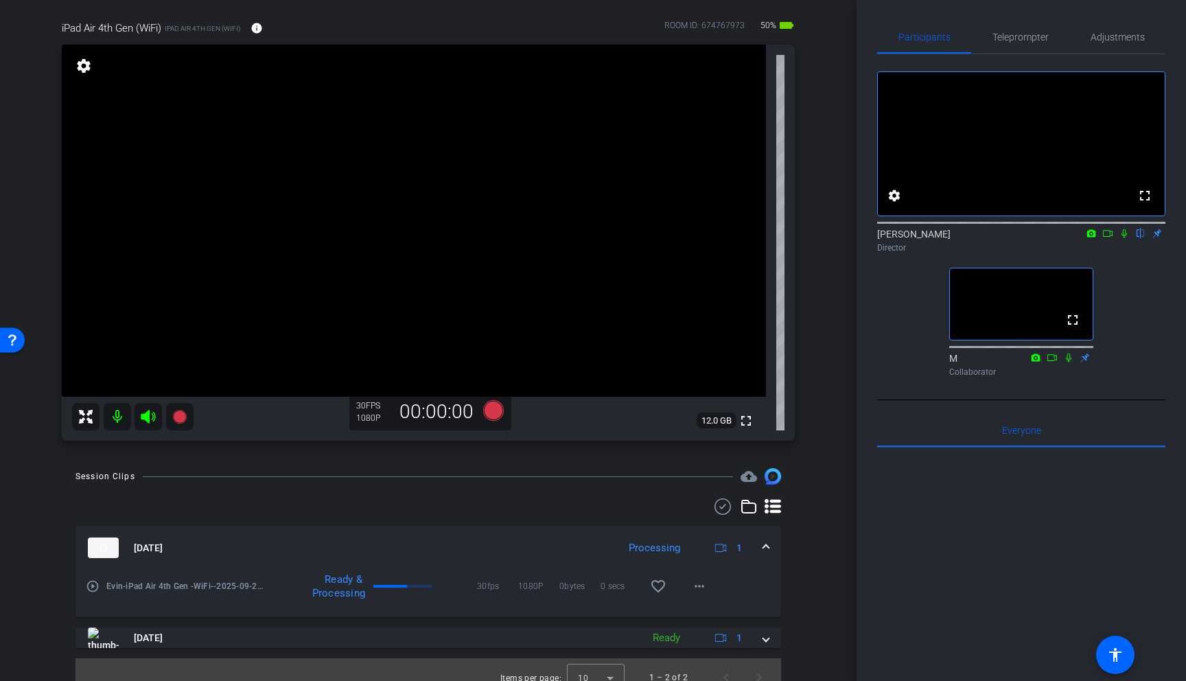
click at [1083, 8] on div "Participants Teleprompter Adjustments fullscreen settings Evin Howell flip Dire…" at bounding box center [1020, 340] width 329 height 681
click at [824, 92] on div "arrow_back Evin Test Back to project Send invite account_box grid_on settings i…" at bounding box center [428, 242] width 856 height 681
click at [847, 137] on div "arrow_back Evin Test Back to project Send invite account_box grid_on settings i…" at bounding box center [428, 242] width 856 height 681
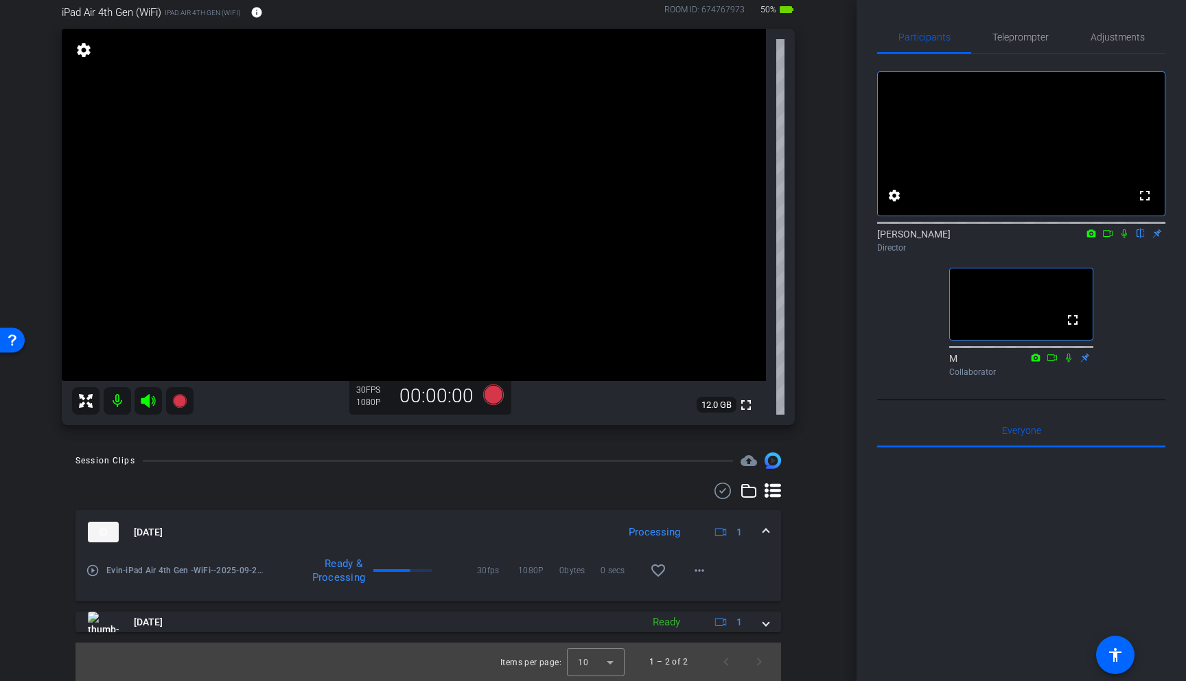
scroll to position [0, 0]
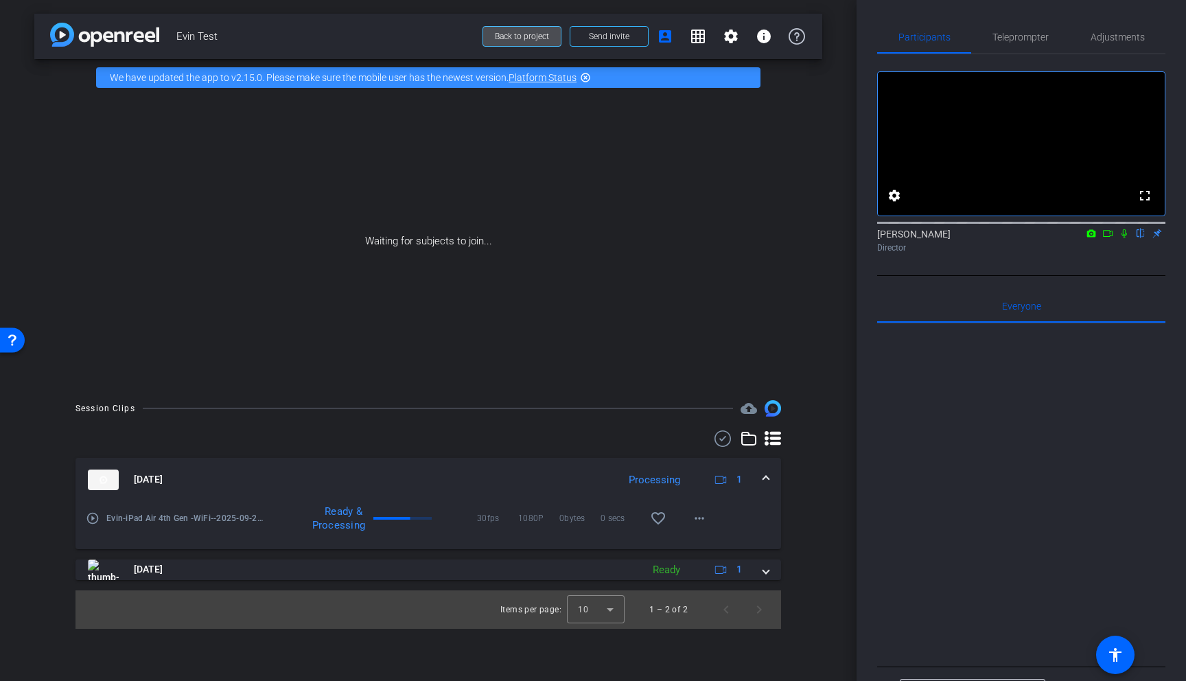
click at [514, 45] on span at bounding box center [522, 36] width 78 height 33
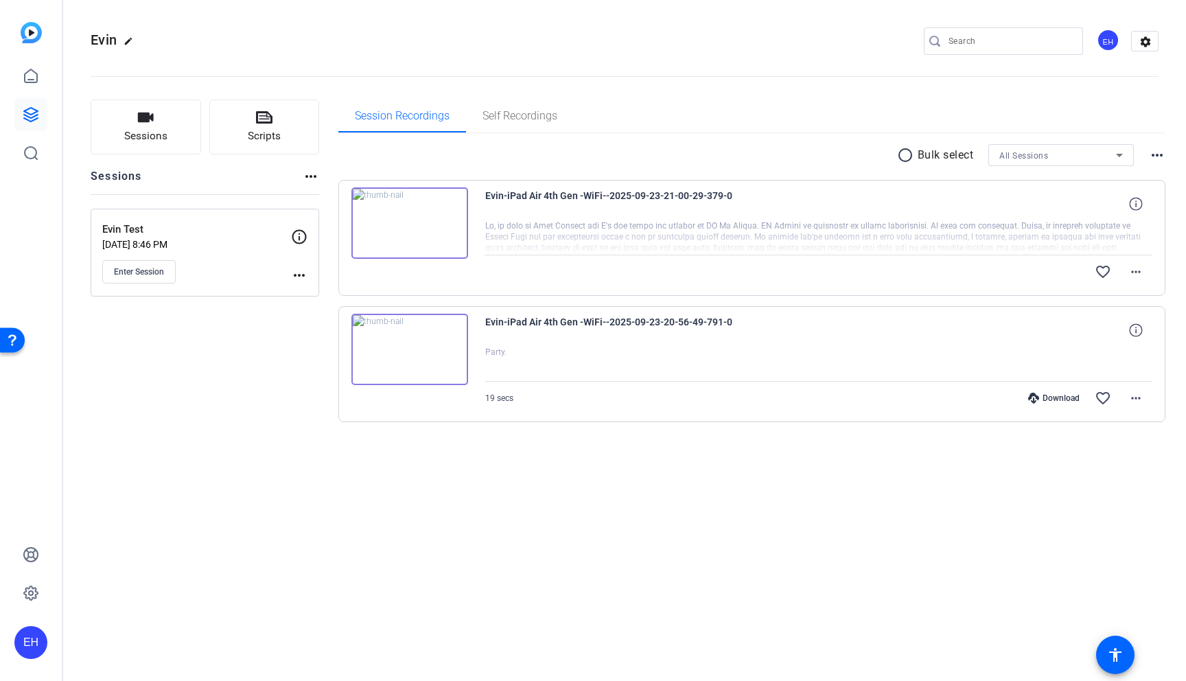
click at [303, 270] on mat-icon "more_horiz" at bounding box center [299, 275] width 16 height 16
click at [299, 239] on div at bounding box center [593, 340] width 1186 height 681
click at [300, 235] on icon at bounding box center [299, 237] width 16 height 16
click at [300, 230] on icon at bounding box center [299, 236] width 14 height 14
